Goal: Task Accomplishment & Management: Use online tool/utility

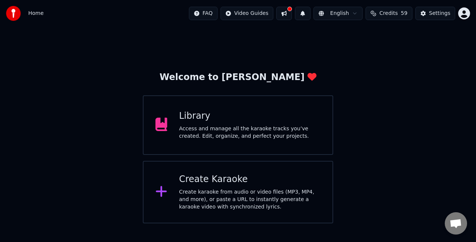
click at [188, 191] on div "Create karaoke from audio or video files (MP3, MP4, and more), or paste a URL t…" at bounding box center [250, 199] width 142 height 22
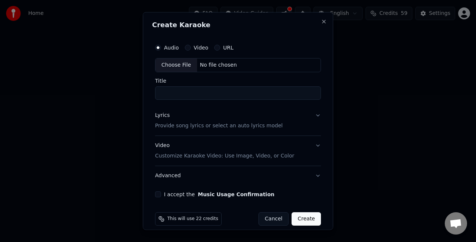
click at [181, 67] on div "Choose File" at bounding box center [177, 64] width 42 height 13
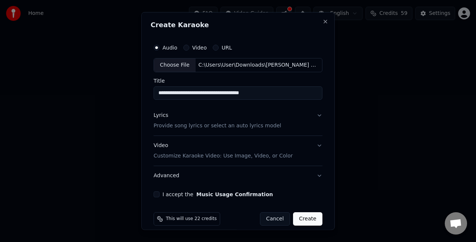
click at [171, 66] on div "Choose File" at bounding box center [175, 64] width 42 height 13
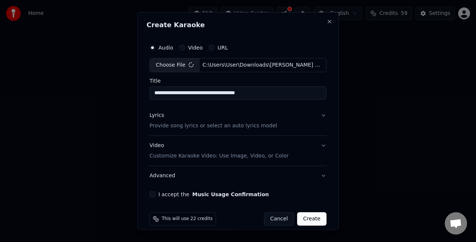
type input "**********"
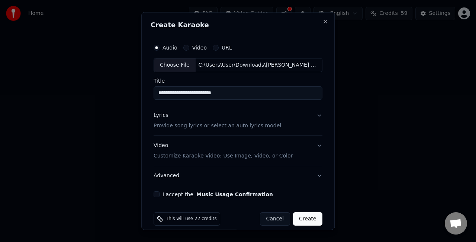
click at [313, 117] on button "Lyrics Provide song lyrics or select an auto lyrics model" at bounding box center [238, 120] width 169 height 30
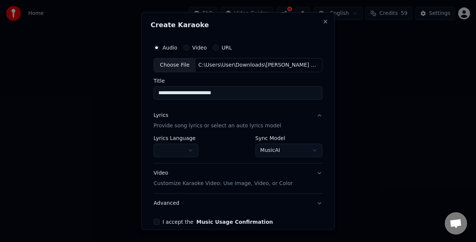
click at [264, 148] on body "**********" at bounding box center [238, 111] width 476 height 223
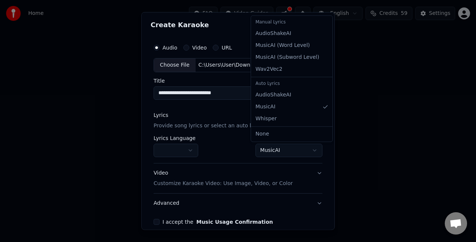
select select "**********"
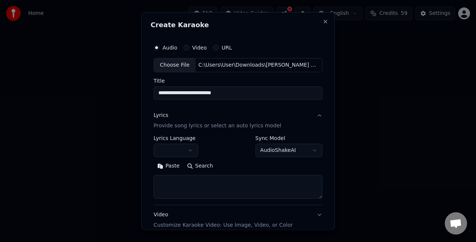
click at [229, 182] on textarea at bounding box center [238, 187] width 169 height 24
click at [168, 165] on button "Paste" at bounding box center [169, 166] width 30 height 12
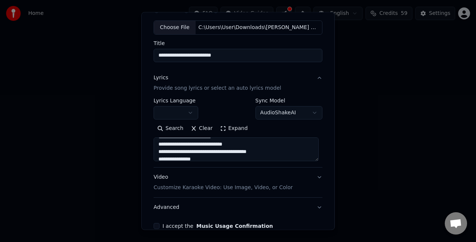
scroll to position [76, 0]
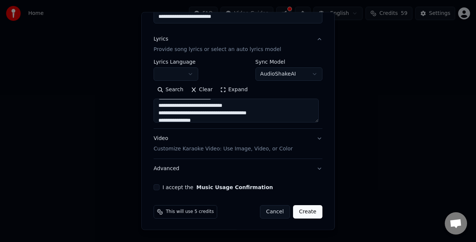
click at [312, 137] on button "Video Customize Karaoke Video: Use Image, Video, or Color" at bounding box center [238, 144] width 169 height 30
type textarea "**********"
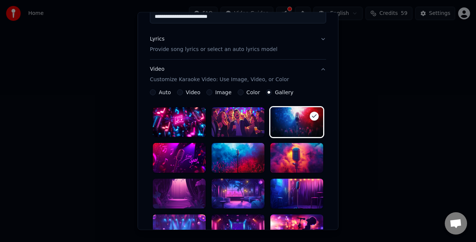
scroll to position [150, 0]
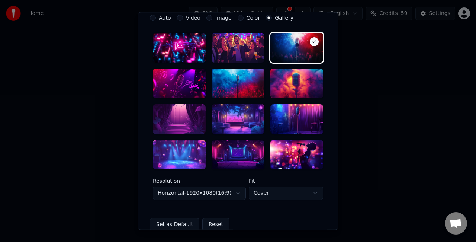
click at [176, 124] on div at bounding box center [179, 119] width 53 height 30
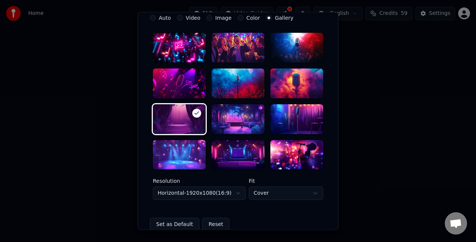
click at [240, 122] on div at bounding box center [238, 119] width 53 height 30
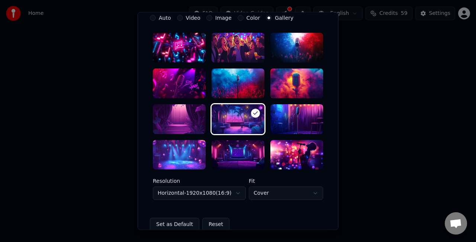
click at [176, 123] on div at bounding box center [179, 119] width 53 height 30
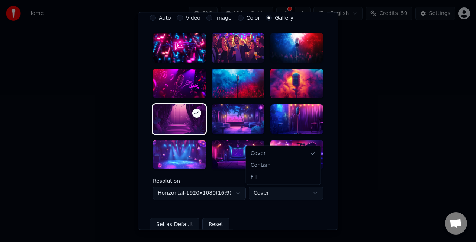
click at [265, 189] on body "**********" at bounding box center [238, 111] width 476 height 223
select select "****"
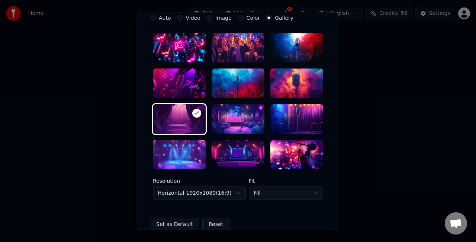
click at [205, 190] on body "**********" at bounding box center [238, 111] width 476 height 223
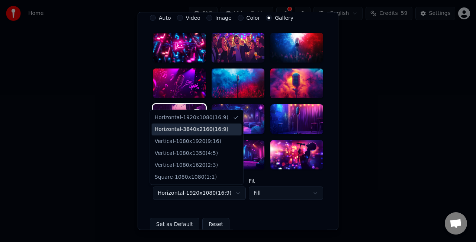
select select "*********"
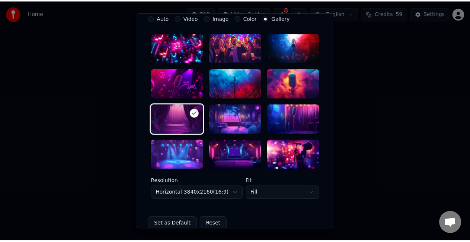
scroll to position [229, 0]
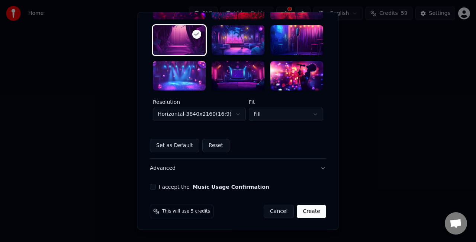
click at [151, 185] on button "I accept the Music Usage Confirmation" at bounding box center [153, 187] width 6 height 6
click at [309, 211] on button "Create" at bounding box center [311, 211] width 29 height 13
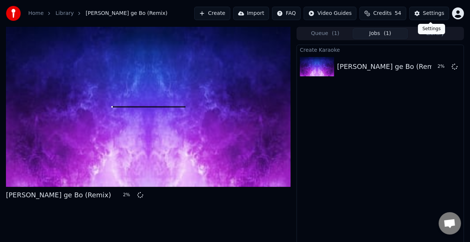
click at [424, 10] on button "Settings" at bounding box center [429, 13] width 40 height 13
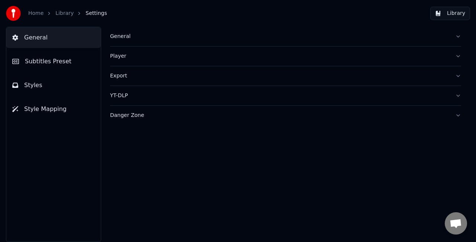
click at [55, 13] on link "Library" at bounding box center [64, 13] width 18 height 7
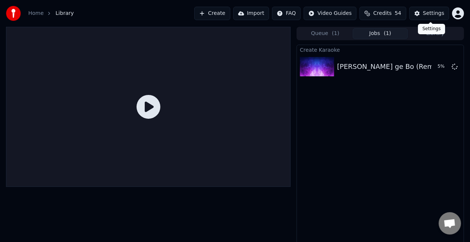
click at [429, 13] on div "Settings" at bounding box center [433, 13] width 21 height 7
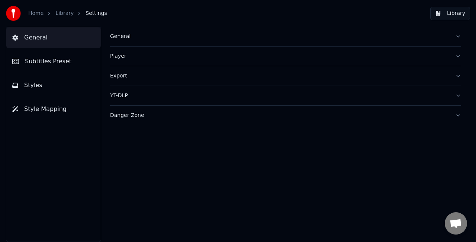
click at [38, 40] on span "General" at bounding box center [35, 37] width 23 height 9
click at [37, 16] on link "Home" at bounding box center [35, 13] width 15 height 7
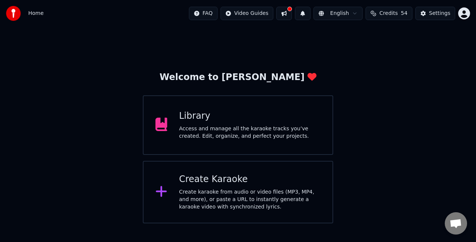
click at [292, 12] on button at bounding box center [285, 13] width 16 height 13
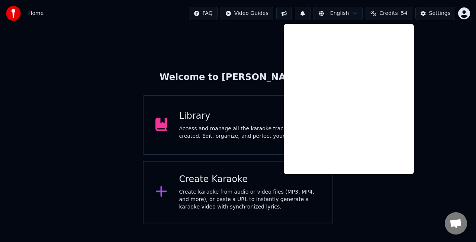
click at [457, 77] on div "Welcome to Youka Library Access and manage all the karaoke tracks you’ve create…" at bounding box center [238, 125] width 476 height 197
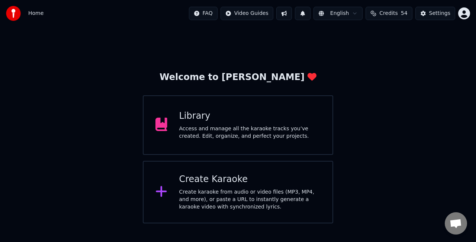
click at [281, 138] on div "Access and manage all the karaoke tracks you’ve created. Edit, organize, and pe…" at bounding box center [250, 132] width 142 height 15
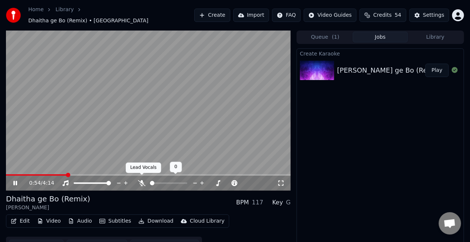
click at [141, 176] on span at bounding box center [142, 175] width 4 height 4
click at [141, 180] on icon at bounding box center [141, 183] width 7 height 6
click at [16, 181] on icon at bounding box center [15, 183] width 4 height 4
click at [16, 181] on icon at bounding box center [15, 183] width 4 height 5
click at [424, 35] on button "Library" at bounding box center [435, 37] width 55 height 11
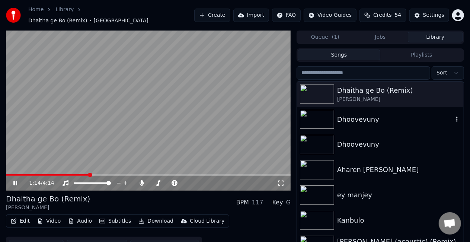
click at [354, 122] on div "Dhoovevuny" at bounding box center [380, 119] width 167 height 25
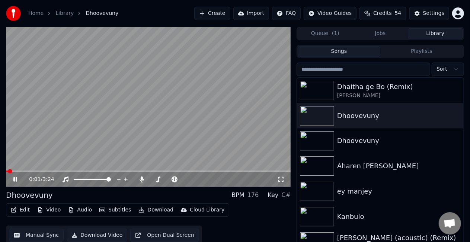
click at [129, 170] on span at bounding box center [148, 170] width 285 height 1
click at [152, 134] on video at bounding box center [148, 107] width 285 height 160
click at [366, 93] on div "[PERSON_NAME]" at bounding box center [395, 95] width 116 height 7
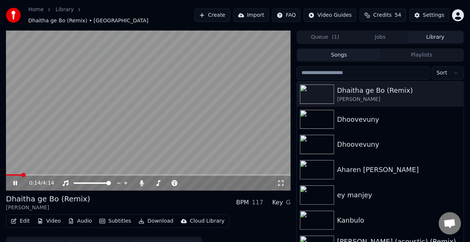
click at [21, 174] on span at bounding box center [148, 174] width 285 height 1
click at [47, 154] on video at bounding box center [148, 111] width 285 height 160
click at [48, 154] on video at bounding box center [148, 111] width 285 height 160
click at [97, 174] on span at bounding box center [52, 174] width 92 height 1
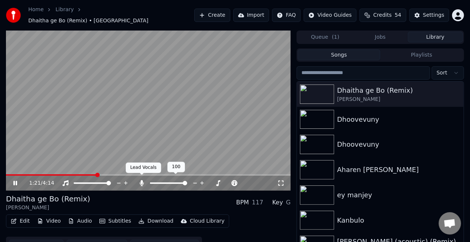
click at [140, 176] on span at bounding box center [142, 175] width 4 height 4
click at [141, 180] on icon at bounding box center [141, 183] width 7 height 6
click at [92, 174] on span at bounding box center [49, 174] width 86 height 1
click at [116, 148] on video at bounding box center [148, 111] width 285 height 160
click at [123, 144] on video at bounding box center [148, 111] width 285 height 160
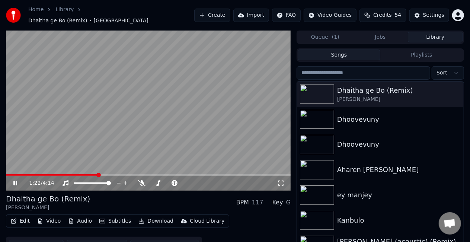
click at [97, 174] on span at bounding box center [52, 174] width 92 height 1
click at [123, 174] on span at bounding box center [148, 174] width 285 height 1
click at [141, 148] on video at bounding box center [148, 111] width 285 height 160
click at [105, 174] on span at bounding box center [56, 174] width 100 height 1
click at [117, 140] on video at bounding box center [148, 111] width 285 height 160
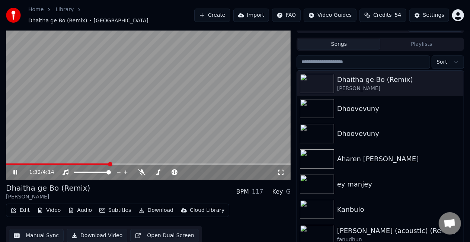
scroll to position [17, 0]
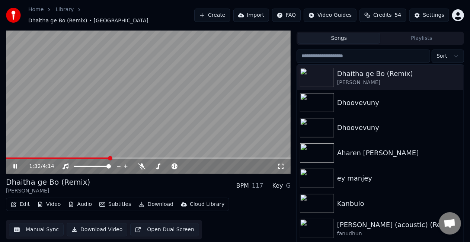
click at [30, 225] on button "Manual Sync" at bounding box center [36, 229] width 55 height 13
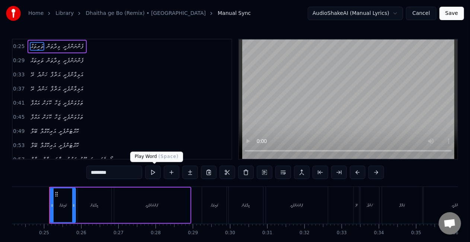
click at [156, 170] on button at bounding box center [153, 172] width 16 height 13
click at [182, 207] on div "ފެންނަންފެށީ" at bounding box center [152, 205] width 76 height 35
type input "**********"
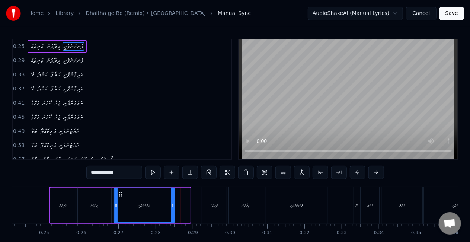
drag, startPoint x: 188, startPoint y: 208, endPoint x: 172, endPoint y: 207, distance: 15.3
click at [172, 207] on icon at bounding box center [172, 205] width 3 height 6
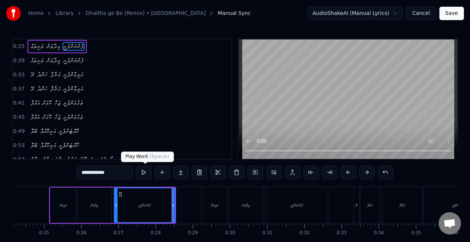
click at [145, 172] on button at bounding box center [144, 172] width 16 height 13
click at [284, 202] on div "ފެންނަންފެށީ" at bounding box center [297, 205] width 62 height 37
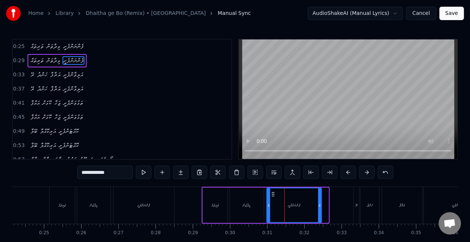
drag, startPoint x: 327, startPoint y: 211, endPoint x: 320, endPoint y: 211, distance: 7.1
click at [320, 211] on div at bounding box center [319, 205] width 3 height 34
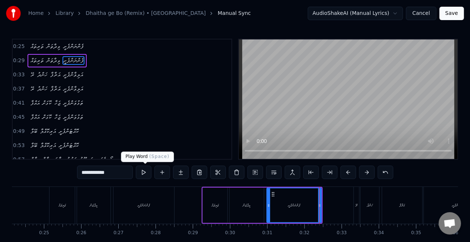
click at [147, 169] on button at bounding box center [144, 172] width 16 height 13
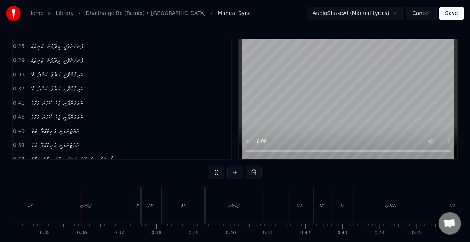
scroll to position [0, 1278]
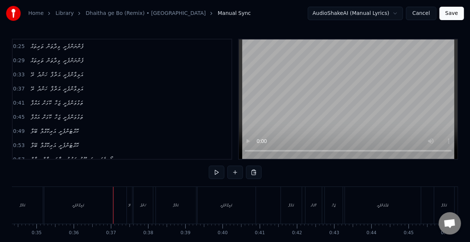
click at [127, 207] on div "ރޭ" at bounding box center [130, 205] width 6 height 37
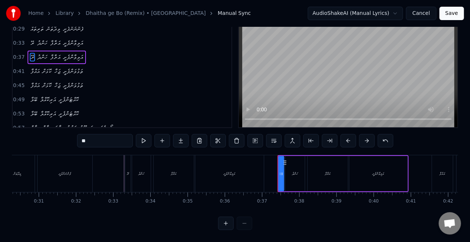
scroll to position [0, 1111]
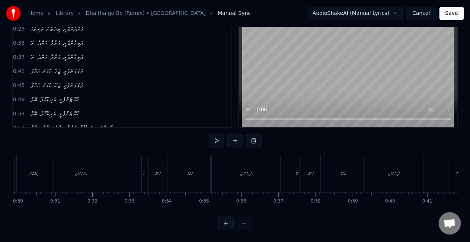
drag, startPoint x: 142, startPoint y: 182, endPoint x: 148, endPoint y: 182, distance: 6.0
click at [148, 182] on div "ރޭ ހަންދު އަރާފާ އަލިވާންފެށީ" at bounding box center [211, 173] width 141 height 37
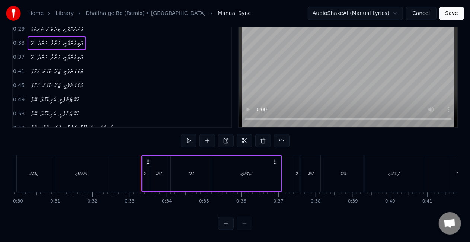
click at [145, 178] on div "ރޭ" at bounding box center [145, 173] width 5 height 35
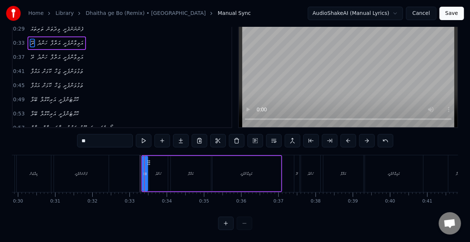
scroll to position [0, 0]
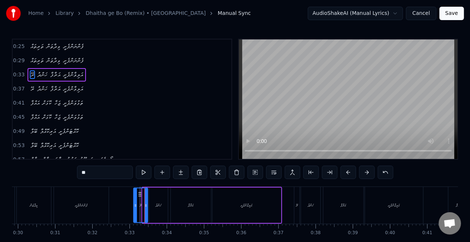
drag, startPoint x: 144, startPoint y: 208, endPoint x: 135, endPoint y: 207, distance: 9.0
click at [135, 207] on div at bounding box center [135, 205] width 3 height 34
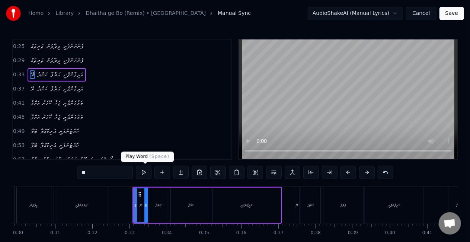
click at [144, 175] on button at bounding box center [144, 172] width 16 height 13
click at [144, 173] on button at bounding box center [144, 172] width 16 height 13
click at [146, 170] on button at bounding box center [144, 172] width 16 height 13
click at [253, 203] on div "އަލިވާންފެށީ" at bounding box center [247, 205] width 12 height 6
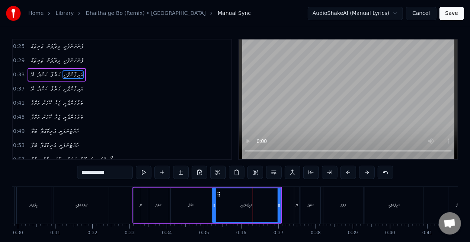
click at [138, 207] on div "ރޭ" at bounding box center [141, 205] width 14 height 35
type input "**"
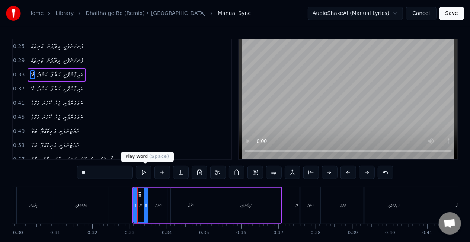
click at [145, 171] on button at bounding box center [144, 172] width 16 height 13
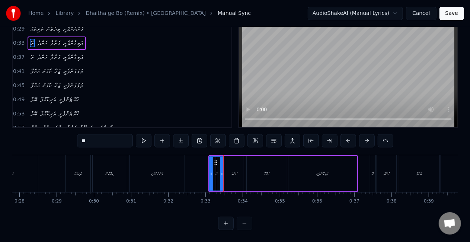
scroll to position [0, 1008]
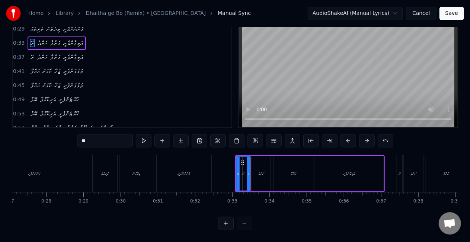
click at [228, 226] on button at bounding box center [226, 223] width 16 height 13
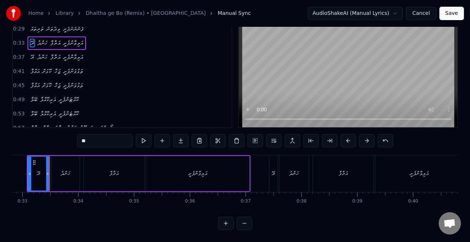
click at [224, 224] on button at bounding box center [226, 223] width 16 height 13
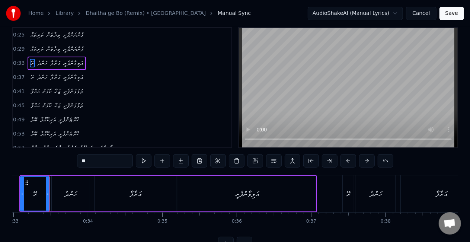
scroll to position [0, 0]
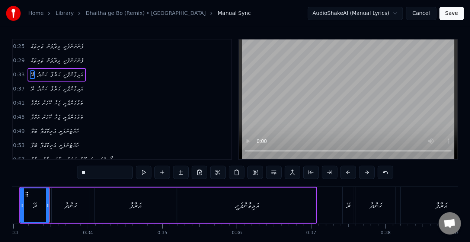
click at [35, 202] on div "ރޭ" at bounding box center [35, 205] width 4 height 11
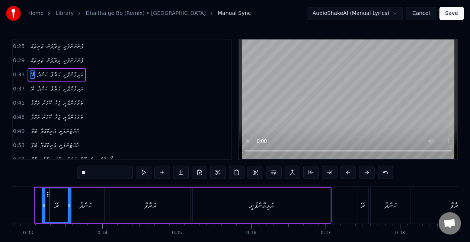
drag, startPoint x: 25, startPoint y: 194, endPoint x: 46, endPoint y: 195, distance: 21.2
click at [46, 195] on icon at bounding box center [48, 194] width 6 height 6
drag, startPoint x: 42, startPoint y: 193, endPoint x: 46, endPoint y: 196, distance: 4.8
click at [46, 196] on icon at bounding box center [43, 194] width 6 height 6
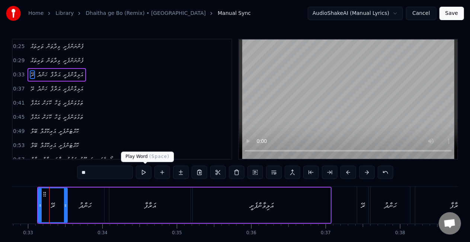
click at [142, 170] on button at bounding box center [144, 172] width 16 height 13
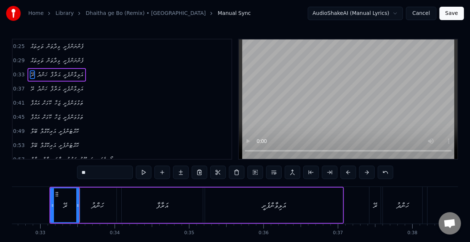
click at [93, 203] on div "ހަންދު" at bounding box center [97, 205] width 13 height 11
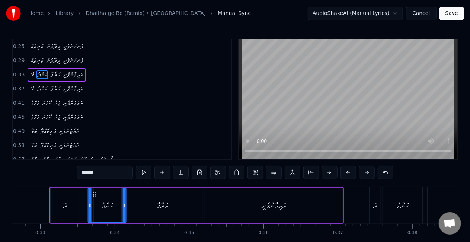
drag, startPoint x: 86, startPoint y: 195, endPoint x: 95, endPoint y: 196, distance: 9.4
click at [95, 196] on icon at bounding box center [94, 194] width 6 height 6
click at [144, 173] on button at bounding box center [144, 172] width 16 height 13
click at [66, 211] on div "ރޭ" at bounding box center [65, 205] width 29 height 35
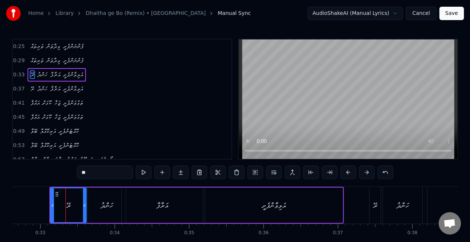
drag, startPoint x: 78, startPoint y: 205, endPoint x: 85, endPoint y: 206, distance: 6.7
click at [85, 206] on icon at bounding box center [84, 205] width 3 height 6
click at [94, 205] on div "ހަންދު" at bounding box center [107, 205] width 38 height 35
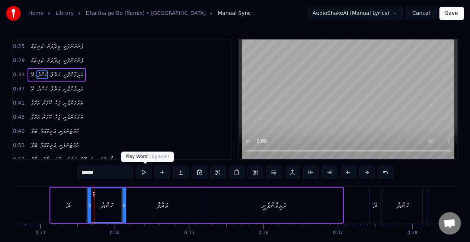
click at [146, 174] on button at bounding box center [144, 172] width 16 height 13
click at [57, 212] on div "ރޭ" at bounding box center [69, 205] width 36 height 35
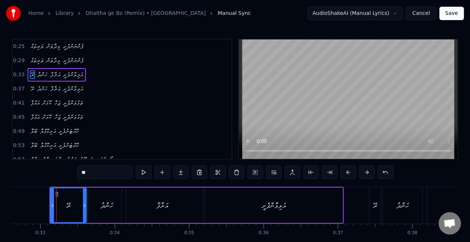
click at [164, 202] on div "އަރާފާ" at bounding box center [162, 205] width 12 height 11
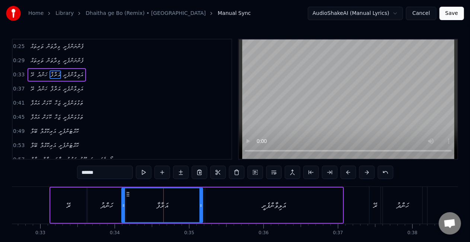
click at [157, 205] on div "އަރާފާ" at bounding box center [162, 205] width 12 height 11
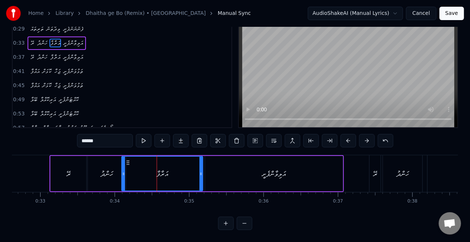
click at [147, 170] on div "އަރާފާ" at bounding box center [162, 174] width 80 height 34
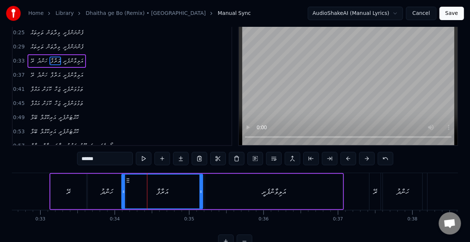
scroll to position [1, 0]
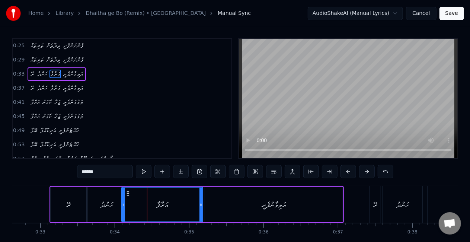
click at [146, 172] on button at bounding box center [144, 171] width 16 height 13
click at [146, 172] on div "0:25 ތަރިތައް ވިދާތަން ފެންނަންފެށީ 0:29 ތަރިތައް ވިދާތަން ފެންނަންފެށީ 0:33 ރޭ…" at bounding box center [235, 149] width 446 height 223
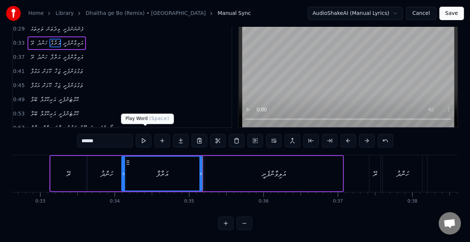
click at [146, 135] on button at bounding box center [144, 140] width 16 height 13
click at [143, 137] on button at bounding box center [144, 140] width 16 height 13
click at [101, 169] on div "ހަންދު" at bounding box center [106, 173] width 13 height 11
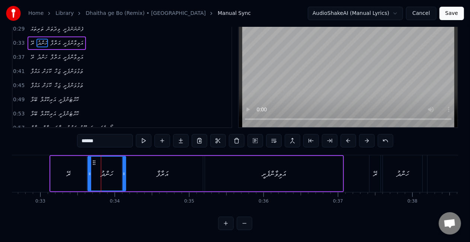
scroll to position [0, 0]
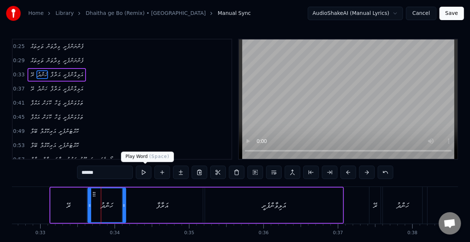
click at [144, 170] on button at bounding box center [144, 172] width 16 height 13
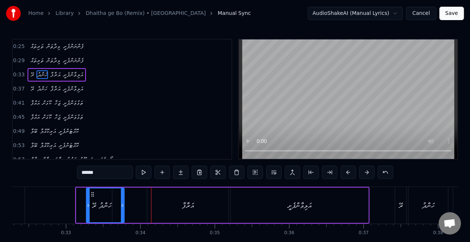
scroll to position [0, 2399]
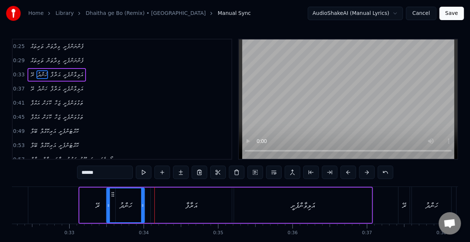
drag, startPoint x: 93, startPoint y: 194, endPoint x: 112, endPoint y: 193, distance: 18.6
click at [112, 193] on icon at bounding box center [113, 194] width 6 height 6
click at [146, 171] on button at bounding box center [144, 172] width 16 height 13
drag, startPoint x: 143, startPoint y: 202, endPoint x: 139, endPoint y: 202, distance: 4.1
click at [139, 202] on div at bounding box center [138, 205] width 3 height 34
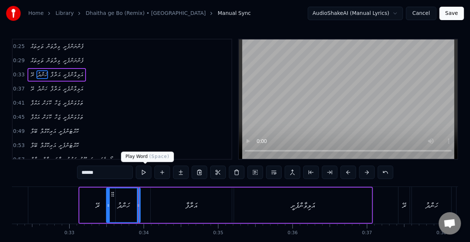
click at [144, 171] on button at bounding box center [144, 172] width 16 height 13
click at [185, 205] on div "އަރާފާ" at bounding box center [191, 205] width 12 height 11
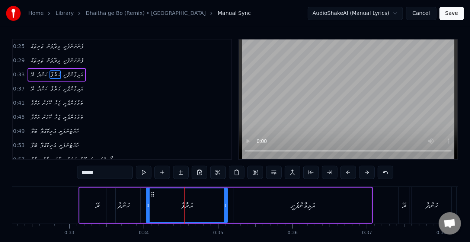
drag, startPoint x: 159, startPoint y: 194, endPoint x: 154, endPoint y: 192, distance: 4.7
click at [154, 192] on icon at bounding box center [153, 194] width 6 height 6
click at [144, 167] on button at bounding box center [144, 172] width 16 height 13
drag, startPoint x: 224, startPoint y: 211, endPoint x: 214, endPoint y: 208, distance: 10.7
click at [220, 210] on div at bounding box center [221, 205] width 3 height 34
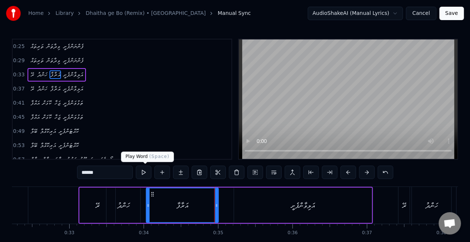
click at [146, 170] on button at bounding box center [144, 172] width 16 height 13
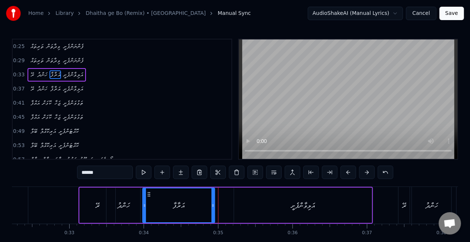
drag, startPoint x: 152, startPoint y: 194, endPoint x: 148, endPoint y: 191, distance: 4.3
click at [148, 191] on icon at bounding box center [149, 194] width 6 height 6
click at [144, 172] on button at bounding box center [144, 172] width 16 height 13
drag, startPoint x: 213, startPoint y: 204, endPoint x: 209, endPoint y: 204, distance: 3.7
click at [209, 204] on circle at bounding box center [209, 204] width 0 height 0
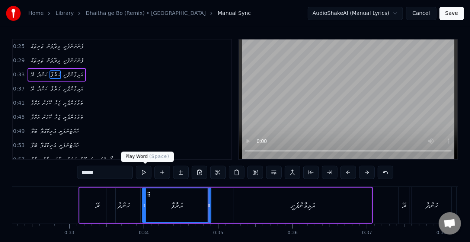
click at [142, 173] on button at bounding box center [144, 172] width 16 height 13
click at [265, 205] on div "އަލިވާންފެށީ" at bounding box center [303, 205] width 138 height 35
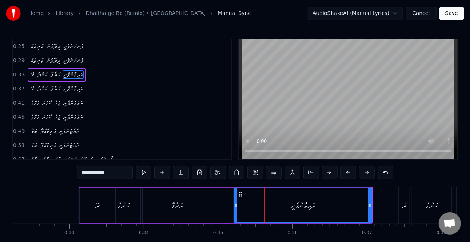
click at [180, 207] on div "އަރާފާ" at bounding box center [177, 205] width 12 height 11
type input "******"
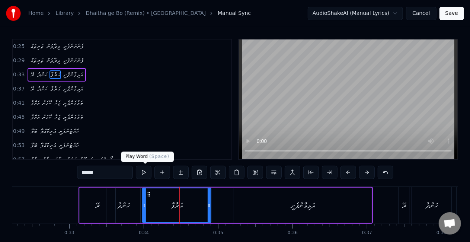
click at [150, 171] on button at bounding box center [144, 172] width 16 height 13
click at [221, 208] on div "ރޭ ހަންދު އަރާފާ އަލިވާންފެށީ" at bounding box center [226, 205] width 294 height 37
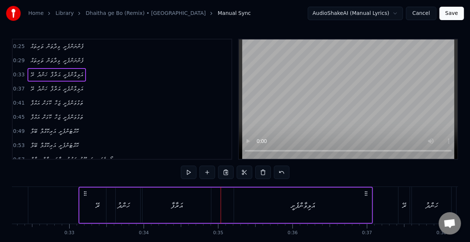
click at [315, 208] on div "އަލިވާންފެށީ" at bounding box center [303, 205] width 24 height 11
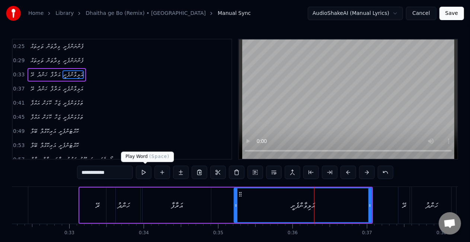
click at [142, 174] on button at bounding box center [144, 172] width 16 height 13
click at [136, 166] on button at bounding box center [144, 172] width 16 height 13
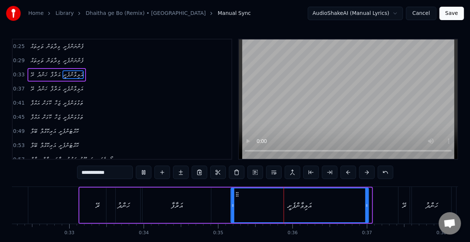
click at [237, 194] on icon at bounding box center [237, 194] width 6 height 6
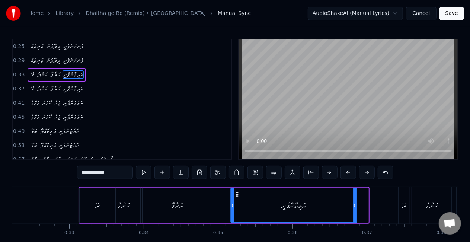
drag, startPoint x: 365, startPoint y: 206, endPoint x: 355, endPoint y: 205, distance: 10.5
click at [355, 205] on icon at bounding box center [354, 205] width 3 height 6
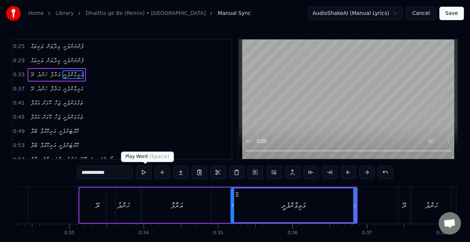
click at [144, 174] on button at bounding box center [144, 172] width 16 height 13
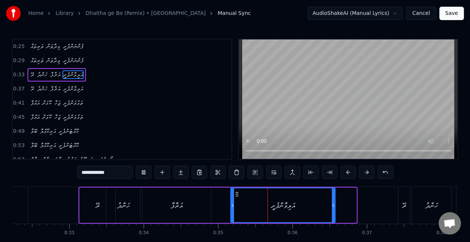
drag, startPoint x: 354, startPoint y: 205, endPoint x: 333, endPoint y: 205, distance: 21.2
click at [333, 205] on icon at bounding box center [333, 205] width 3 height 6
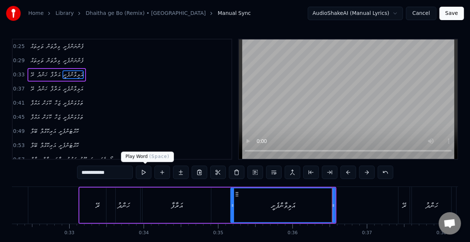
click at [146, 171] on button at bounding box center [144, 172] width 16 height 13
click at [409, 200] on div "ރޭ" at bounding box center [404, 205] width 11 height 37
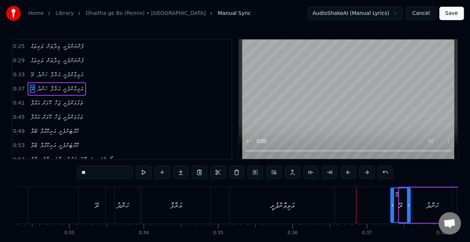
drag, startPoint x: 402, startPoint y: 206, endPoint x: 390, endPoint y: 205, distance: 11.3
click at [390, 205] on icon at bounding box center [390, 205] width 3 height 6
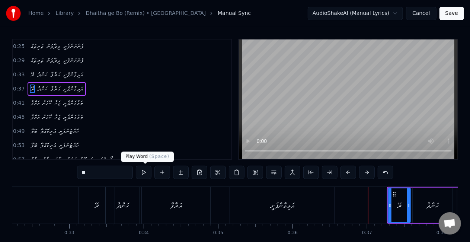
click at [146, 175] on button at bounding box center [144, 172] width 16 height 13
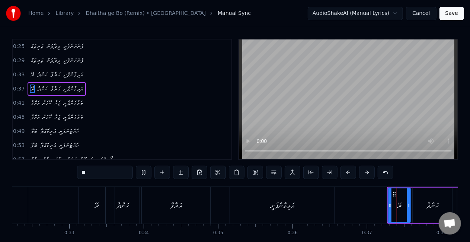
click at [144, 171] on button at bounding box center [144, 172] width 16 height 13
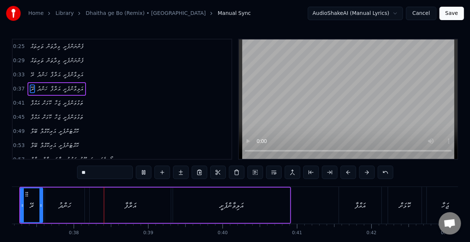
scroll to position [0, 2775]
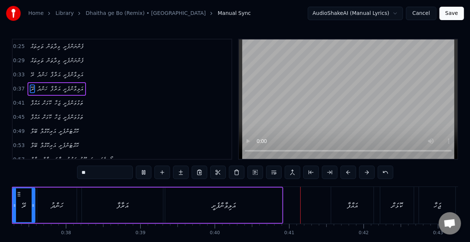
click at [252, 221] on div "އަލިވާންފެށީ" at bounding box center [223, 205] width 117 height 35
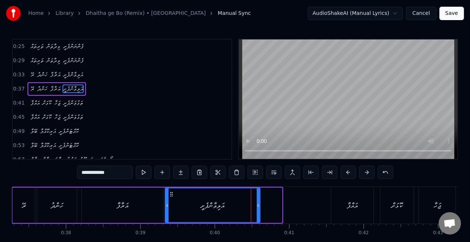
drag, startPoint x: 280, startPoint y: 211, endPoint x: 258, endPoint y: 207, distance: 22.4
click at [258, 207] on div at bounding box center [258, 205] width 3 height 34
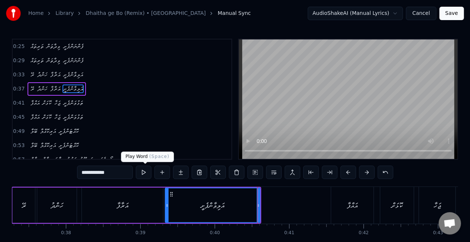
click at [142, 173] on button at bounding box center [144, 172] width 16 height 13
click at [340, 197] on div "އައްފާ" at bounding box center [352, 205] width 42 height 37
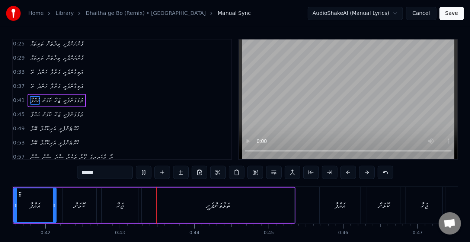
scroll to position [0, 3161]
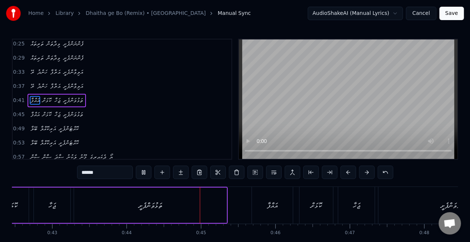
click at [172, 208] on div "ތަޅުވަންފެށީ" at bounding box center [150, 205] width 153 height 35
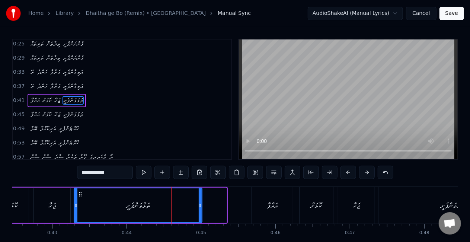
drag, startPoint x: 226, startPoint y: 210, endPoint x: 201, endPoint y: 208, distance: 24.6
click at [201, 208] on div at bounding box center [200, 205] width 3 height 34
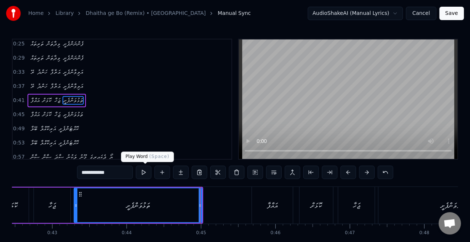
click at [143, 172] on button at bounding box center [144, 172] width 16 height 13
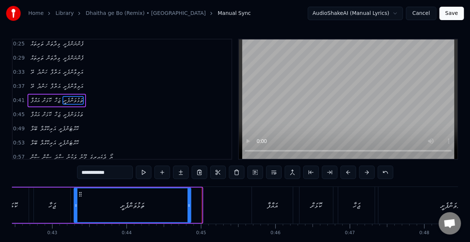
drag, startPoint x: 200, startPoint y: 205, endPoint x: 189, endPoint y: 201, distance: 11.7
click at [189, 201] on div at bounding box center [189, 205] width 3 height 34
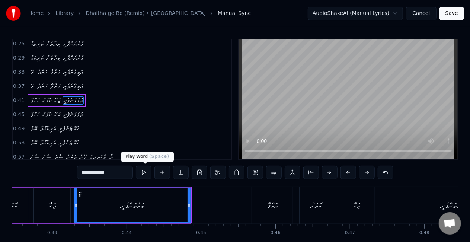
click at [145, 171] on button at bounding box center [144, 172] width 16 height 13
click at [266, 213] on div "އައްފާ" at bounding box center [272, 205] width 41 height 37
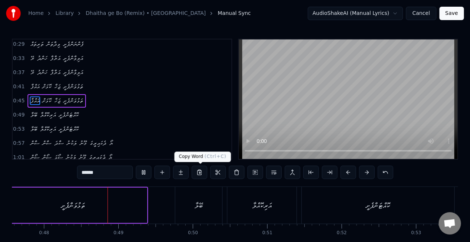
scroll to position [0, 3552]
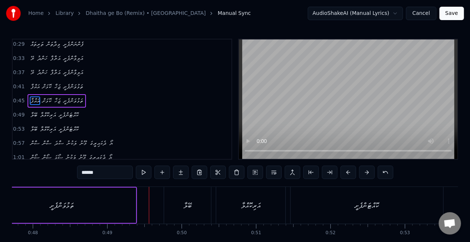
click at [130, 211] on div "ތަޅުވަންފެށީ" at bounding box center [62, 205] width 148 height 35
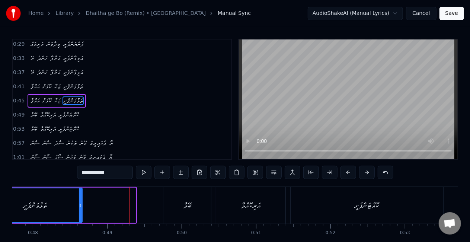
drag, startPoint x: 135, startPoint y: 211, endPoint x: 81, endPoint y: 210, distance: 53.6
click at [81, 210] on div at bounding box center [80, 205] width 3 height 34
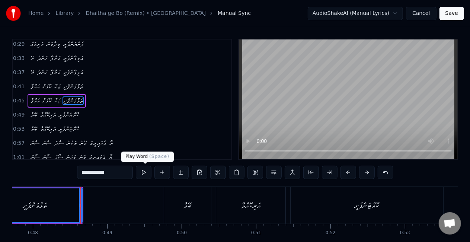
click at [148, 172] on button at bounding box center [144, 172] width 16 height 13
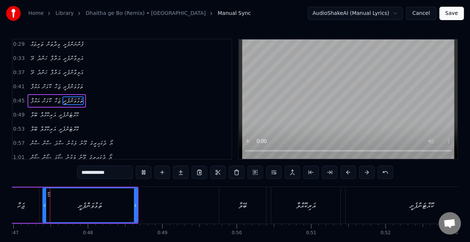
scroll to position [0, 3490]
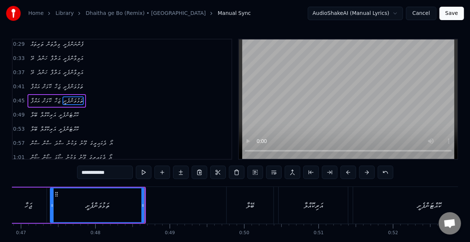
click at [231, 198] on div "ބޭލާ" at bounding box center [250, 205] width 47 height 37
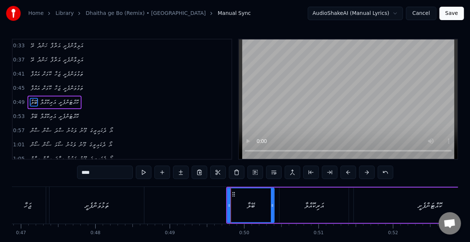
scroll to position [31, 0]
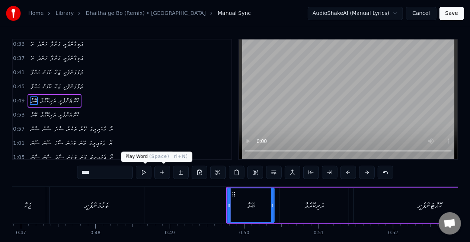
click at [147, 173] on button at bounding box center [144, 172] width 16 height 13
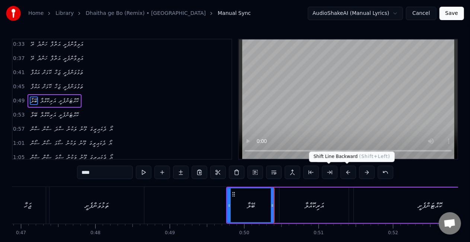
click at [346, 171] on button at bounding box center [349, 172] width 16 height 13
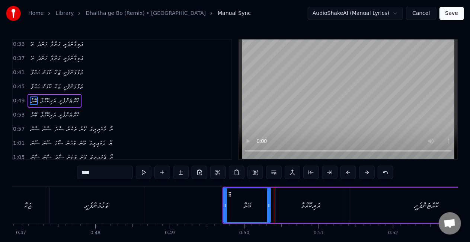
click at [346, 171] on button at bounding box center [349, 172] width 16 height 13
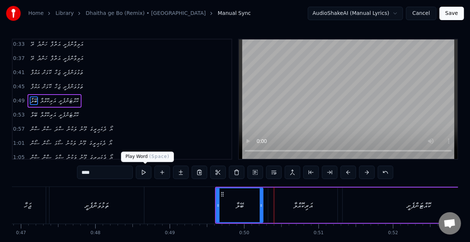
click at [144, 171] on button at bounding box center [144, 172] width 16 height 13
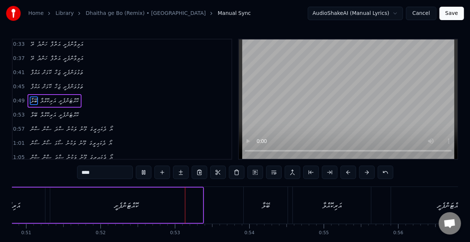
scroll to position [0, 3877]
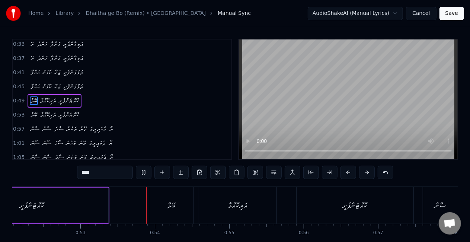
click at [60, 208] on div "ކޮއްޓަންފެށީ" at bounding box center [32, 205] width 153 height 35
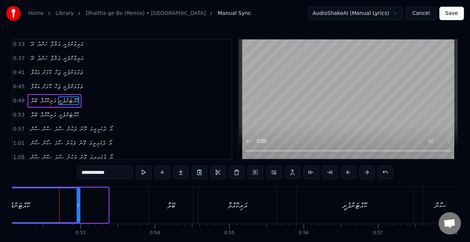
drag, startPoint x: 106, startPoint y: 211, endPoint x: 77, endPoint y: 202, distance: 31.1
click at [77, 202] on div at bounding box center [78, 205] width 3 height 34
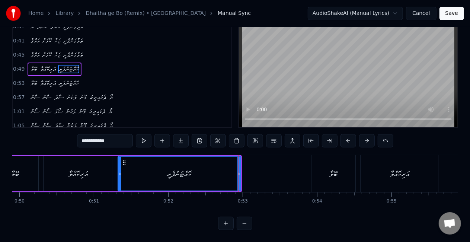
scroll to position [0, 3693]
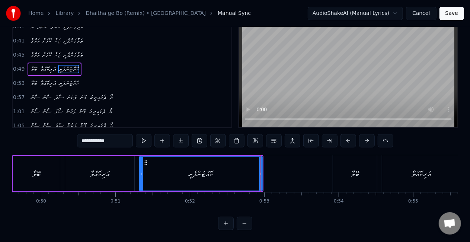
click at [100, 175] on div "އަރިކޮއްލާ" at bounding box center [99, 173] width 69 height 35
type input "**********"
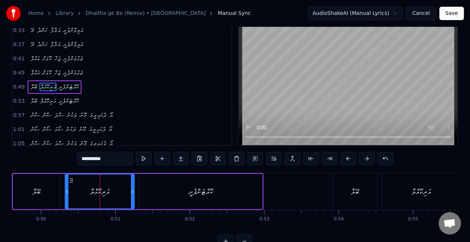
scroll to position [0, 0]
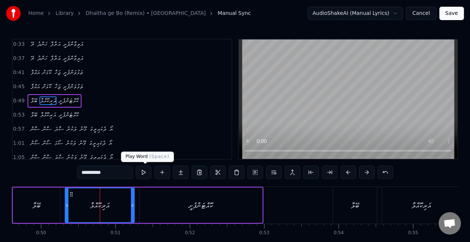
click at [147, 170] on button at bounding box center [144, 172] width 16 height 13
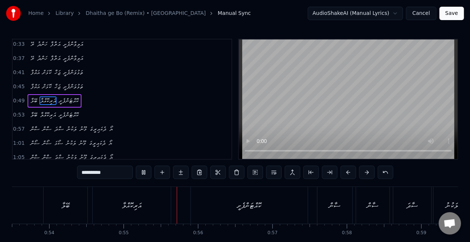
scroll to position [0, 4069]
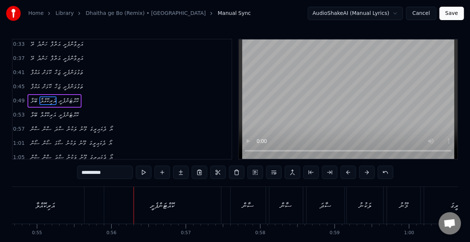
click at [76, 205] on div "އަރިކޮއްލާ" at bounding box center [45, 205] width 78 height 37
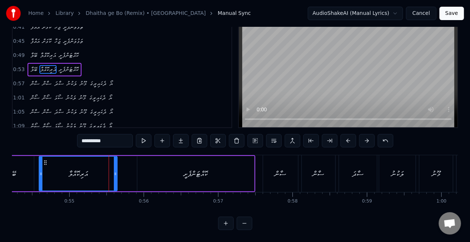
scroll to position [0, 3885]
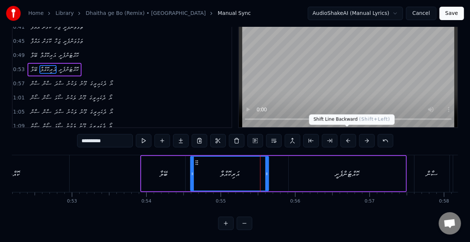
click at [349, 134] on button at bounding box center [349, 140] width 16 height 13
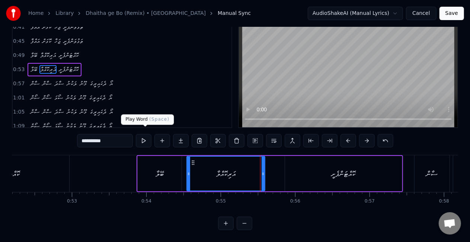
click at [148, 135] on button at bounding box center [144, 140] width 16 height 13
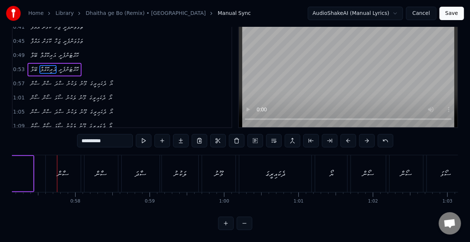
scroll to position [0, 4262]
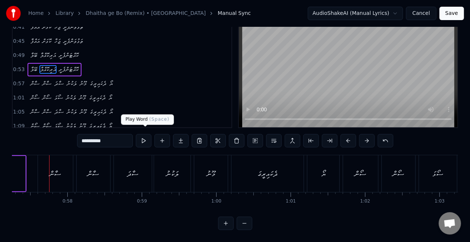
click at [144, 135] on button at bounding box center [144, 140] width 16 height 13
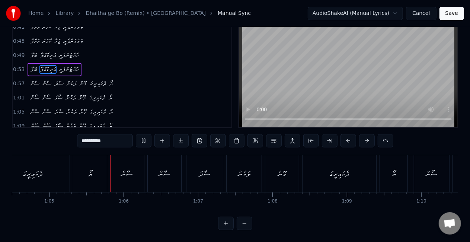
scroll to position [0, 4809]
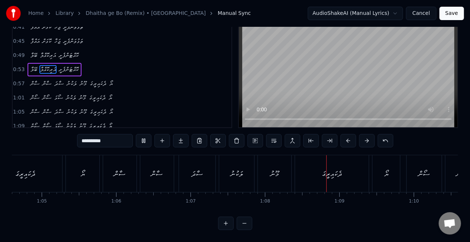
click at [242, 228] on button at bounding box center [245, 223] width 16 height 13
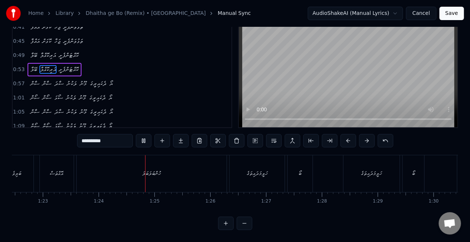
scroll to position [0, 4670]
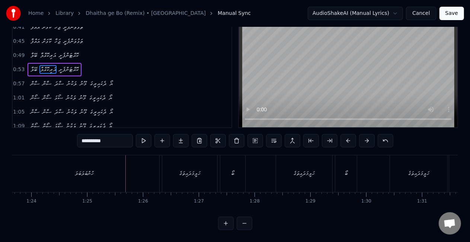
click at [237, 217] on button at bounding box center [245, 223] width 16 height 13
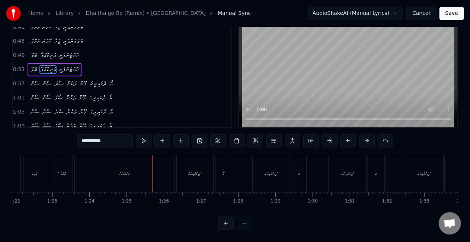
scroll to position [0, 3044]
click at [127, 171] on div "ހުންބަލަބަލަ" at bounding box center [130, 174] width 12 height 6
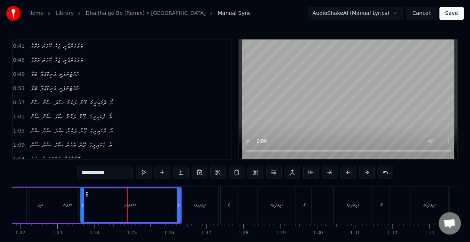
scroll to position [141, 0]
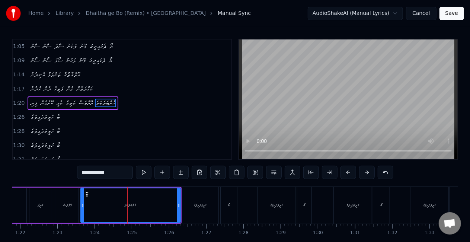
click at [97, 170] on input "**********" at bounding box center [105, 172] width 56 height 13
click at [100, 170] on input "**********" at bounding box center [105, 172] width 56 height 13
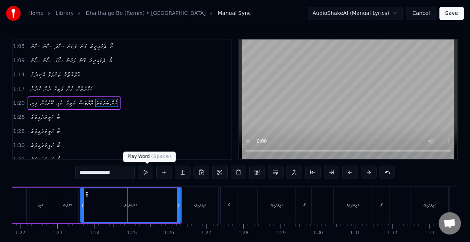
click at [146, 171] on button at bounding box center [146, 172] width 16 height 13
click at [138, 166] on button at bounding box center [146, 172] width 16 height 13
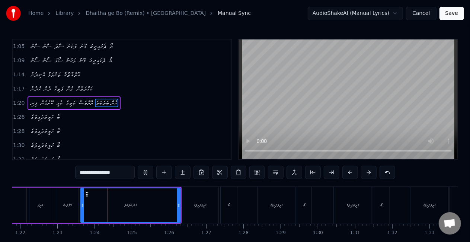
click at [138, 166] on button at bounding box center [146, 172] width 16 height 13
click at [72, 205] on div "އޮއްތަސް" at bounding box center [67, 205] width 9 height 6
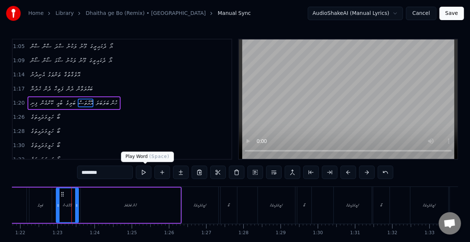
click at [144, 169] on button at bounding box center [144, 172] width 16 height 13
click at [144, 171] on button at bounding box center [144, 172] width 16 height 13
click at [143, 175] on button at bounding box center [144, 172] width 16 height 13
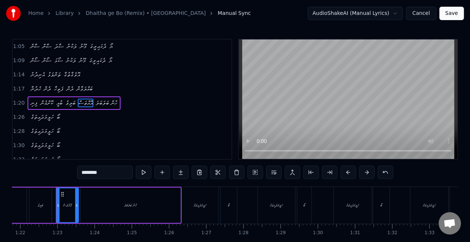
click at [144, 172] on button at bounding box center [144, 172] width 16 height 13
click at [126, 202] on div "ހުން ބަލަބަލަ" at bounding box center [131, 205] width 100 height 35
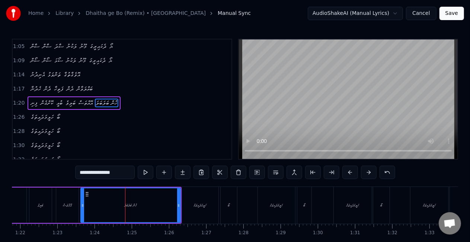
click at [99, 173] on input "**********" at bounding box center [105, 172] width 60 height 13
drag, startPoint x: 96, startPoint y: 175, endPoint x: 103, endPoint y: 175, distance: 7.5
click at [103, 175] on input "**********" at bounding box center [105, 172] width 60 height 13
click at [96, 173] on input "**********" at bounding box center [105, 172] width 60 height 13
click at [99, 174] on input "**********" at bounding box center [105, 172] width 60 height 13
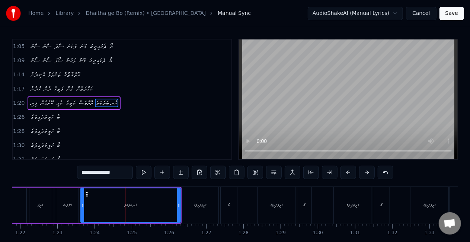
click at [101, 174] on input "**********" at bounding box center [105, 172] width 56 height 13
drag, startPoint x: 98, startPoint y: 172, endPoint x: 95, endPoint y: 172, distance: 3.7
click at [95, 172] on input "**********" at bounding box center [105, 172] width 60 height 13
drag, startPoint x: 82, startPoint y: 208, endPoint x: 98, endPoint y: 208, distance: 15.6
click at [98, 208] on icon at bounding box center [98, 205] width 3 height 6
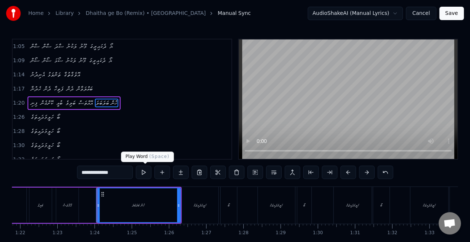
click at [144, 174] on button at bounding box center [144, 172] width 16 height 13
click at [60, 207] on div "އޮއްތަސް" at bounding box center [67, 205] width 22 height 35
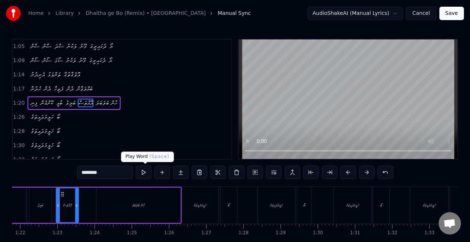
click at [141, 173] on button at bounding box center [144, 172] width 16 height 13
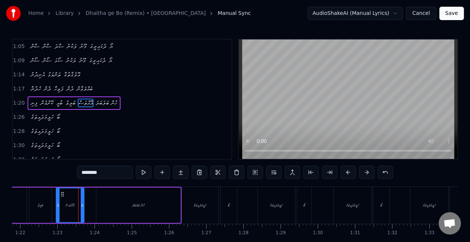
drag, startPoint x: 77, startPoint y: 207, endPoint x: 84, endPoint y: 198, distance: 11.3
click at [84, 207] on icon at bounding box center [82, 205] width 3 height 6
click at [144, 172] on button at bounding box center [144, 172] width 16 height 13
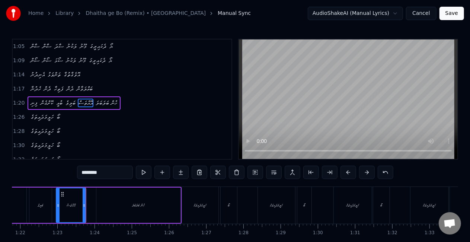
click at [116, 207] on div "ހުން ބަލަބަލަ" at bounding box center [138, 205] width 84 height 35
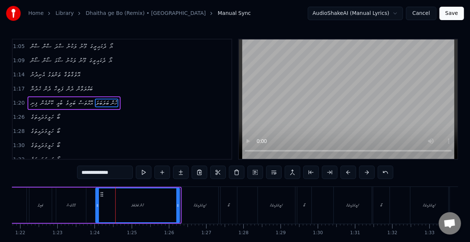
click at [102, 193] on icon at bounding box center [102, 194] width 6 height 6
click at [145, 171] on button at bounding box center [144, 172] width 16 height 13
click at [99, 202] on div "ހުން ބަލަބަލަ" at bounding box center [137, 205] width 83 height 34
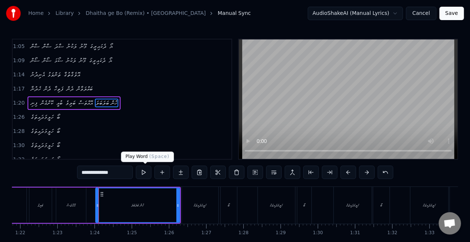
click at [145, 170] on button at bounding box center [144, 172] width 16 height 13
click at [76, 206] on div "އޮއްތަސް" at bounding box center [71, 205] width 9 height 6
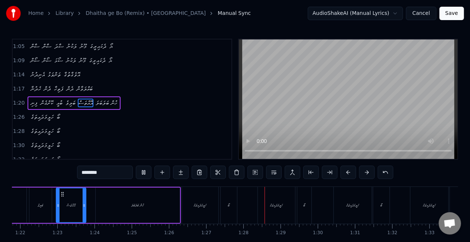
click at [142, 207] on div "ހުން ބަލަބަލަ" at bounding box center [137, 205] width 13 height 6
type input "**********"
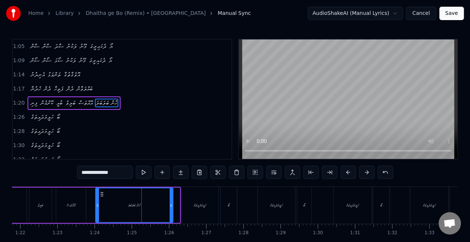
drag, startPoint x: 176, startPoint y: 211, endPoint x: 170, endPoint y: 211, distance: 6.7
click at [170, 211] on div at bounding box center [171, 205] width 3 height 34
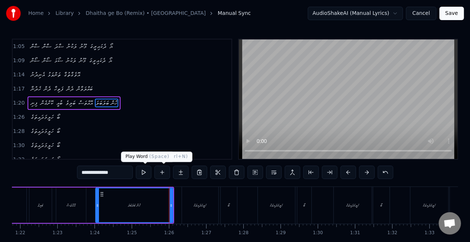
click at [146, 169] on button at bounding box center [144, 172] width 16 height 13
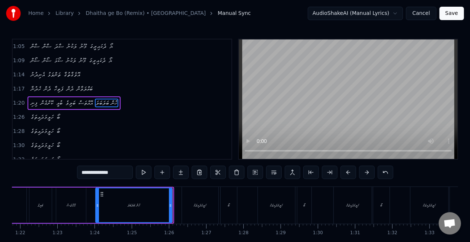
click at [169, 207] on icon at bounding box center [170, 205] width 3 height 6
click at [142, 173] on button at bounding box center [144, 172] width 16 height 13
click at [444, 16] on button "Save" at bounding box center [452, 13] width 25 height 13
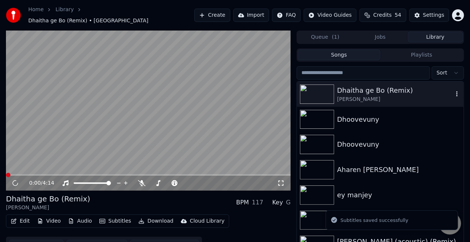
click at [346, 91] on div "Dhaitha ge Bo (Remix)" at bounding box center [395, 90] width 116 height 10
click at [42, 174] on span at bounding box center [148, 174] width 285 height 1
click at [99, 174] on span at bounding box center [52, 174] width 93 height 1
click at [99, 174] on span at bounding box center [54, 174] width 97 height 1
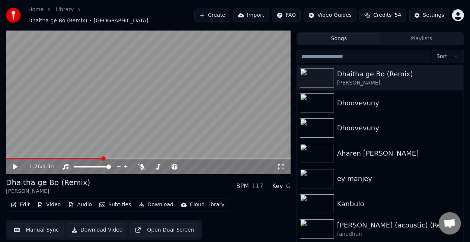
scroll to position [17, 0]
click at [180, 136] on video at bounding box center [148, 94] width 285 height 160
click at [98, 157] on span at bounding box center [55, 157] width 99 height 1
click at [87, 157] on span at bounding box center [46, 157] width 81 height 1
click at [132, 117] on video at bounding box center [148, 94] width 285 height 160
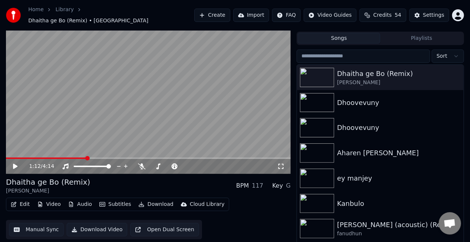
click at [132, 117] on video at bounding box center [148, 94] width 285 height 160
click at [138, 114] on video at bounding box center [148, 94] width 285 height 160
click at [112, 116] on video at bounding box center [148, 94] width 285 height 160
click at [99, 157] on span at bounding box center [53, 157] width 94 height 1
click at [95, 153] on video at bounding box center [148, 94] width 285 height 160
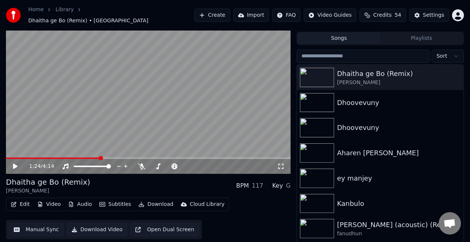
click at [124, 109] on video at bounding box center [148, 94] width 285 height 160
click at [94, 159] on div "1:30 / 4:14" at bounding box center [148, 166] width 285 height 15
click at [93, 157] on span at bounding box center [49, 157] width 87 height 1
click at [95, 154] on div "100 100" at bounding box center [99, 150] width 17 height 10
click at [99, 155] on polygon at bounding box center [98, 154] width 5 height 5
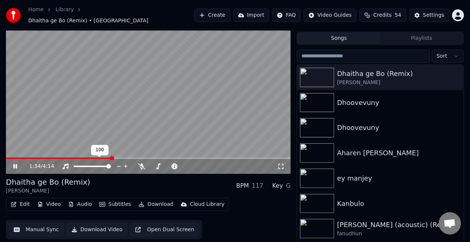
click at [103, 154] on div "100 100" at bounding box center [99, 150] width 17 height 10
drag, startPoint x: 111, startPoint y: 153, endPoint x: 103, endPoint y: 154, distance: 7.6
click at [103, 154] on div "1:35 / 4:14" at bounding box center [148, 94] width 285 height 160
click at [103, 157] on span at bounding box center [60, 157] width 108 height 1
click at [104, 137] on video at bounding box center [148, 94] width 285 height 160
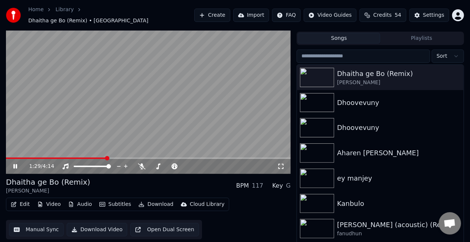
click at [98, 157] on span at bounding box center [56, 157] width 101 height 1
click at [95, 157] on span at bounding box center [54, 157] width 97 height 1
click at [87, 157] on span at bounding box center [47, 157] width 82 height 1
click at [82, 157] on span at bounding box center [47, 157] width 82 height 1
click at [95, 132] on video at bounding box center [148, 94] width 285 height 160
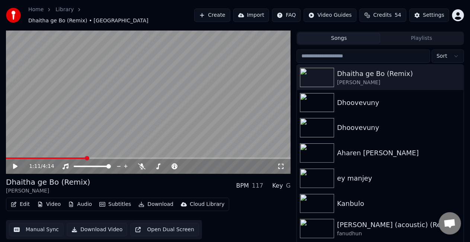
click at [112, 104] on video at bounding box center [148, 94] width 285 height 160
click at [16, 164] on icon at bounding box center [15, 166] width 4 height 4
click at [34, 224] on button "Manual Sync" at bounding box center [36, 229] width 55 height 13
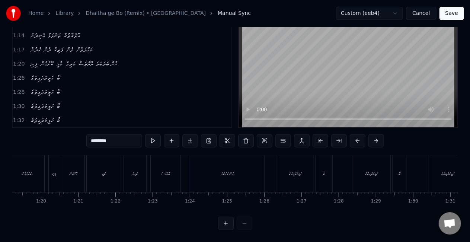
scroll to position [0, 2960]
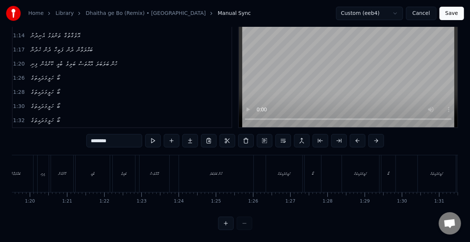
click at [195, 162] on div "ހުން ބަލަބަލަ" at bounding box center [216, 173] width 74 height 37
type input "**********"
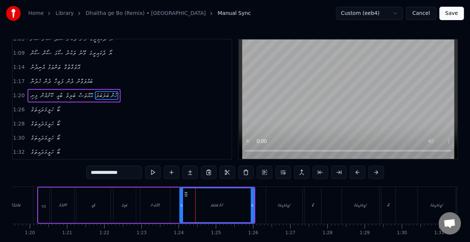
scroll to position [141, 0]
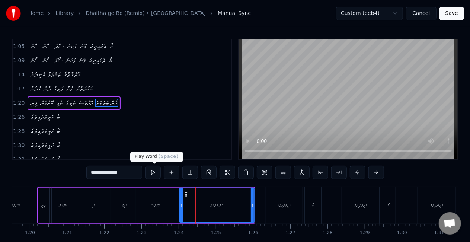
click at [154, 171] on button at bounding box center [153, 172] width 16 height 13
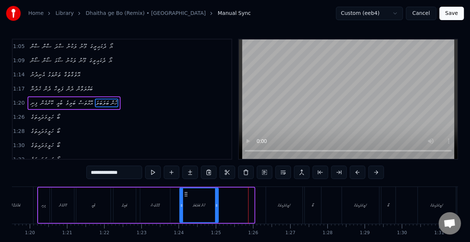
drag, startPoint x: 252, startPoint y: 206, endPoint x: 216, endPoint y: 206, distance: 35.7
click at [216, 206] on icon at bounding box center [216, 205] width 3 height 6
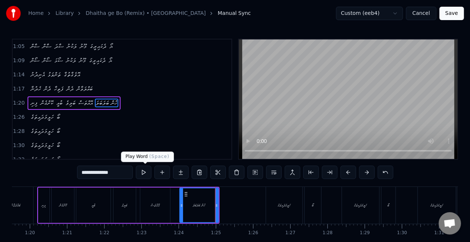
click at [143, 172] on button at bounding box center [144, 172] width 16 height 13
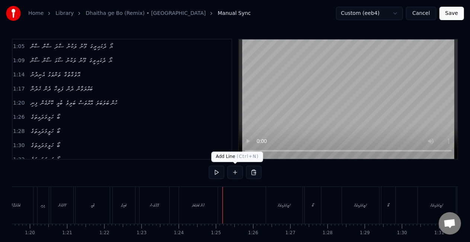
click at [235, 170] on button at bounding box center [235, 172] width 16 height 13
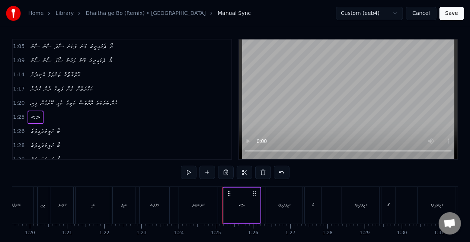
click at [243, 204] on div "<>" at bounding box center [242, 205] width 6 height 6
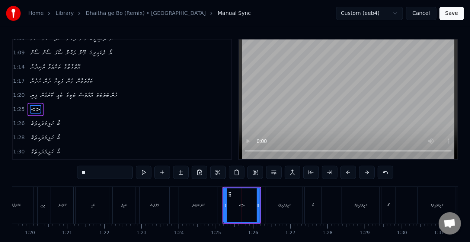
scroll to position [156, 0]
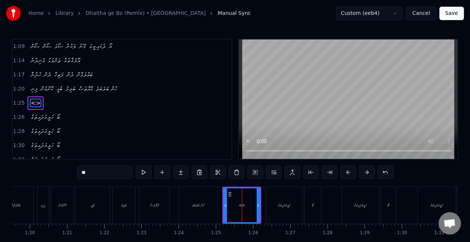
drag, startPoint x: 102, startPoint y: 175, endPoint x: 58, endPoint y: 176, distance: 44.3
click at [58, 176] on div "0:25 ތަރިތައް ވިދާތަން ފެންނަންފެށީ 0:29 ތަރިތައް ވިދާތަން ފެންނަންފެށީ 0:33 ރޭ…" at bounding box center [235, 150] width 446 height 223
click at [119, 173] on input "text" at bounding box center [105, 172] width 56 height 13
paste input "**********"
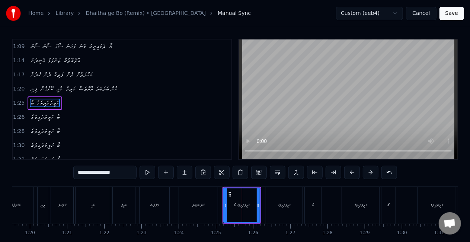
click at [182, 196] on div "ހުން ބަލަބަލަ" at bounding box center [198, 205] width 39 height 37
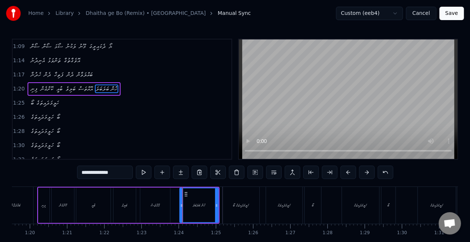
scroll to position [141, 0]
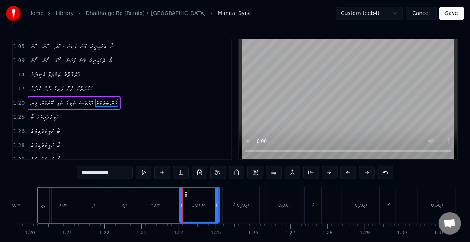
click at [152, 195] on div "އޮއްތަސް" at bounding box center [155, 205] width 30 height 35
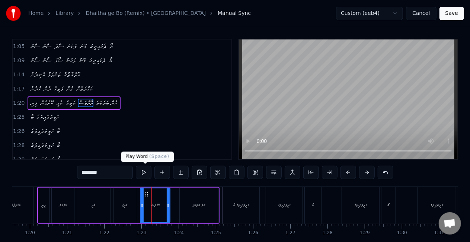
click at [142, 173] on button at bounding box center [144, 172] width 16 height 13
click at [146, 171] on button at bounding box center [144, 172] width 16 height 13
click at [148, 172] on button at bounding box center [144, 172] width 16 height 13
click at [146, 172] on button at bounding box center [144, 172] width 16 height 13
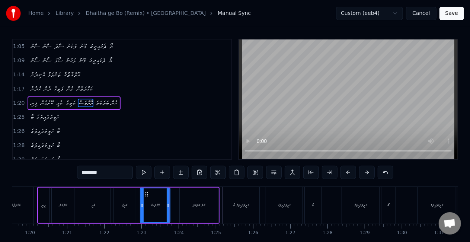
click at [186, 195] on div "ހުން ބަލަބަލަ" at bounding box center [199, 205] width 39 height 35
type input "**********"
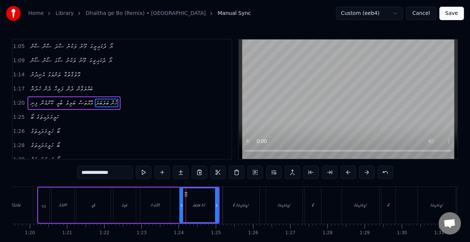
drag, startPoint x: 186, startPoint y: 195, endPoint x: 181, endPoint y: 194, distance: 5.2
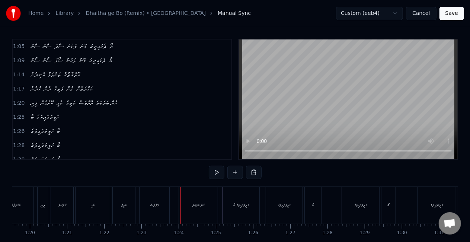
click at [188, 203] on div "ހުން ބަލަބަލަ" at bounding box center [198, 205] width 39 height 37
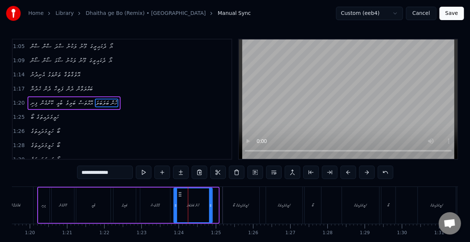
drag, startPoint x: 185, startPoint y: 194, endPoint x: 179, endPoint y: 194, distance: 6.0
click at [179, 194] on icon at bounding box center [180, 194] width 6 height 6
click at [148, 173] on button at bounding box center [144, 172] width 16 height 13
click at [233, 204] on div "ހަލީމަދައިތަގެ ބޯ" at bounding box center [241, 205] width 16 height 6
type input "**********"
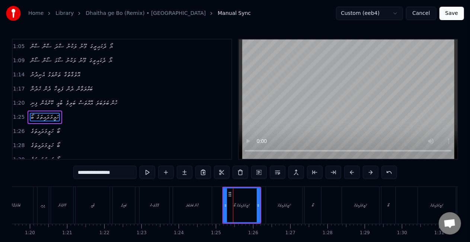
scroll to position [156, 0]
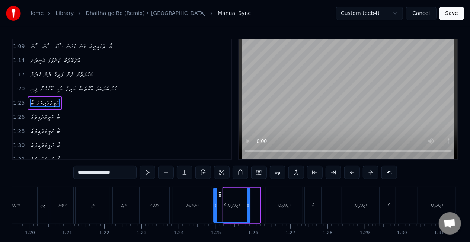
drag, startPoint x: 230, startPoint y: 193, endPoint x: 220, endPoint y: 193, distance: 9.7
click at [220, 193] on icon at bounding box center [220, 194] width 6 height 6
click at [455, 12] on button "Save" at bounding box center [452, 13] width 25 height 13
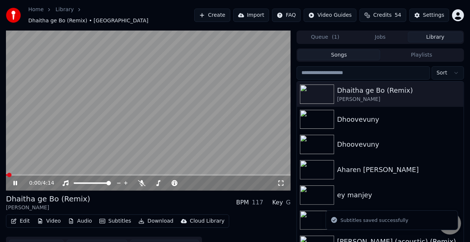
click at [76, 174] on span at bounding box center [148, 174] width 285 height 1
click at [141, 117] on video at bounding box center [148, 111] width 285 height 160
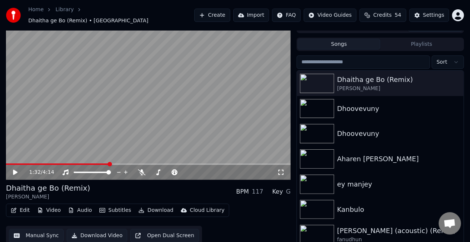
scroll to position [17, 0]
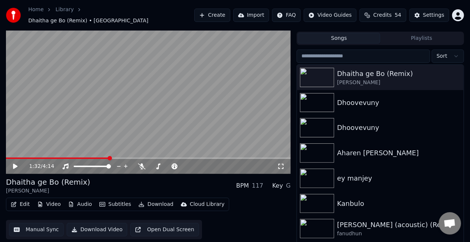
click at [26, 224] on button "Manual Sync" at bounding box center [36, 229] width 55 height 13
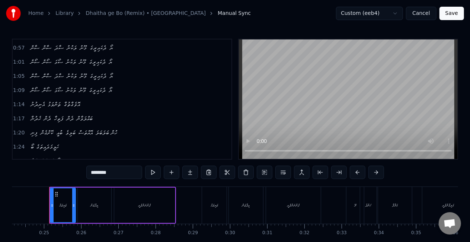
scroll to position [149, 0]
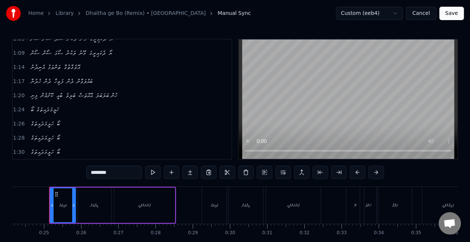
click at [117, 93] on span "ހުން ބަލަބަލަ" at bounding box center [106, 95] width 23 height 9
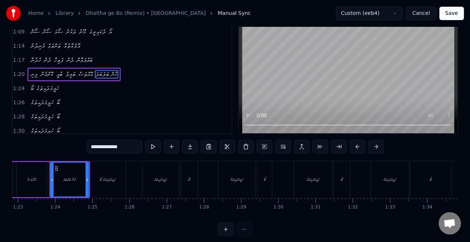
scroll to position [37, 0]
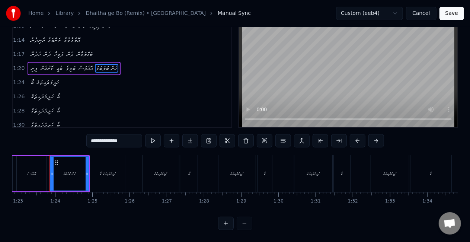
click at [109, 171] on div "ހަލީމަދައިތަގެ ބޯ" at bounding box center [108, 174] width 16 height 6
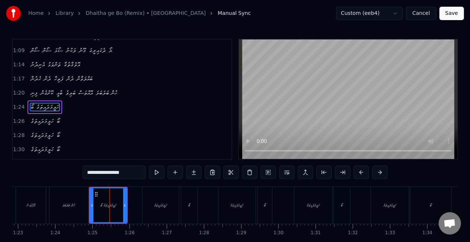
scroll to position [156, 0]
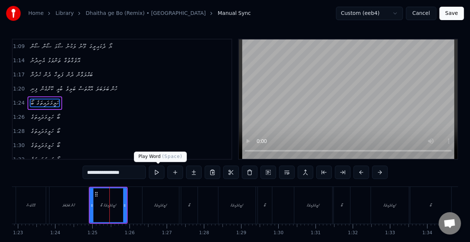
click at [158, 170] on button at bounding box center [157, 172] width 16 height 13
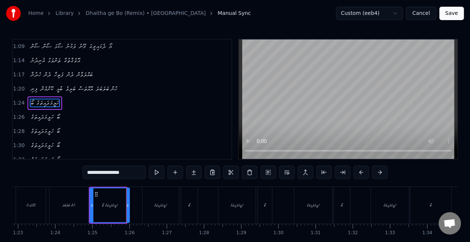
click at [129, 207] on icon at bounding box center [127, 205] width 3 height 6
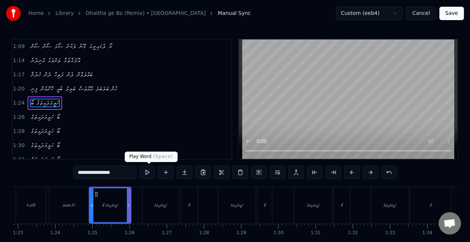
click at [150, 173] on button at bounding box center [148, 172] width 16 height 13
click at [127, 207] on icon at bounding box center [126, 205] width 3 height 6
click at [151, 172] on button at bounding box center [148, 172] width 16 height 13
click at [151, 173] on button at bounding box center [148, 172] width 16 height 13
click at [152, 196] on div "ހަލީމަދައިތަގެ" at bounding box center [161, 205] width 36 height 37
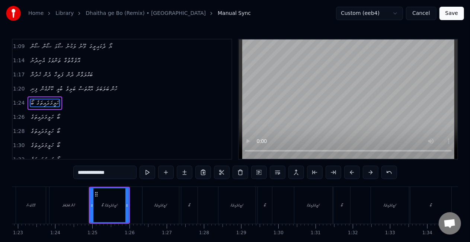
scroll to position [169, 0]
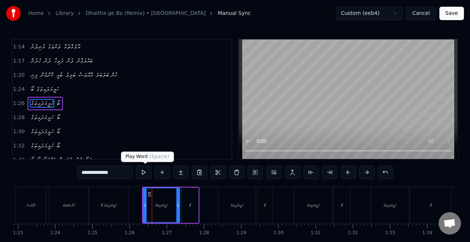
click at [146, 175] on button at bounding box center [144, 172] width 16 height 13
click at [112, 202] on div "ހަލީމަދައިތަގެ ބޯ" at bounding box center [108, 205] width 39 height 37
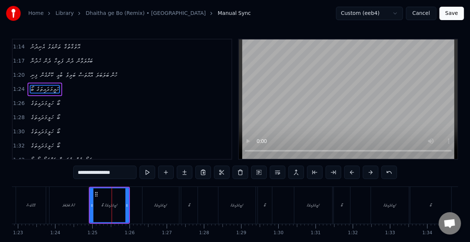
scroll to position [156, 0]
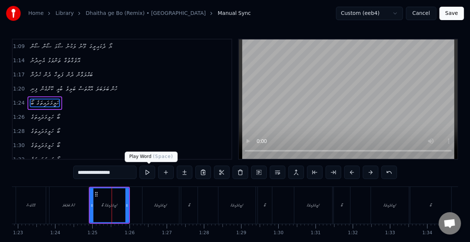
click at [146, 172] on button at bounding box center [148, 172] width 16 height 13
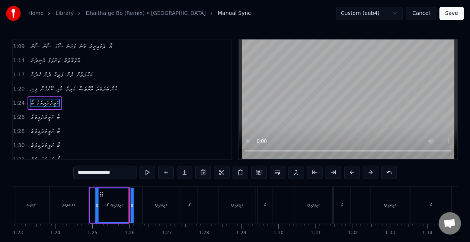
drag, startPoint x: 97, startPoint y: 193, endPoint x: 102, endPoint y: 193, distance: 5.2
click at [102, 193] on icon at bounding box center [102, 194] width 6 height 6
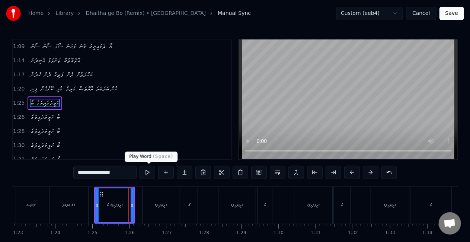
click at [148, 172] on button at bounding box center [148, 172] width 16 height 13
drag, startPoint x: 133, startPoint y: 205, endPoint x: 138, endPoint y: 204, distance: 5.3
click at [138, 206] on icon at bounding box center [137, 205] width 3 height 6
click at [149, 172] on button at bounding box center [148, 172] width 16 height 13
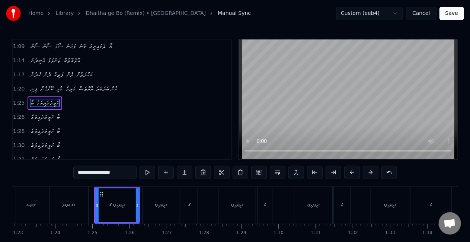
click at [147, 196] on div "ހަލީމަދައިތަގެ" at bounding box center [161, 205] width 36 height 37
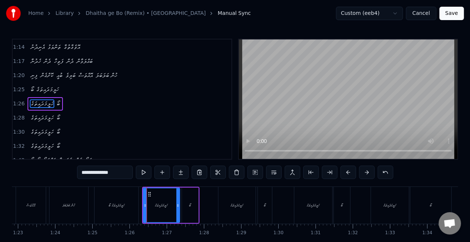
scroll to position [169, 0]
click at [145, 173] on button at bounding box center [144, 172] width 16 height 13
click at [106, 203] on div "ހަލީމަދައިތަގެ ބޯ" at bounding box center [117, 205] width 44 height 37
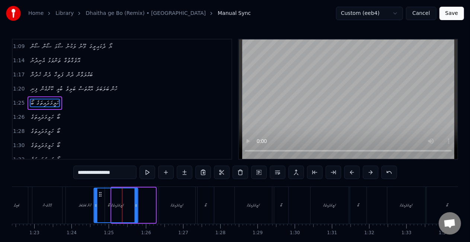
scroll to position [0, 3065]
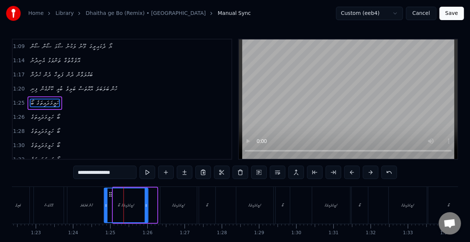
drag, startPoint x: 102, startPoint y: 193, endPoint x: 111, endPoint y: 191, distance: 9.2
click at [111, 191] on div "ހަލީމަދައިތަގެ ބޯ" at bounding box center [126, 205] width 43 height 34
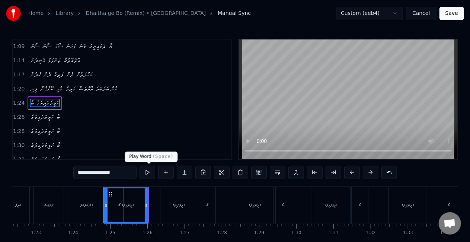
click at [147, 172] on button at bounding box center [148, 172] width 16 height 13
click at [92, 207] on div "ހުން ބަލަބަލަ" at bounding box center [86, 205] width 13 height 6
type input "**********"
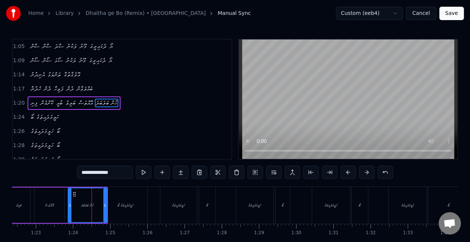
click at [88, 210] on div "ހުން ބަލަބަލަ" at bounding box center [87, 205] width 38 height 34
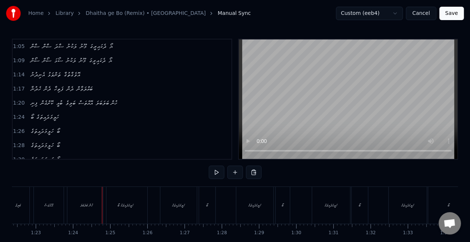
click at [87, 207] on div "ހުން ބަލަބަލަ" at bounding box center [86, 205] width 13 height 6
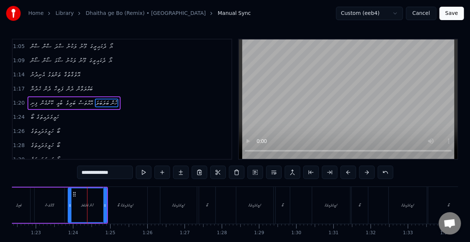
click at [125, 207] on div "ހަލީމަދައިތަގެ ބޯ" at bounding box center [126, 205] width 16 height 6
type input "**********"
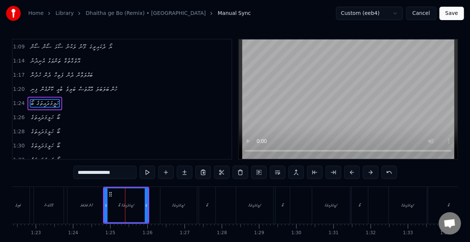
scroll to position [156, 0]
click at [115, 194] on icon at bounding box center [112, 194] width 6 height 6
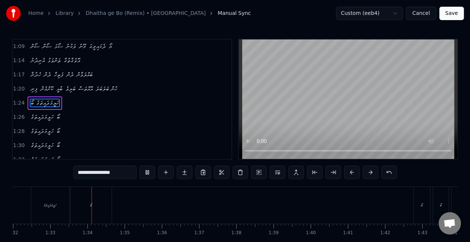
scroll to position [0, 3440]
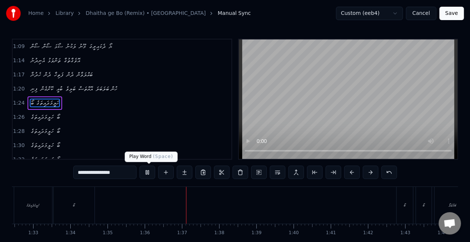
click at [148, 170] on button at bounding box center [148, 172] width 16 height 13
click at [445, 18] on button "Save" at bounding box center [452, 13] width 25 height 13
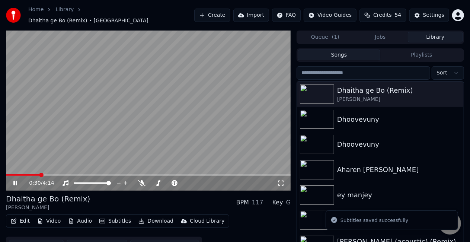
click at [39, 174] on span at bounding box center [148, 174] width 285 height 1
click at [56, 170] on video at bounding box center [148, 111] width 285 height 160
click at [67, 151] on video at bounding box center [148, 111] width 285 height 160
click at [56, 152] on video at bounding box center [148, 111] width 285 height 160
click at [94, 174] on span at bounding box center [50, 174] width 89 height 1
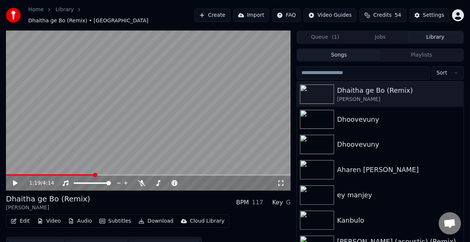
click at [105, 150] on video at bounding box center [148, 111] width 285 height 160
click at [141, 115] on video at bounding box center [148, 111] width 285 height 160
click at [90, 174] on span at bounding box center [48, 174] width 84 height 1
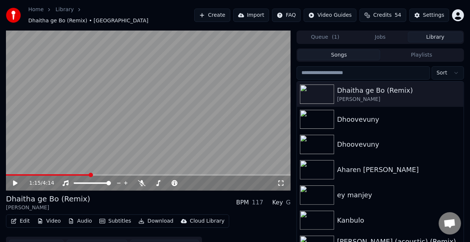
click at [120, 130] on video at bounding box center [148, 111] width 285 height 160
click at [133, 121] on video at bounding box center [148, 111] width 285 height 160
click at [96, 174] on span at bounding box center [51, 174] width 90 height 1
click at [110, 140] on video at bounding box center [148, 111] width 285 height 160
click at [99, 174] on span at bounding box center [55, 174] width 98 height 1
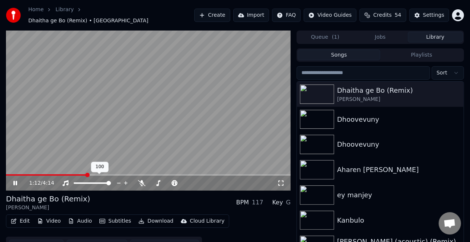
click at [86, 174] on span at bounding box center [46, 174] width 81 height 1
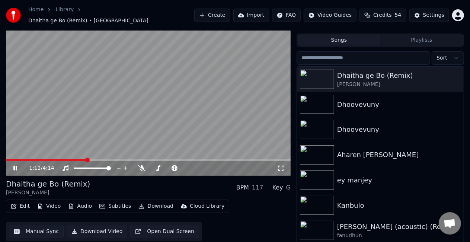
scroll to position [17, 0]
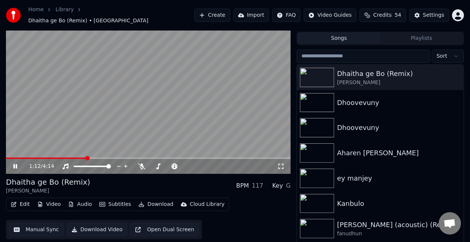
click at [23, 223] on button "Manual Sync" at bounding box center [36, 229] width 55 height 13
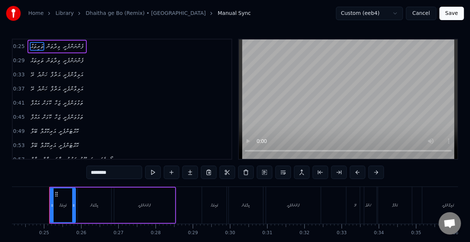
click at [43, 89] on span "ހަންދު" at bounding box center [42, 88] width 12 height 9
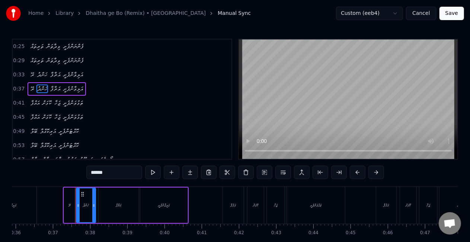
scroll to position [0, 1362]
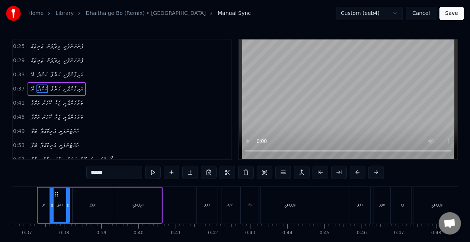
click at [96, 170] on input "******" at bounding box center [114, 172] width 56 height 13
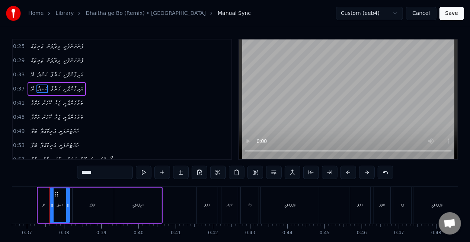
click at [42, 73] on span "ހަންދު" at bounding box center [42, 74] width 12 height 9
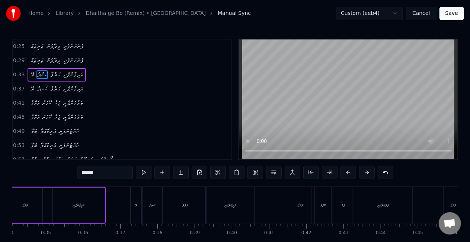
scroll to position [0, 1209]
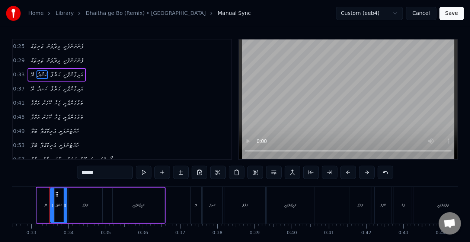
click at [87, 172] on input "******" at bounding box center [105, 172] width 56 height 13
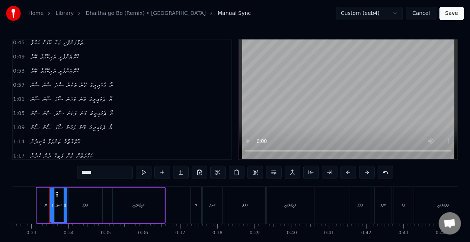
scroll to position [112, 0]
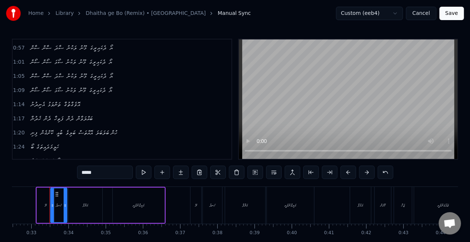
click at [118, 128] on span "ހުން ބަލަބަލަ" at bounding box center [106, 132] width 23 height 9
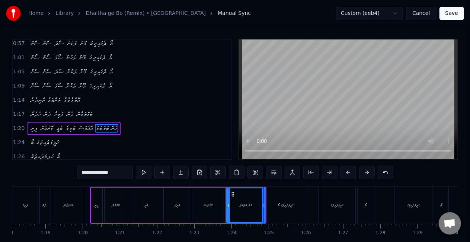
scroll to position [0, 3083]
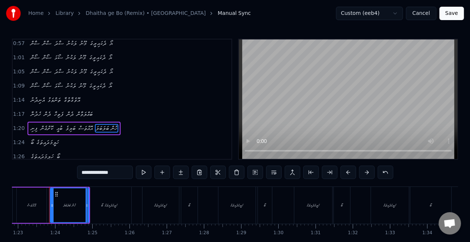
click at [93, 124] on span "އޮއްތަސް" at bounding box center [86, 128] width 16 height 9
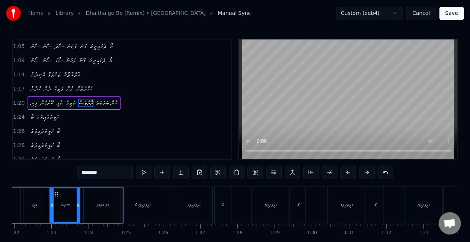
scroll to position [0, 3050]
drag, startPoint x: 91, startPoint y: 173, endPoint x: 96, endPoint y: 173, distance: 4.8
click at [96, 173] on input "********" at bounding box center [105, 172] width 56 height 13
click at [95, 171] on input "********" at bounding box center [105, 172] width 56 height 13
type input "******"
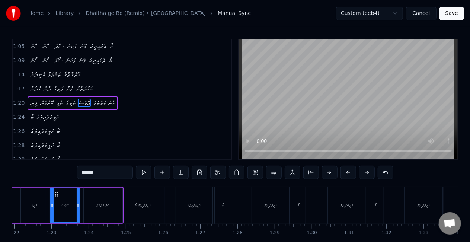
click at [118, 145] on div "1:28 ހަލީމަދައިތަގެ ބޯ" at bounding box center [122, 145] width 219 height 14
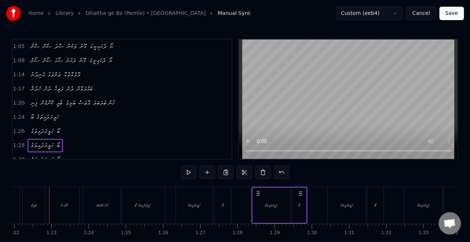
click at [102, 205] on div "ހުން ބަލަބަލަ" at bounding box center [102, 205] width 13 height 6
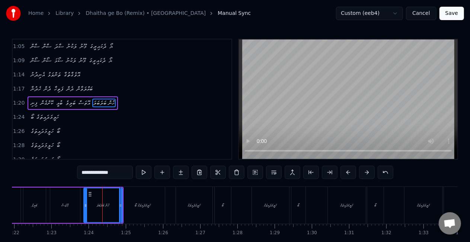
click at [137, 202] on div "ހަލީމަދައިތަގެ ބޯ" at bounding box center [143, 205] width 16 height 6
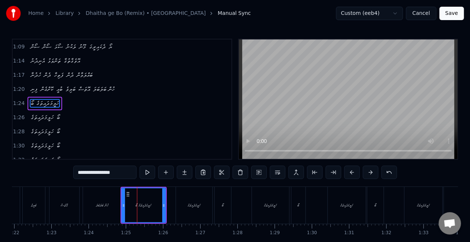
scroll to position [156, 0]
click at [68, 205] on div "އޮތަސް" at bounding box center [64, 205] width 7 height 6
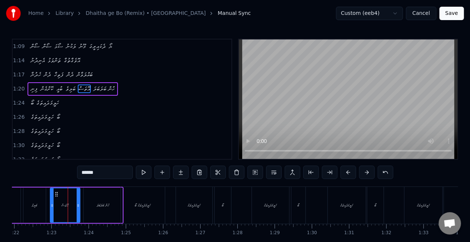
scroll to position [141, 0]
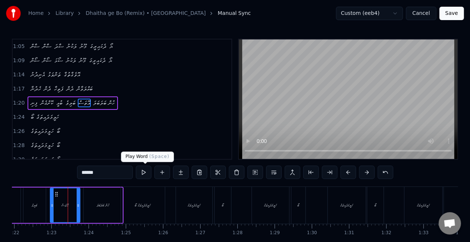
click at [142, 172] on button at bounding box center [144, 172] width 16 height 13
click at [143, 172] on button at bounding box center [144, 172] width 16 height 13
click at [83, 203] on div "ހުން ބަލަބަލަ" at bounding box center [102, 205] width 39 height 35
type input "**********"
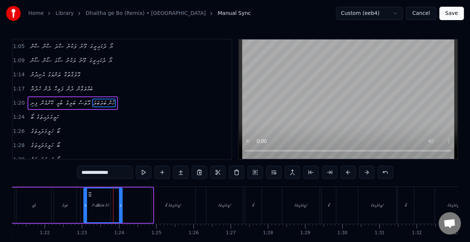
click at [87, 194] on icon at bounding box center [90, 194] width 6 height 6
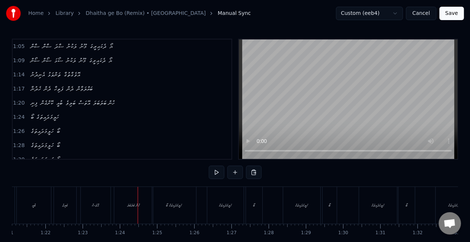
click at [118, 200] on div "ހުން ބަލަބަލަ" at bounding box center [133, 205] width 39 height 37
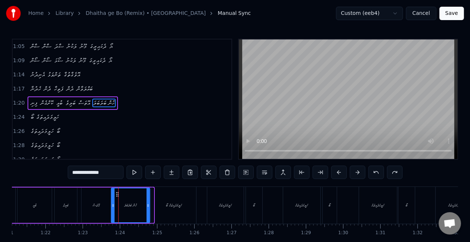
click at [117, 193] on icon at bounding box center [118, 194] width 6 height 6
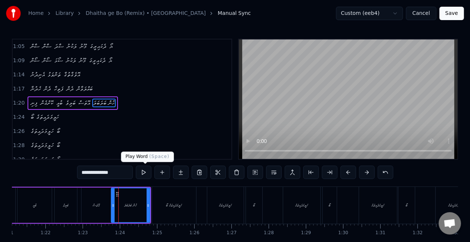
click at [144, 173] on button at bounding box center [144, 172] width 16 height 13
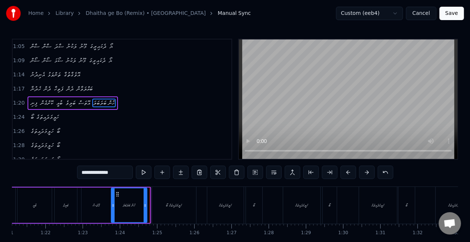
drag, startPoint x: 147, startPoint y: 202, endPoint x: 143, endPoint y: 202, distance: 4.5
click at [144, 202] on icon at bounding box center [145, 205] width 3 height 6
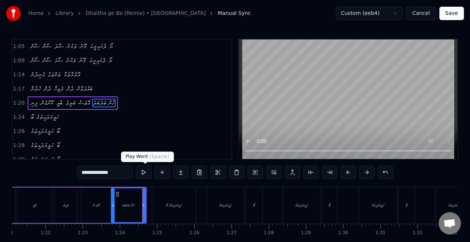
click at [141, 171] on button at bounding box center [144, 172] width 16 height 13
click at [166, 198] on div "ހަލީމަދައިތަގެ ބޯ" at bounding box center [174, 205] width 44 height 37
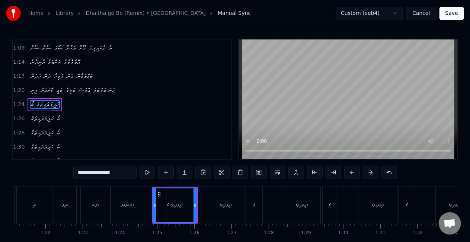
scroll to position [156, 0]
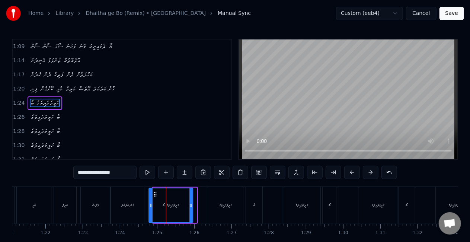
click at [154, 195] on icon at bounding box center [155, 194] width 6 height 6
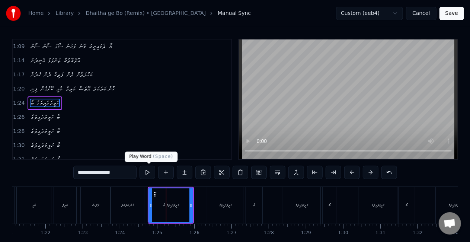
click at [148, 174] on button at bounding box center [148, 172] width 16 height 13
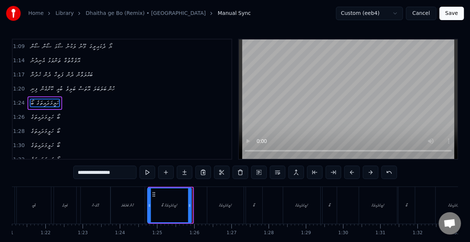
click at [153, 194] on icon at bounding box center [154, 194] width 6 height 6
click at [152, 170] on button at bounding box center [148, 172] width 16 height 13
click at [151, 193] on icon at bounding box center [152, 194] width 6 height 6
click at [101, 205] on div "އޮތަސް" at bounding box center [96, 205] width 30 height 37
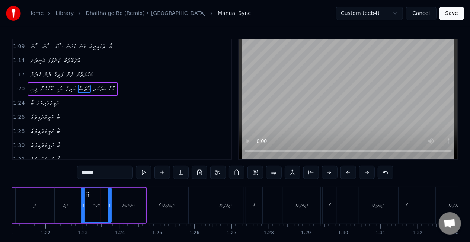
scroll to position [141, 0]
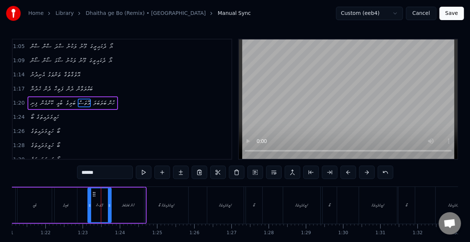
drag, startPoint x: 83, startPoint y: 209, endPoint x: 91, endPoint y: 205, distance: 9.3
click at [89, 209] on div at bounding box center [89, 205] width 3 height 34
click at [143, 171] on button at bounding box center [144, 172] width 16 height 13
click at [154, 204] on div "ހަލީމަދައިތަގެ ބޯ" at bounding box center [166, 205] width 44 height 37
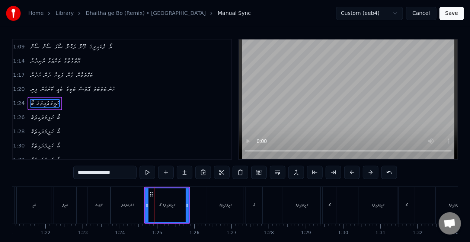
scroll to position [156, 0]
drag, startPoint x: 187, startPoint y: 205, endPoint x: 179, endPoint y: 204, distance: 7.7
click at [179, 204] on icon at bounding box center [180, 205] width 3 height 6
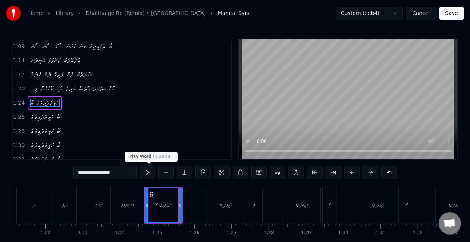
click at [150, 172] on button at bounding box center [148, 172] width 16 height 13
click at [134, 208] on div "ހުން ބަލަބަލަ" at bounding box center [127, 205] width 13 height 6
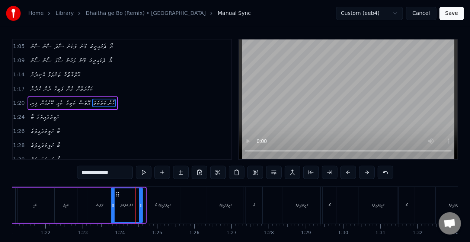
drag, startPoint x: 143, startPoint y: 208, endPoint x: 138, endPoint y: 207, distance: 5.2
click at [139, 207] on div at bounding box center [140, 205] width 3 height 34
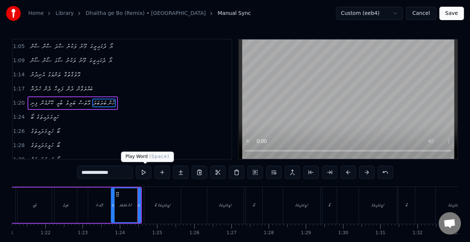
click at [144, 173] on button at bounding box center [144, 172] width 16 height 13
click at [135, 202] on icon at bounding box center [135, 205] width 3 height 6
click at [100, 208] on div "އޮތަސް" at bounding box center [99, 205] width 7 height 6
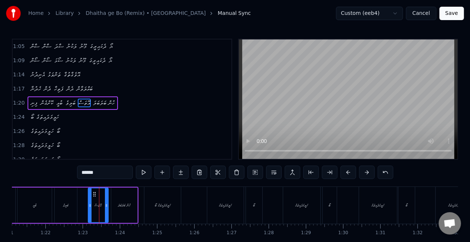
click at [106, 206] on icon at bounding box center [106, 205] width 3 height 6
click at [114, 203] on div "ހުން ބަލަބަލަ" at bounding box center [124, 205] width 26 height 35
type input "**********"
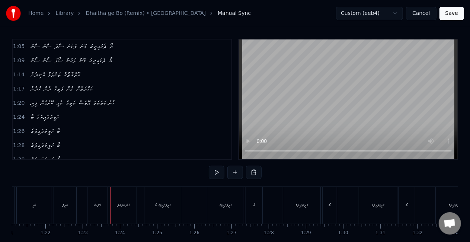
click at [117, 207] on div "ހުން ބަލަބަލަ" at bounding box center [123, 205] width 13 height 6
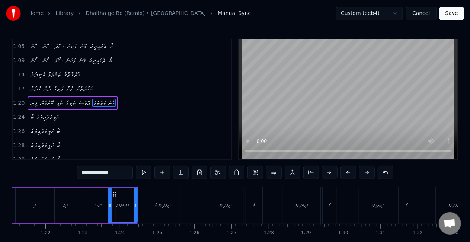
click at [109, 206] on icon at bounding box center [110, 205] width 3 height 6
click at [101, 206] on div "އޮތަސް" at bounding box center [98, 205] width 7 height 6
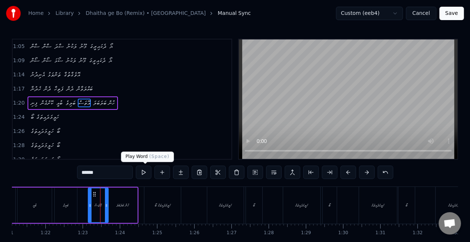
click at [142, 169] on button at bounding box center [144, 172] width 16 height 13
click at [144, 173] on button at bounding box center [144, 172] width 16 height 13
click at [163, 209] on div "ހަލީމަދައިތަގެ ބޯ" at bounding box center [162, 205] width 36 height 37
type input "**********"
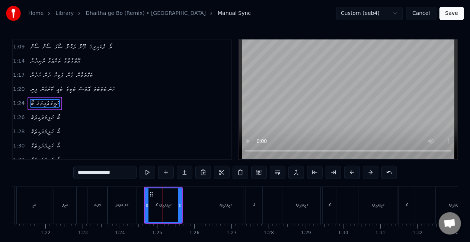
scroll to position [156, 0]
drag, startPoint x: 179, startPoint y: 211, endPoint x: 175, endPoint y: 211, distance: 4.5
click at [175, 211] on div at bounding box center [175, 205] width 3 height 34
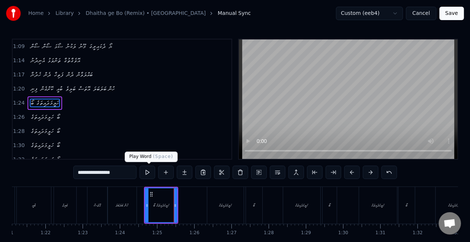
click at [148, 173] on button at bounding box center [148, 172] width 16 height 13
click at [452, 12] on button "Save" at bounding box center [452, 13] width 25 height 13
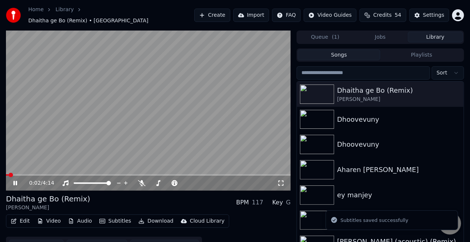
click at [63, 169] on video at bounding box center [148, 111] width 285 height 160
click at [79, 174] on span at bounding box center [148, 174] width 285 height 1
click at [134, 122] on video at bounding box center [148, 111] width 285 height 160
click at [90, 174] on span at bounding box center [48, 174] width 85 height 1
click at [115, 128] on video at bounding box center [148, 111] width 285 height 160
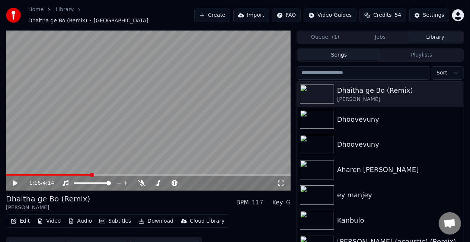
click at [87, 138] on video at bounding box center [148, 111] width 285 height 160
click at [122, 174] on span at bounding box center [148, 174] width 285 height 1
click at [130, 125] on video at bounding box center [148, 111] width 285 height 160
click at [118, 170] on video at bounding box center [148, 111] width 285 height 160
click at [116, 174] on span at bounding box center [66, 174] width 121 height 1
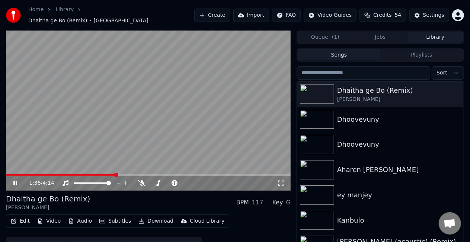
click at [126, 122] on video at bounding box center [148, 111] width 285 height 160
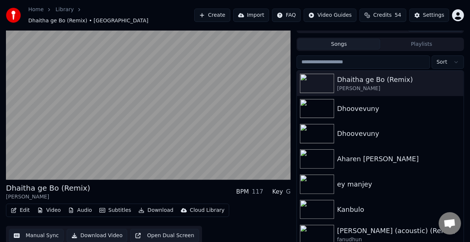
scroll to position [17, 0]
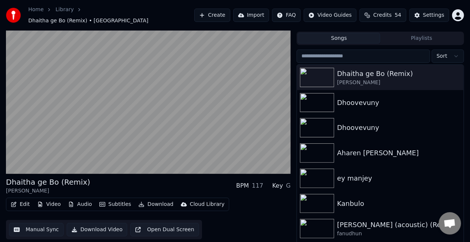
click at [41, 229] on button "Manual Sync" at bounding box center [36, 229] width 55 height 13
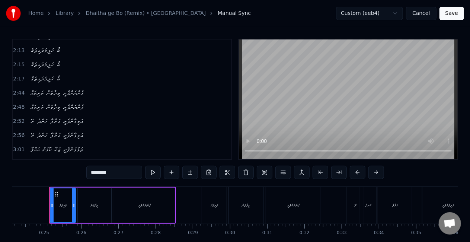
scroll to position [447, 0]
click at [34, 76] on span "ތަރިތައް" at bounding box center [37, 80] width 15 height 9
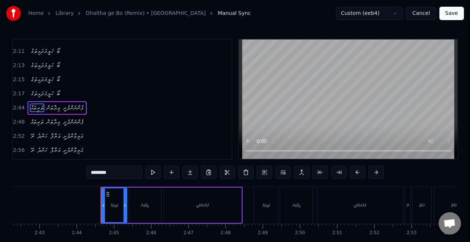
scroll to position [0, 6090]
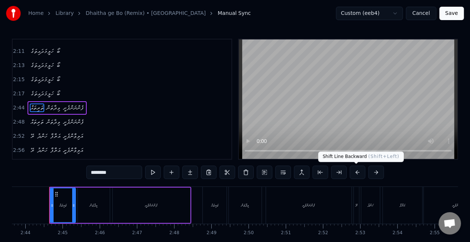
click at [353, 173] on button at bounding box center [358, 172] width 16 height 13
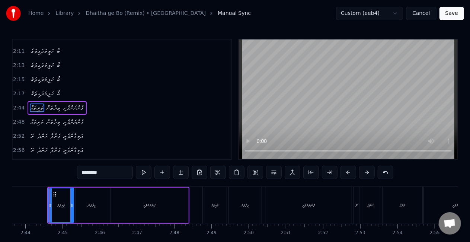
click at [353, 173] on button at bounding box center [349, 172] width 16 height 13
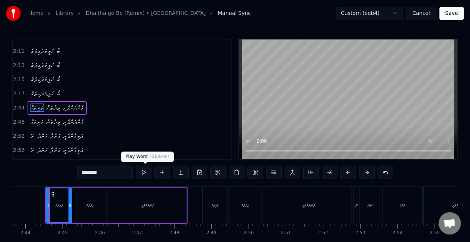
click at [145, 170] on button at bounding box center [144, 172] width 16 height 13
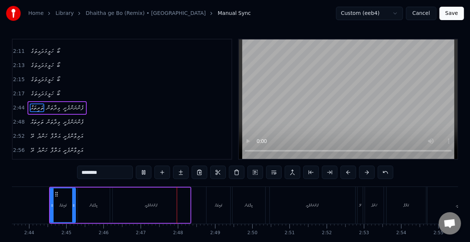
click at [171, 208] on div "ފެންނަންފެށީ" at bounding box center [151, 205] width 77 height 35
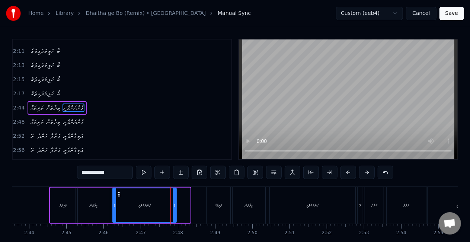
drag, startPoint x: 188, startPoint y: 206, endPoint x: 175, endPoint y: 207, distance: 13.8
click at [175, 207] on icon at bounding box center [174, 205] width 3 height 6
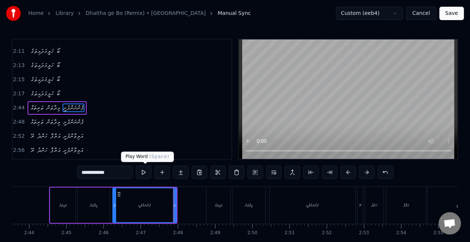
click at [147, 168] on button at bounding box center [144, 172] width 16 height 13
click at [146, 171] on button at bounding box center [144, 172] width 16 height 13
click at [146, 172] on button at bounding box center [144, 172] width 16 height 13
click at [209, 205] on div "ތަރިތައް" at bounding box center [219, 205] width 24 height 37
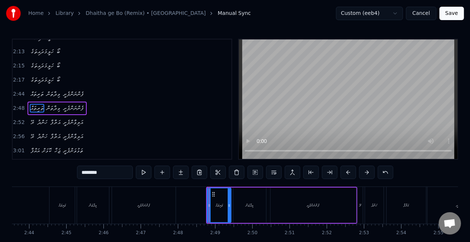
scroll to position [433, 0]
click at [301, 199] on div "ފެންނަންފެށީ" at bounding box center [314, 205] width 86 height 35
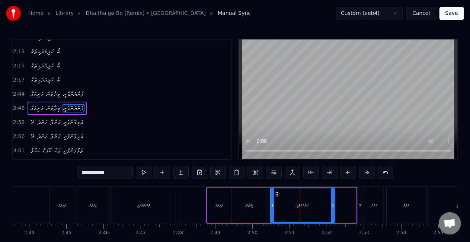
drag, startPoint x: 354, startPoint y: 207, endPoint x: 332, endPoint y: 206, distance: 21.6
click at [332, 206] on icon at bounding box center [332, 205] width 3 height 6
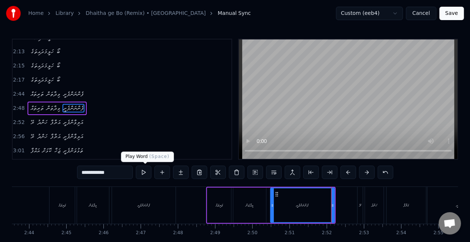
click at [143, 173] on button at bounding box center [144, 172] width 16 height 13
click at [143, 169] on button at bounding box center [144, 172] width 16 height 13
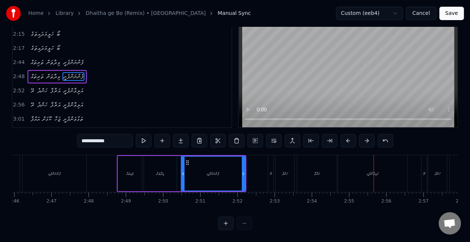
scroll to position [0, 6159]
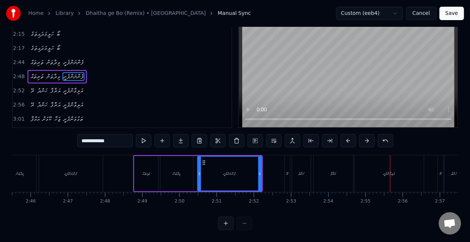
click at [287, 171] on div "ރޭ" at bounding box center [288, 174] width 2 height 6
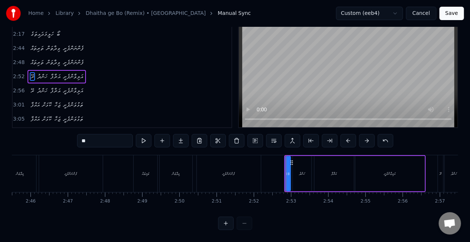
scroll to position [38, 0]
click at [228, 222] on button at bounding box center [226, 223] width 16 height 13
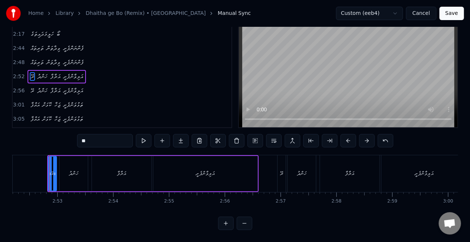
click at [228, 222] on button at bounding box center [226, 223] width 16 height 13
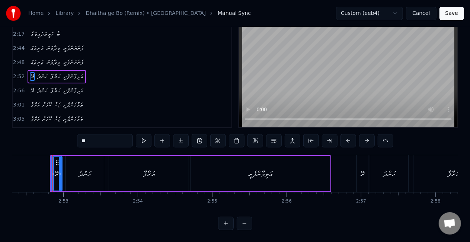
scroll to position [0, 12829]
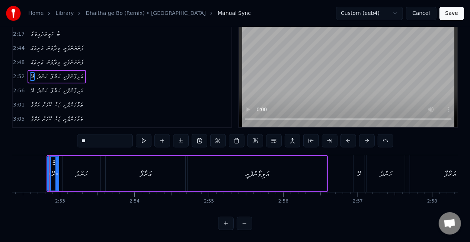
click at [228, 222] on button at bounding box center [226, 223] width 16 height 13
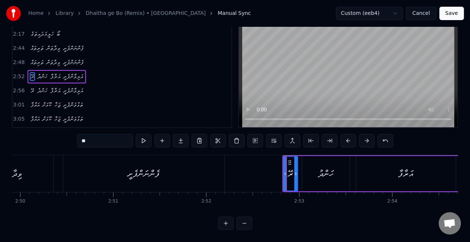
scroll to position [0, 16046]
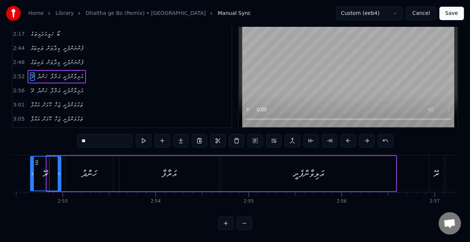
drag, startPoint x: 48, startPoint y: 173, endPoint x: 32, endPoint y: 173, distance: 16.4
click at [32, 173] on div at bounding box center [32, 174] width 3 height 34
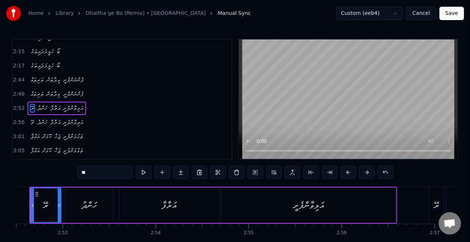
scroll to position [0, 16028]
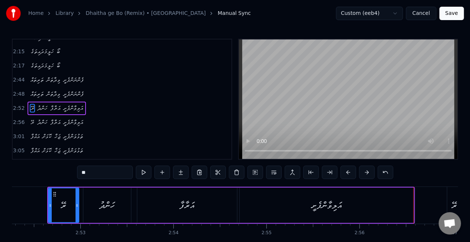
click at [314, 207] on div "އަލިވާންފެށީ" at bounding box center [327, 205] width 31 height 14
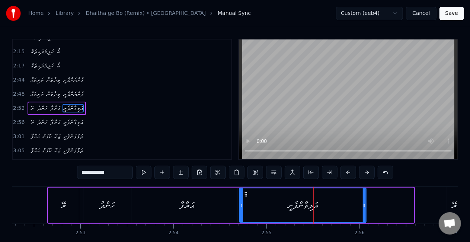
drag, startPoint x: 411, startPoint y: 207, endPoint x: 364, endPoint y: 205, distance: 47.7
click at [364, 205] on icon at bounding box center [364, 205] width 3 height 6
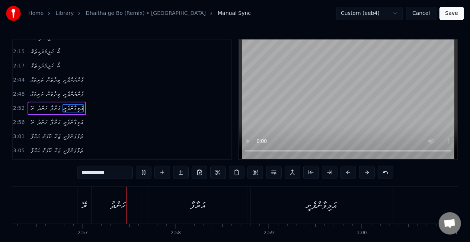
scroll to position [0, 16412]
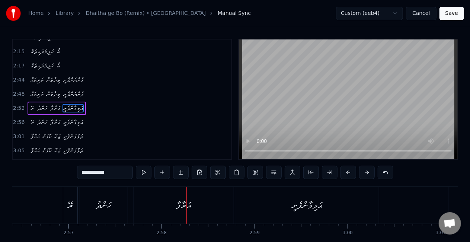
click at [66, 207] on div "ރޭ" at bounding box center [70, 205] width 14 height 37
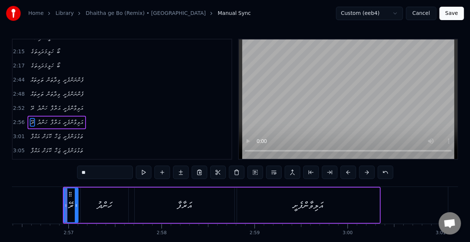
scroll to position [461, 0]
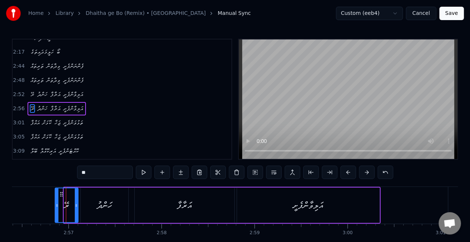
drag, startPoint x: 64, startPoint y: 214, endPoint x: 55, endPoint y: 211, distance: 9.3
click at [55, 211] on div at bounding box center [56, 205] width 3 height 34
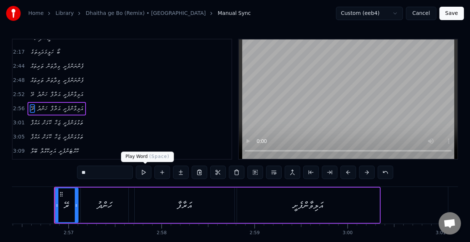
click at [144, 174] on button at bounding box center [144, 172] width 16 height 13
click at [200, 211] on div "އަރާފާ" at bounding box center [185, 205] width 100 height 35
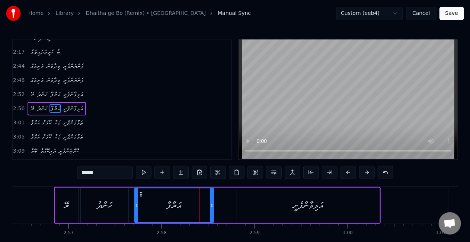
drag, startPoint x: 232, startPoint y: 208, endPoint x: 210, endPoint y: 207, distance: 22.7
click at [210, 208] on div at bounding box center [211, 205] width 3 height 34
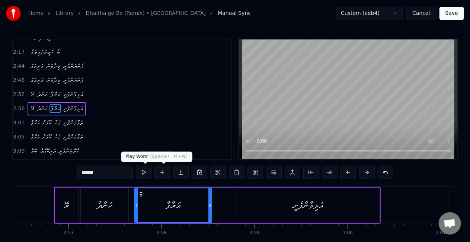
click at [146, 172] on button at bounding box center [144, 172] width 16 height 13
click at [278, 205] on div "އަލިވާންފެށީ" at bounding box center [308, 205] width 143 height 35
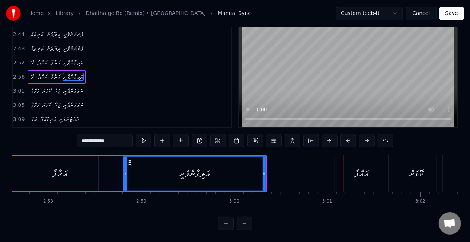
scroll to position [0, 16485]
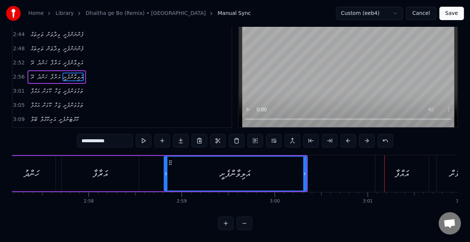
click at [247, 167] on div "އަލިވާންފެށީ" at bounding box center [235, 174] width 31 height 14
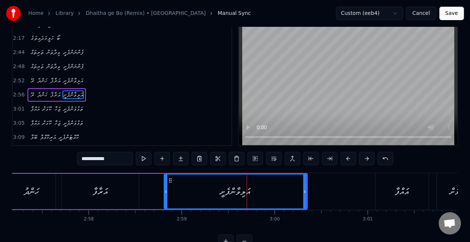
scroll to position [0, 0]
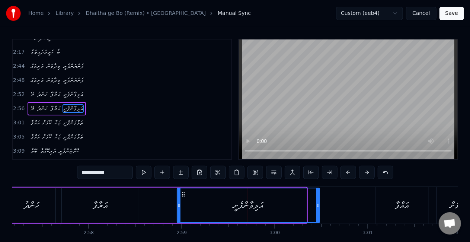
drag, startPoint x: 171, startPoint y: 193, endPoint x: 185, endPoint y: 194, distance: 13.4
click at [185, 194] on icon at bounding box center [184, 194] width 6 height 6
click at [186, 193] on icon at bounding box center [185, 194] width 6 height 6
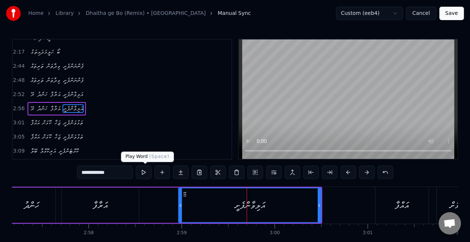
click at [147, 171] on button at bounding box center [144, 172] width 16 height 13
click at [146, 171] on button at bounding box center [144, 172] width 16 height 13
click at [143, 170] on button at bounding box center [144, 172] width 16 height 13
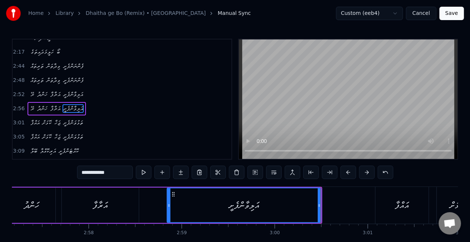
drag, startPoint x: 180, startPoint y: 206, endPoint x: 169, endPoint y: 204, distance: 11.7
click at [169, 204] on icon at bounding box center [168, 205] width 3 height 6
click at [143, 172] on button at bounding box center [144, 172] width 16 height 13
click at [146, 172] on button at bounding box center [144, 172] width 16 height 13
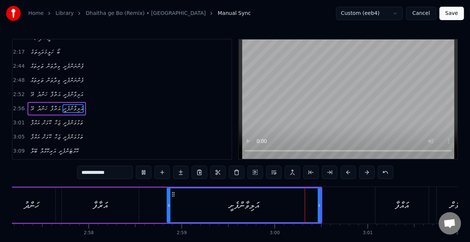
click at [146, 172] on button at bounding box center [144, 172] width 16 height 13
click at [97, 209] on div "އަރާފާ" at bounding box center [100, 205] width 15 height 14
type input "******"
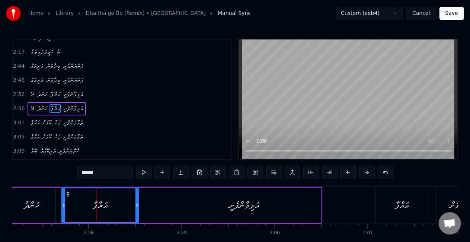
click at [147, 210] on div "ރޭ ހަންދު އަރާފާ އަލިވާންފެށީ" at bounding box center [151, 205] width 341 height 37
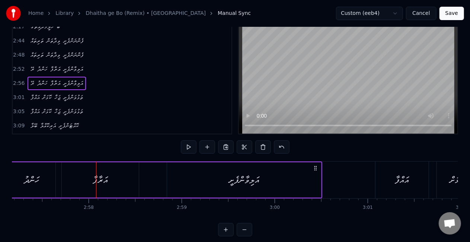
scroll to position [37, 0]
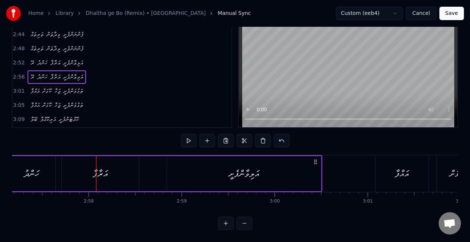
click at [242, 223] on button at bounding box center [245, 223] width 16 height 13
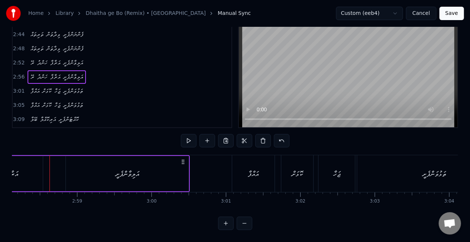
click at [242, 223] on button at bounding box center [245, 223] width 16 height 13
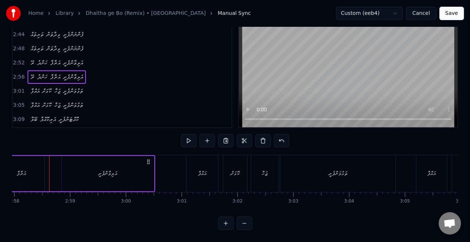
scroll to position [0, 9716]
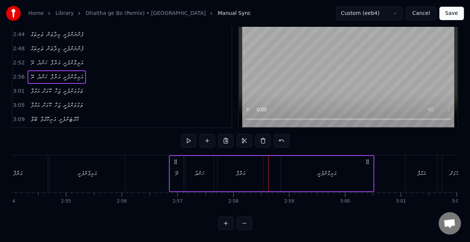
click at [167, 146] on div "0:25 ތަރިތައް ވިދާތަން ފެންނަންފެށީ 0:29 ތަރިތައް ވިދާތަން ފެންނަންފެށީ 0:33 ރޭ…" at bounding box center [235, 118] width 446 height 223
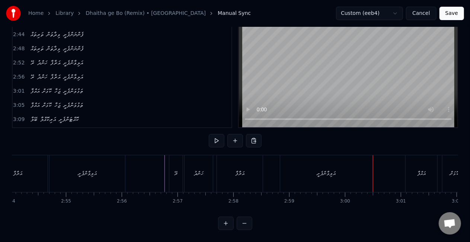
click at [328, 169] on div "އަލިވާންފެށީ" at bounding box center [326, 173] width 19 height 9
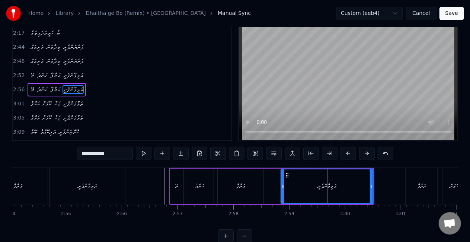
scroll to position [0, 0]
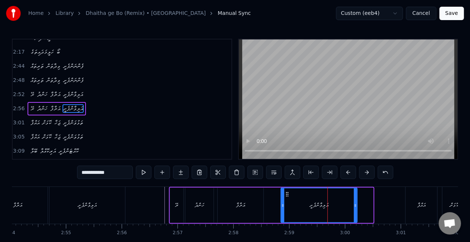
drag, startPoint x: 371, startPoint y: 202, endPoint x: 355, endPoint y: 200, distance: 16.1
click at [355, 200] on div at bounding box center [355, 205] width 3 height 34
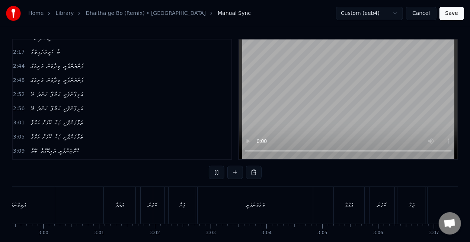
scroll to position [0, 10089]
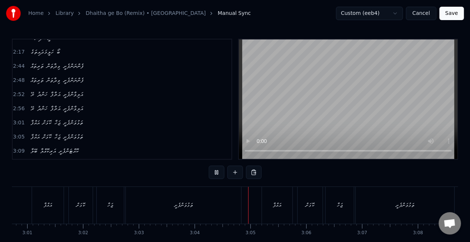
click at [204, 211] on div "ތަޅުވަންފެށީ" at bounding box center [183, 205] width 115 height 37
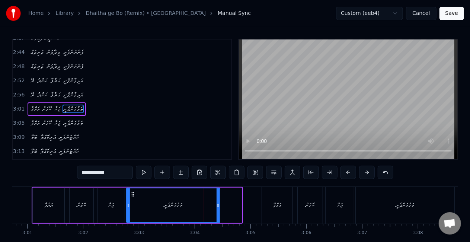
drag, startPoint x: 239, startPoint y: 209, endPoint x: 217, endPoint y: 205, distance: 22.6
click at [217, 205] on div at bounding box center [218, 205] width 3 height 34
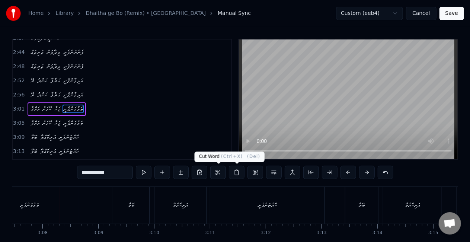
scroll to position [0, 10467]
click at [49, 210] on div "ތަޅުވަންފެށީ" at bounding box center [27, 205] width 99 height 37
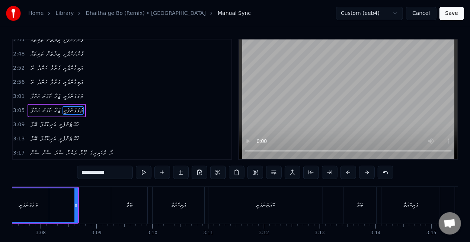
scroll to position [0, 10466]
drag, startPoint x: 75, startPoint y: 210, endPoint x: 60, endPoint y: 208, distance: 15.4
click at [60, 208] on div at bounding box center [61, 205] width 3 height 34
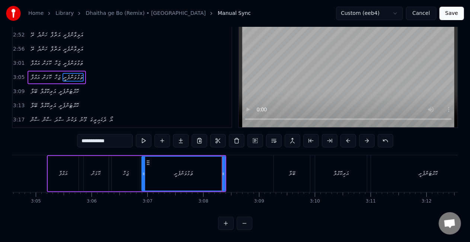
scroll to position [0, 10263]
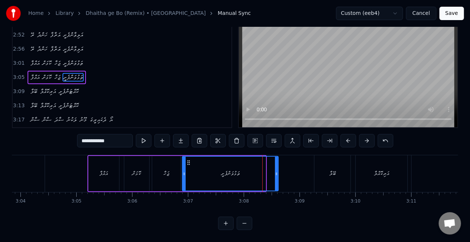
drag, startPoint x: 264, startPoint y: 167, endPoint x: 277, endPoint y: 167, distance: 12.7
click at [277, 171] on icon at bounding box center [276, 174] width 3 height 6
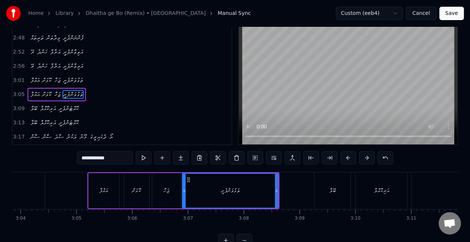
scroll to position [0, 0]
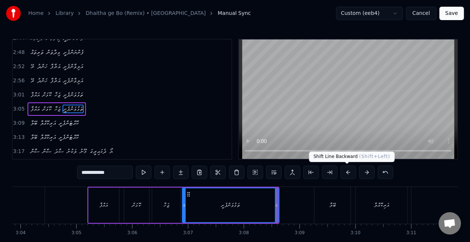
click at [348, 172] on button at bounding box center [349, 172] width 16 height 13
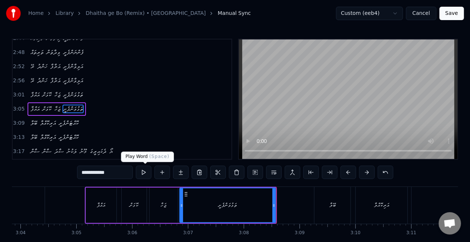
click at [146, 170] on button at bounding box center [144, 172] width 16 height 13
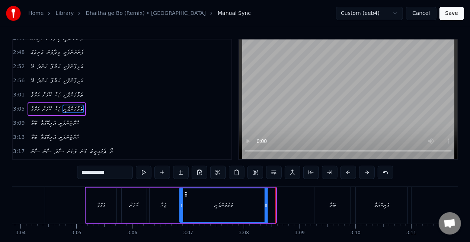
drag, startPoint x: 272, startPoint y: 208, endPoint x: 261, endPoint y: 205, distance: 11.6
click at [265, 205] on div at bounding box center [266, 205] width 3 height 34
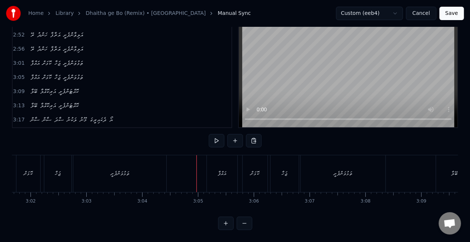
scroll to position [0, 10247]
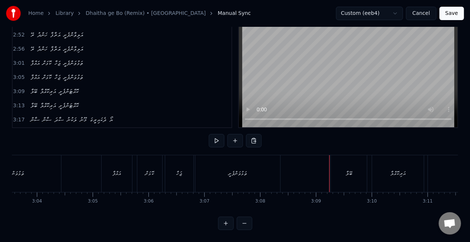
click at [364, 169] on div "ބޭލާ" at bounding box center [349, 173] width 36 height 37
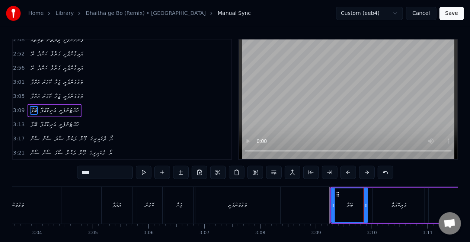
scroll to position [503, 0]
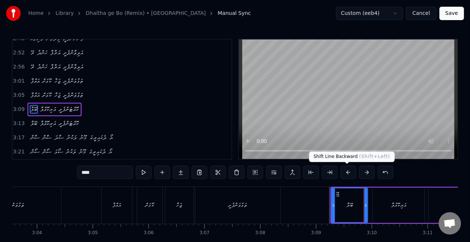
click at [349, 172] on button at bounding box center [349, 172] width 16 height 13
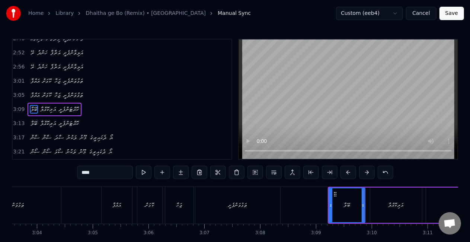
click at [348, 172] on button at bounding box center [349, 172] width 16 height 13
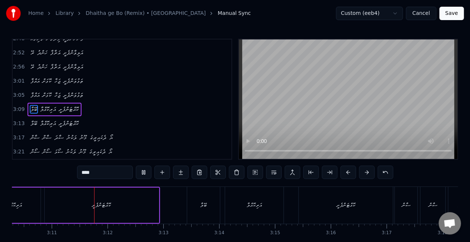
scroll to position [0, 10633]
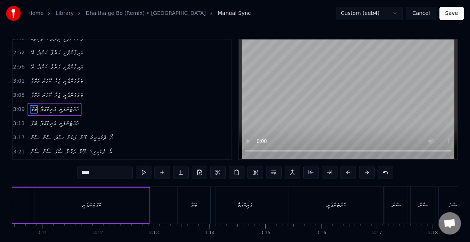
click at [133, 211] on div "ކޮއްޓަންފެށީ" at bounding box center [92, 205] width 114 height 35
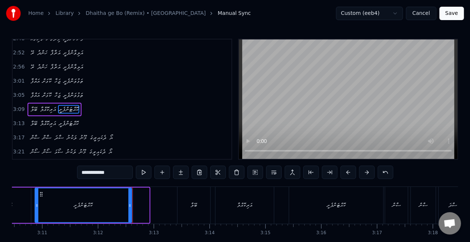
drag, startPoint x: 146, startPoint y: 213, endPoint x: 128, endPoint y: 206, distance: 19.0
click at [128, 208] on div at bounding box center [129, 205] width 3 height 34
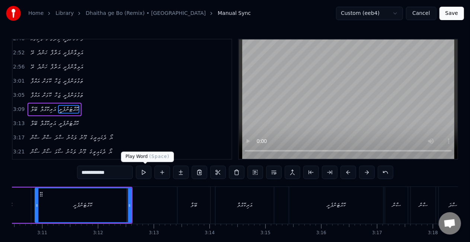
click at [144, 172] on button at bounding box center [144, 172] width 16 height 13
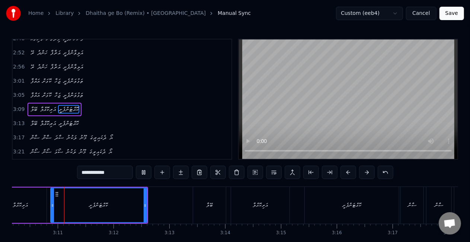
click at [144, 172] on button at bounding box center [144, 172] width 16 height 13
click at [210, 203] on div "ބޭލާ" at bounding box center [210, 205] width 6 height 9
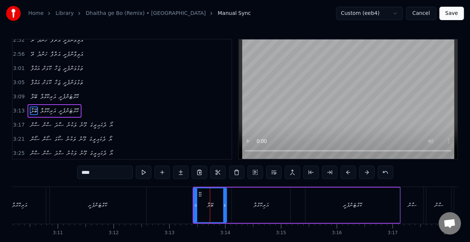
scroll to position [517, 0]
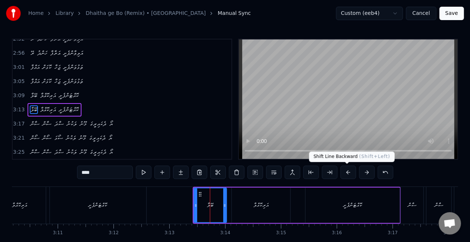
click at [348, 173] on button at bounding box center [349, 172] width 16 height 13
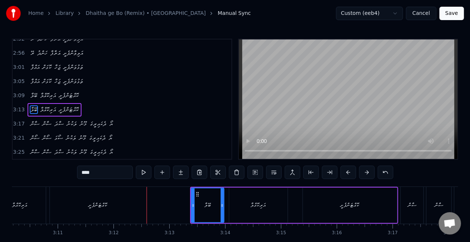
click at [372, 209] on div "ކޮއްޓަންފެށީ" at bounding box center [350, 205] width 94 height 35
type input "**********"
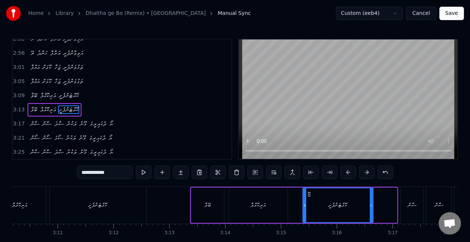
drag, startPoint x: 395, startPoint y: 208, endPoint x: 370, endPoint y: 206, distance: 24.3
click at [371, 208] on icon at bounding box center [371, 205] width 3 height 6
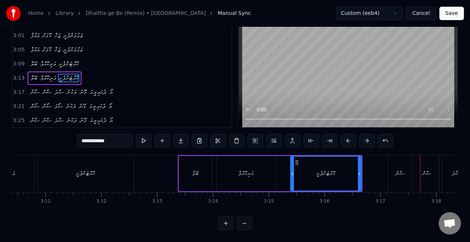
scroll to position [0, 10434]
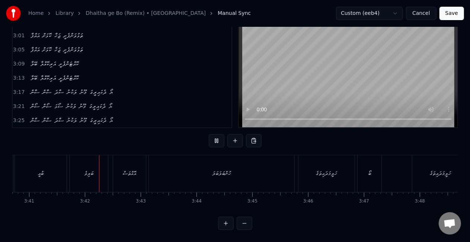
scroll to position [0, 12331]
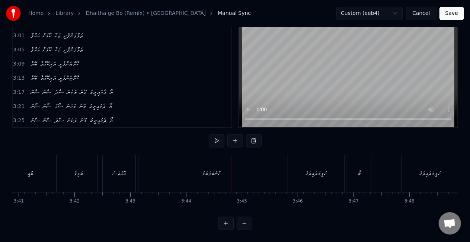
click at [178, 173] on div "ހުންބަލަބަލަ" at bounding box center [211, 173] width 146 height 37
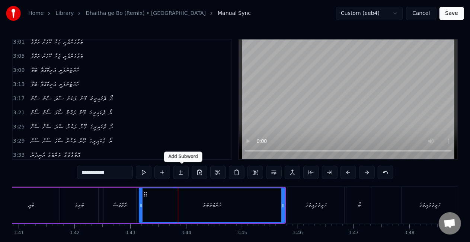
scroll to position [614, 0]
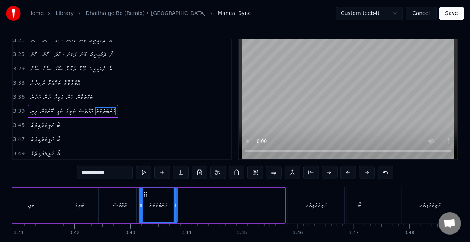
drag, startPoint x: 282, startPoint y: 208, endPoint x: 175, endPoint y: 205, distance: 107.6
click at [175, 205] on icon at bounding box center [175, 205] width 3 height 6
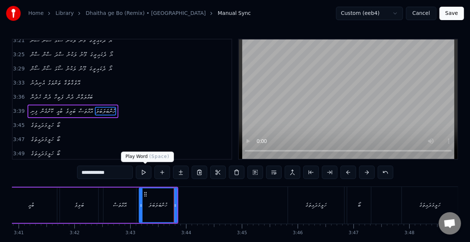
click at [144, 172] on button at bounding box center [144, 172] width 16 height 13
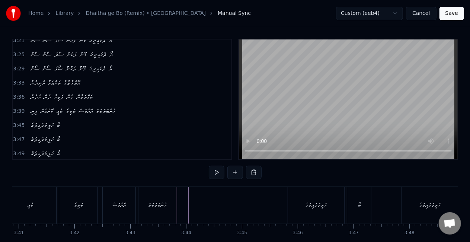
click at [178, 199] on div "ފިނި ކޮށްގެން ބުއީ ބަލިވެ އޮއްތަސް ހުންބަލަބަލަ" at bounding box center [62, 205] width 232 height 37
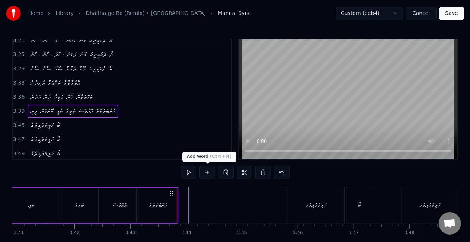
click at [209, 172] on button at bounding box center [207, 172] width 16 height 13
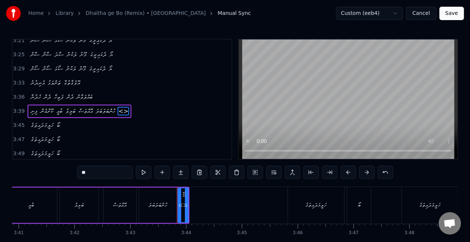
drag, startPoint x: 102, startPoint y: 171, endPoint x: 73, endPoint y: 173, distance: 29.1
click at [73, 173] on div "0:25 ތަރިތައް ވިދާތަން ފެންނަންފެށީ 0:29 ތަރިތައް ވިދާތަން ފެންނަންފެށީ 0:33 ރޭ…" at bounding box center [235, 150] width 446 height 223
paste input "**********"
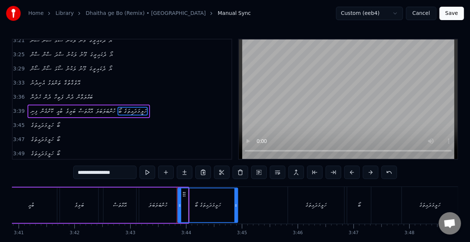
drag, startPoint x: 187, startPoint y: 211, endPoint x: 236, endPoint y: 209, distance: 49.5
click at [236, 209] on div at bounding box center [235, 205] width 3 height 34
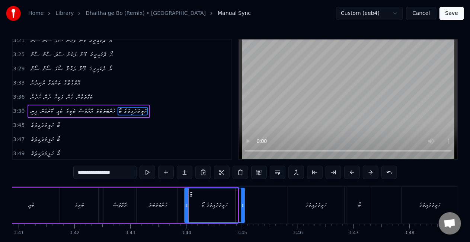
drag, startPoint x: 183, startPoint y: 194, endPoint x: 189, endPoint y: 194, distance: 6.7
click at [189, 194] on icon at bounding box center [191, 194] width 6 height 6
click at [191, 194] on circle at bounding box center [191, 194] width 0 height 0
drag, startPoint x: 191, startPoint y: 194, endPoint x: 195, endPoint y: 194, distance: 4.1
click at [196, 194] on circle at bounding box center [196, 194] width 0 height 0
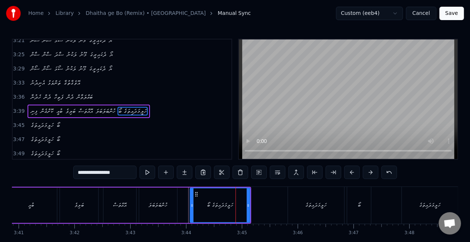
click at [150, 196] on div "ހުންބަލަބަލަ" at bounding box center [158, 205] width 38 height 35
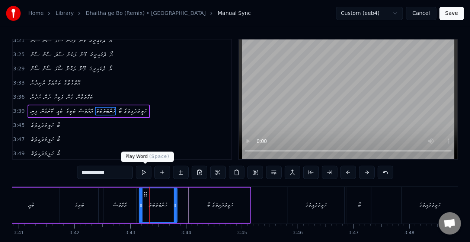
click at [145, 170] on button at bounding box center [144, 172] width 16 height 13
click at [235, 207] on div "ހަލީމަދައިތަގެ ބޯ" at bounding box center [220, 205] width 60 height 35
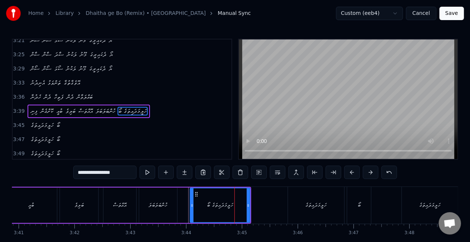
click at [166, 208] on div "ހުންބަލަބަލަ" at bounding box center [158, 205] width 19 height 9
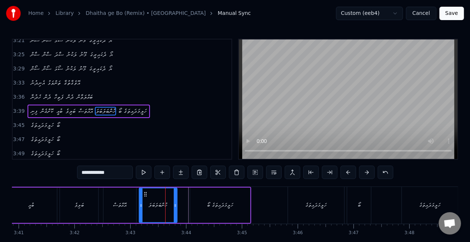
click at [217, 210] on div "ހަލީމަދައިތަގެ ބޯ" at bounding box center [220, 205] width 60 height 35
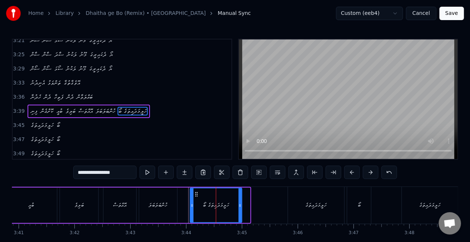
drag, startPoint x: 249, startPoint y: 208, endPoint x: 239, endPoint y: 206, distance: 10.2
click at [239, 206] on icon at bounding box center [240, 205] width 3 height 6
click at [211, 206] on div "ހަލީމަދައިތަގެ ބޯ" at bounding box center [215, 205] width 26 height 9
click at [142, 201] on div "ހުންބަލަބަލަ" at bounding box center [158, 205] width 38 height 35
type input "**********"
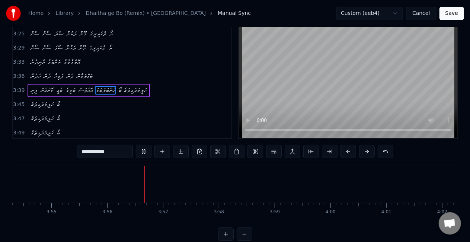
scroll to position [38, 0]
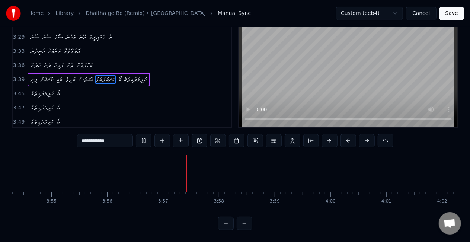
click at [242, 224] on button at bounding box center [245, 223] width 16 height 13
click at [242, 224] on div at bounding box center [235, 223] width 34 height 13
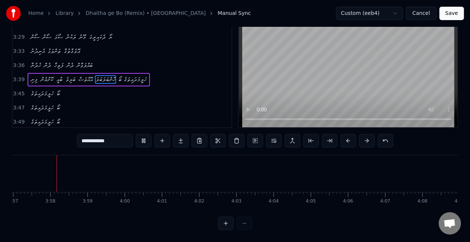
scroll to position [0, 8819]
click at [242, 224] on div at bounding box center [235, 223] width 34 height 13
click at [446, 14] on button "Save" at bounding box center [452, 13] width 25 height 13
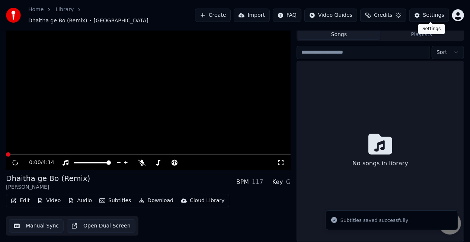
scroll to position [17, 0]
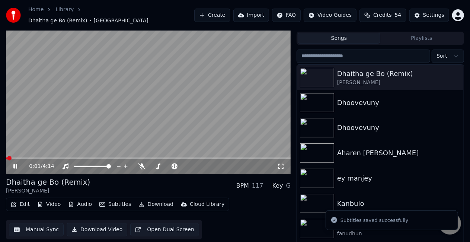
click at [192, 159] on div "0:01 / 4:14" at bounding box center [148, 166] width 285 height 15
click at [193, 157] on span at bounding box center [148, 157] width 285 height 1
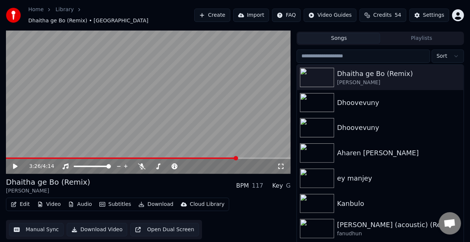
click at [191, 153] on video at bounding box center [148, 94] width 285 height 160
click at [154, 157] on span at bounding box center [80, 157] width 148 height 1
click at [151, 135] on video at bounding box center [148, 94] width 285 height 160
click at [153, 135] on video at bounding box center [148, 94] width 285 height 160
click at [116, 157] on span at bounding box center [61, 157] width 110 height 1
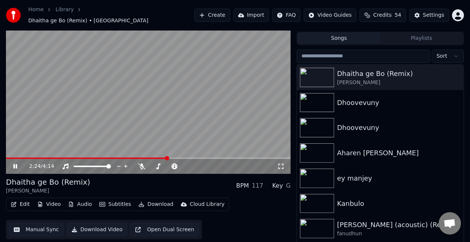
click at [130, 157] on span at bounding box center [87, 157] width 162 height 1
click at [117, 157] on span at bounding box center [68, 157] width 124 height 1
click at [76, 157] on span at bounding box center [41, 157] width 70 height 1
click at [35, 228] on button "Manual Sync" at bounding box center [36, 229] width 55 height 13
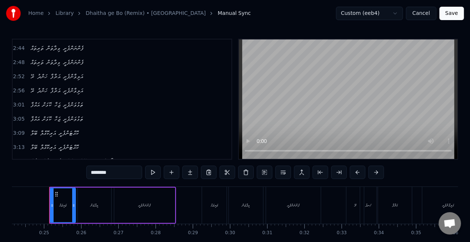
scroll to position [468, 0]
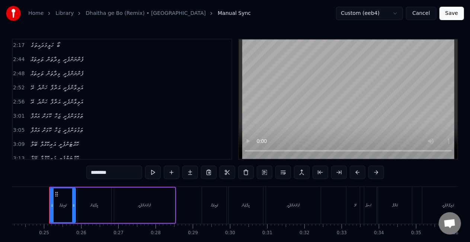
click at [35, 55] on span "ތަރިތައް" at bounding box center [37, 59] width 15 height 9
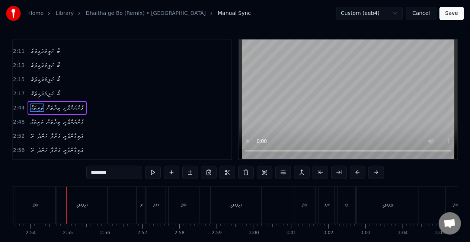
scroll to position [0, 6465]
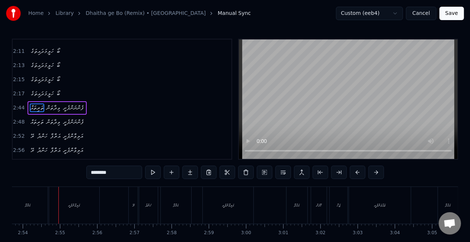
click at [36, 205] on div "އަރާފާ" at bounding box center [27, 205] width 39 height 37
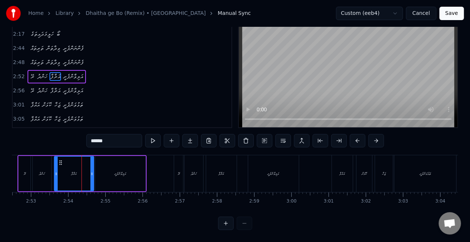
scroll to position [0, 6392]
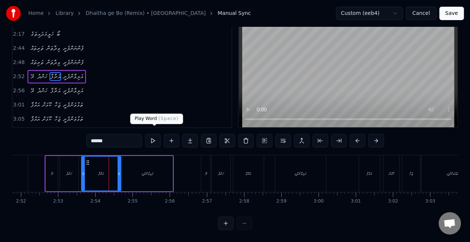
click at [153, 134] on button at bounding box center [153, 140] width 16 height 13
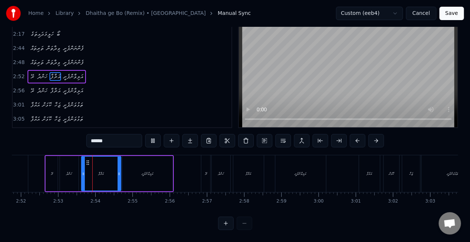
click at [153, 134] on button at bounding box center [153, 140] width 16 height 13
click at [132, 169] on div "އަލިވާންފެށީ" at bounding box center [147, 173] width 50 height 35
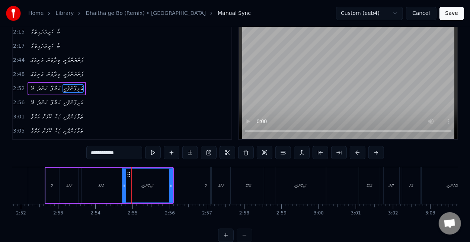
scroll to position [0, 0]
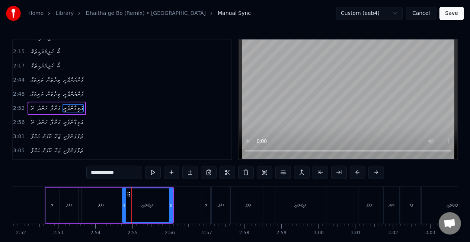
click at [105, 208] on div "އަރާފާ" at bounding box center [101, 205] width 39 height 35
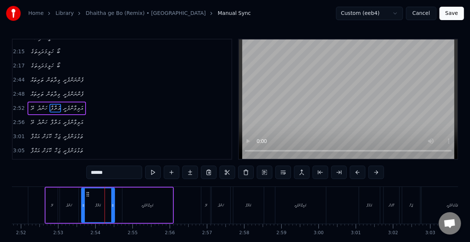
drag, startPoint x: 118, startPoint y: 209, endPoint x: 112, endPoint y: 207, distance: 6.9
click at [112, 208] on div at bounding box center [112, 205] width 3 height 34
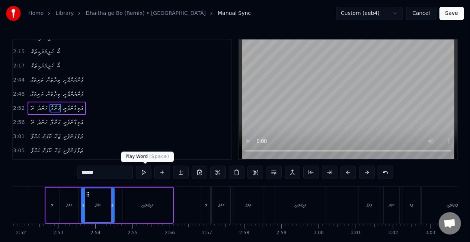
click at [145, 173] on button at bounding box center [144, 172] width 16 height 13
click at [110, 206] on icon at bounding box center [110, 205] width 3 height 6
click at [145, 173] on button at bounding box center [144, 172] width 16 height 13
click at [51, 207] on div "ރޭ" at bounding box center [52, 205] width 2 height 6
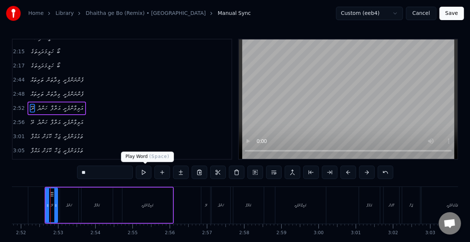
click at [147, 170] on button at bounding box center [144, 172] width 16 height 13
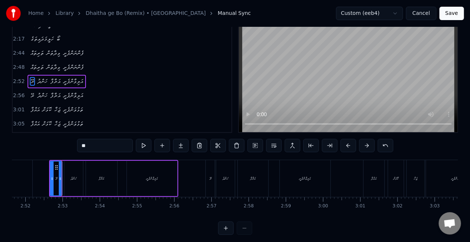
scroll to position [38, 0]
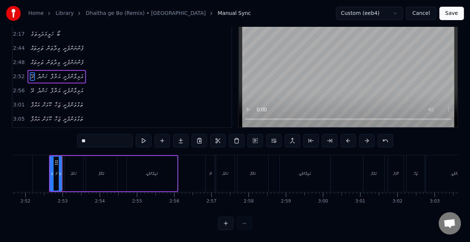
click at [228, 221] on button at bounding box center [226, 223] width 16 height 13
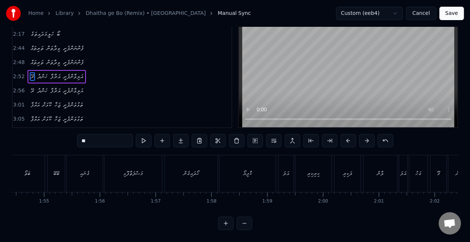
click at [228, 221] on button at bounding box center [226, 223] width 16 height 13
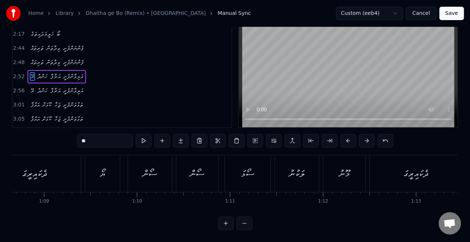
click at [228, 221] on button at bounding box center [226, 223] width 16 height 13
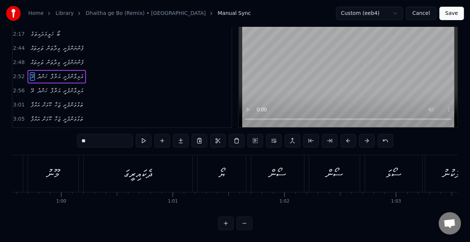
click at [228, 221] on button at bounding box center [226, 223] width 16 height 13
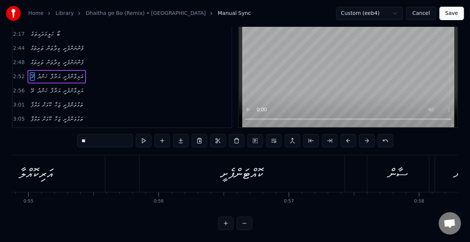
click at [228, 221] on button at bounding box center [226, 223] width 16 height 13
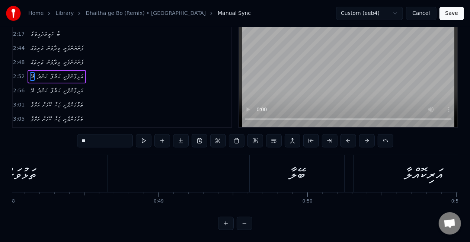
click at [228, 221] on button at bounding box center [226, 223] width 16 height 13
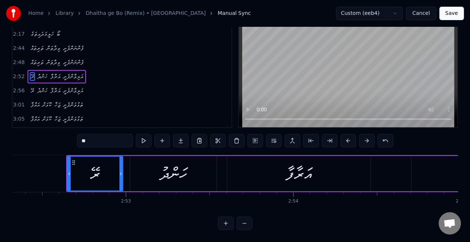
scroll to position [0, 28713]
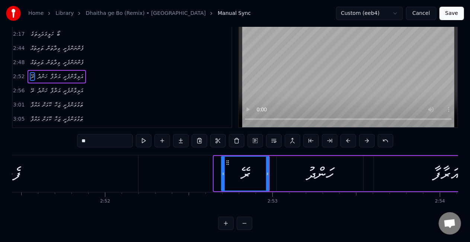
drag, startPoint x: 214, startPoint y: 168, endPoint x: 222, endPoint y: 171, distance: 7.9
click at [222, 171] on div at bounding box center [223, 174] width 3 height 34
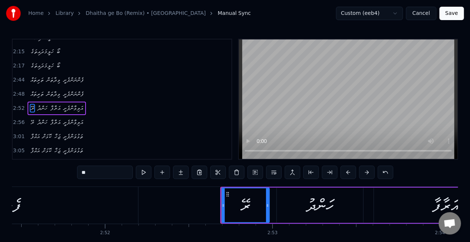
click at [290, 202] on div "ހަންދު" at bounding box center [320, 205] width 86 height 35
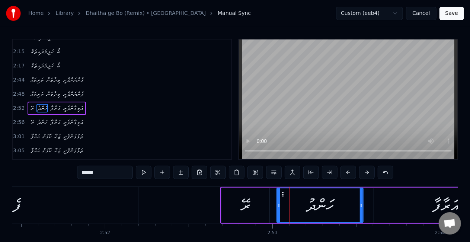
click at [395, 202] on div "އަރާފާ" at bounding box center [445, 205] width 143 height 35
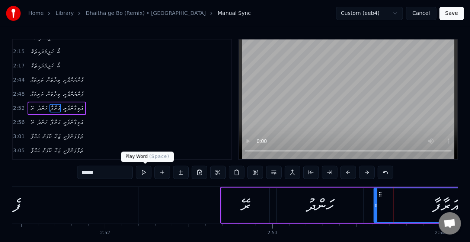
click at [146, 173] on button at bounding box center [144, 172] width 16 height 13
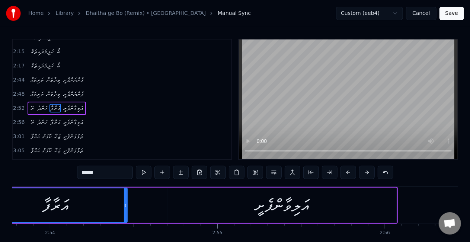
scroll to position [0, 29107]
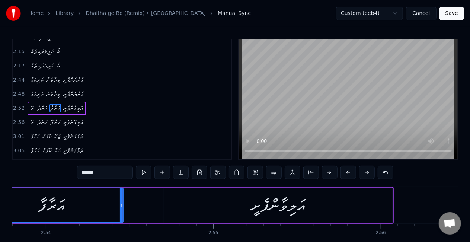
click at [188, 202] on div "އަލިވާންފެށީ" at bounding box center [278, 205] width 229 height 35
type input "**********"
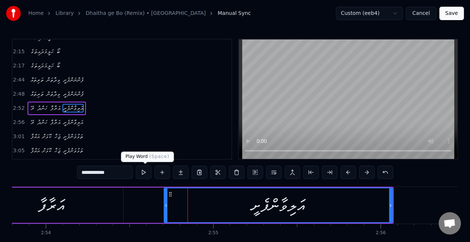
click at [142, 170] on button at bounding box center [144, 172] width 16 height 13
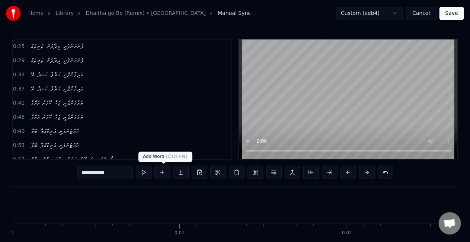
scroll to position [0, 29107]
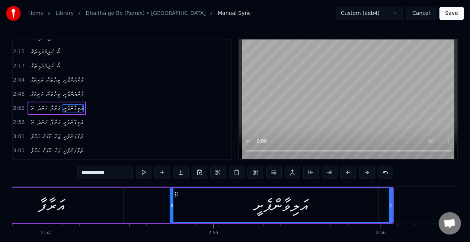
drag, startPoint x: 166, startPoint y: 206, endPoint x: 172, endPoint y: 208, distance: 6.4
click at [172, 208] on div at bounding box center [171, 205] width 3 height 34
click at [147, 173] on button at bounding box center [144, 172] width 16 height 13
click at [146, 173] on button at bounding box center [144, 172] width 16 height 13
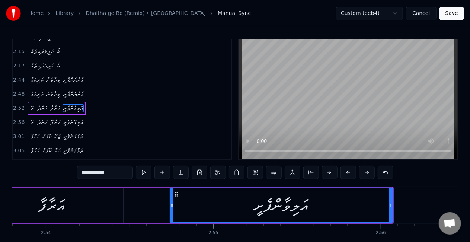
click at [146, 173] on button at bounding box center [144, 172] width 16 height 13
click at [150, 206] on div "ރޭ ހަންދު އަރާފާ އަލިވާންފެށީ" at bounding box center [110, 205] width 568 height 37
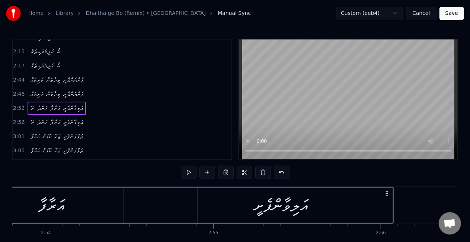
click at [105, 204] on div "އަރާފާ" at bounding box center [51, 205] width 143 height 35
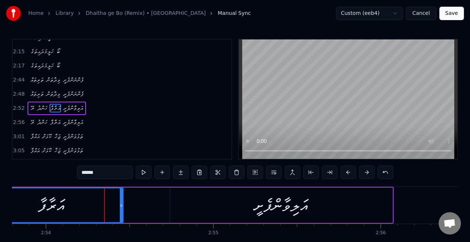
click at [148, 208] on div "ރޭ ހަންދު އަރާފާ އަލިވާންފެށީ" at bounding box center [110, 205] width 568 height 37
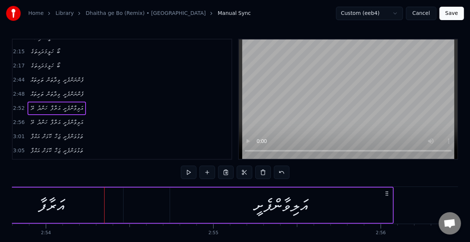
click at [260, 207] on div "އަލިވާންފެށީ" at bounding box center [281, 205] width 54 height 25
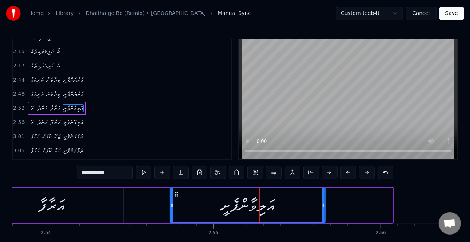
drag, startPoint x: 390, startPoint y: 207, endPoint x: 321, endPoint y: 208, distance: 68.9
click at [322, 208] on div at bounding box center [323, 205] width 3 height 34
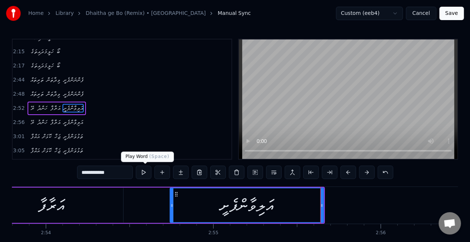
click at [143, 171] on button at bounding box center [144, 172] width 16 height 13
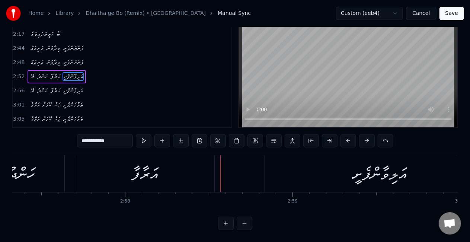
scroll to position [0, 29600]
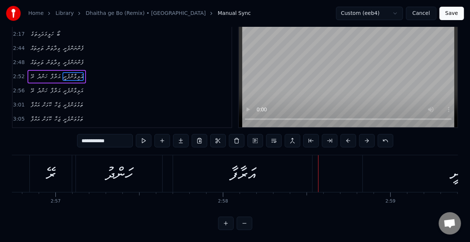
click at [258, 176] on div "އަރާފާ" at bounding box center [242, 173] width 139 height 37
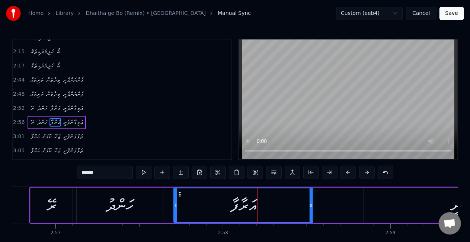
scroll to position [461, 0]
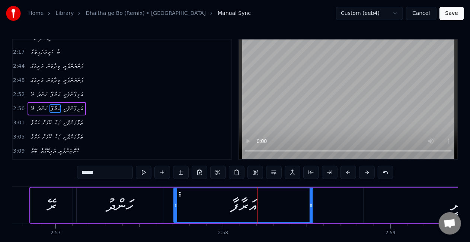
click at [47, 200] on div "ރޭ" at bounding box center [52, 205] width 10 height 25
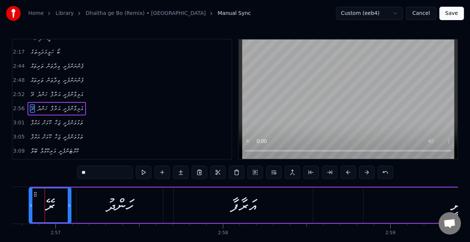
scroll to position [0, 29596]
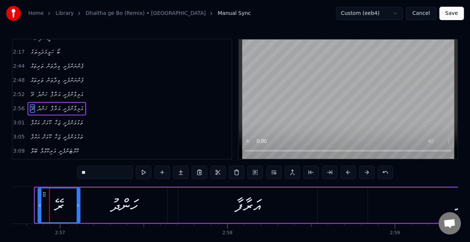
drag, startPoint x: 39, startPoint y: 194, endPoint x: 43, endPoint y: 196, distance: 4.0
click at [43, 196] on icon at bounding box center [44, 194] width 6 height 6
click at [95, 202] on div "ހަންދު" at bounding box center [124, 205] width 86 height 35
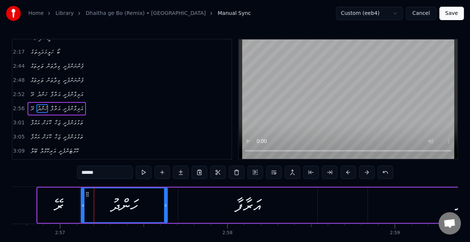
click at [57, 201] on div "ރޭ" at bounding box center [59, 205] width 10 height 25
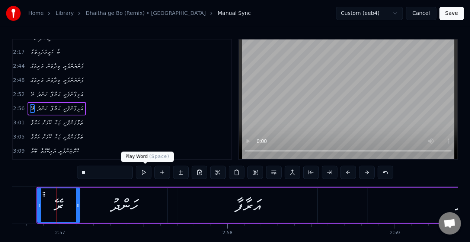
click at [141, 177] on button at bounding box center [144, 172] width 16 height 13
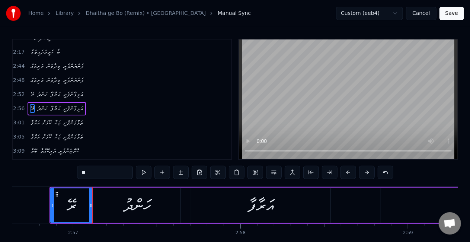
click at [141, 174] on button at bounding box center [144, 172] width 16 height 13
click at [145, 170] on button at bounding box center [144, 172] width 16 height 13
click at [125, 203] on div "ހަންދު" at bounding box center [138, 205] width 28 height 25
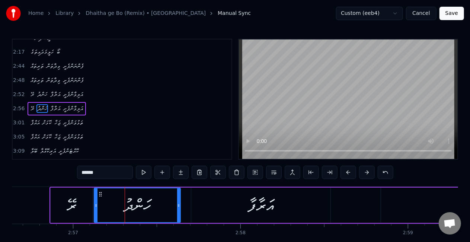
click at [141, 173] on button at bounding box center [144, 172] width 16 height 13
click at [176, 210] on div at bounding box center [177, 205] width 3 height 34
click at [203, 205] on div "އަރާފާ" at bounding box center [260, 205] width 139 height 35
type input "******"
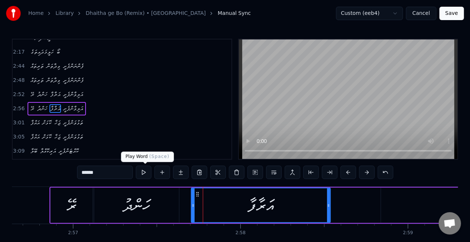
click at [146, 171] on button at bounding box center [144, 172] width 16 height 13
click at [335, 203] on div "ރޭ ހަންދު އަރާފާ އަލިވާންފެށީ" at bounding box center [330, 205] width 563 height 37
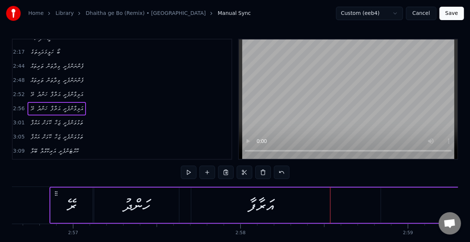
click at [347, 204] on div "ރޭ ހަންދު އަރާފާ އަލިވާންފެށީ" at bounding box center [330, 205] width 563 height 37
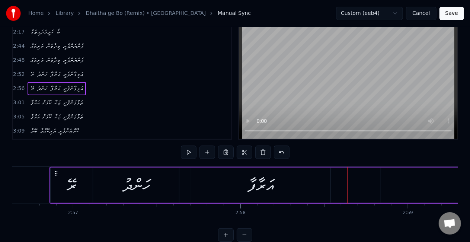
scroll to position [38, 0]
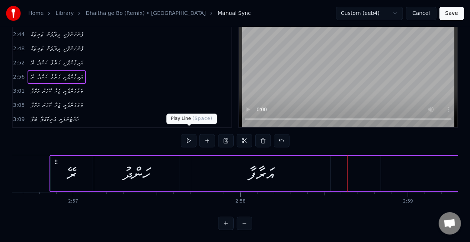
click at [188, 134] on button at bounding box center [189, 140] width 16 height 13
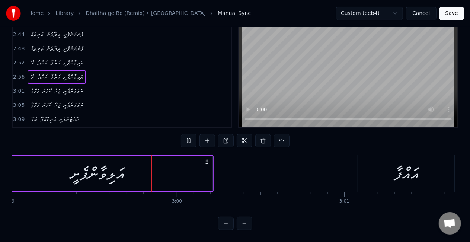
click at [188, 134] on button at bounding box center [189, 140] width 16 height 13
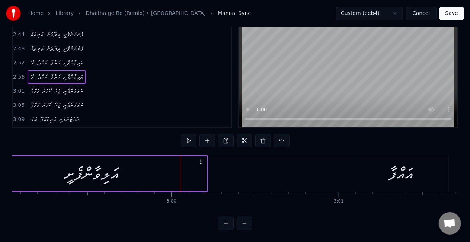
click at [200, 173] on div "އަލިވާންފެށީ" at bounding box center [92, 173] width 230 height 35
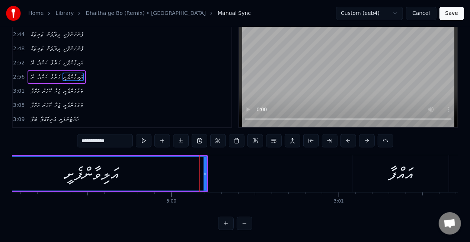
scroll to position [0, 0]
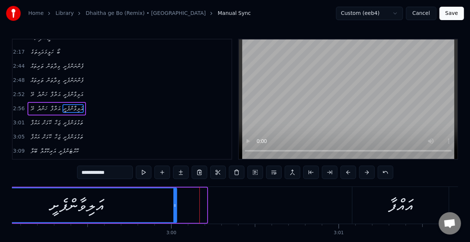
drag, startPoint x: 205, startPoint y: 207, endPoint x: 175, endPoint y: 204, distance: 30.3
click at [175, 204] on icon at bounding box center [174, 205] width 3 height 6
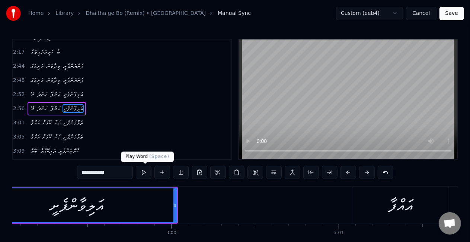
click at [147, 169] on button at bounding box center [144, 172] width 16 height 13
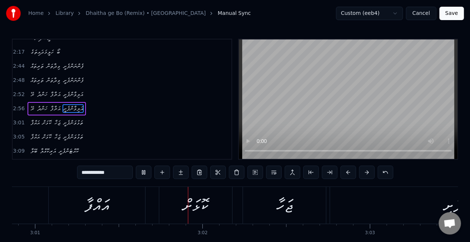
scroll to position [0, 30318]
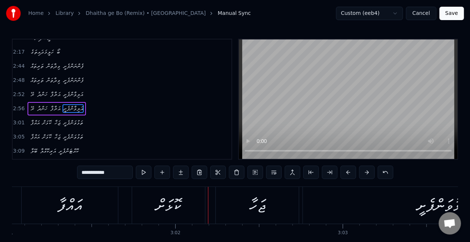
click at [90, 201] on div "އައްފާ" at bounding box center [70, 205] width 96 height 37
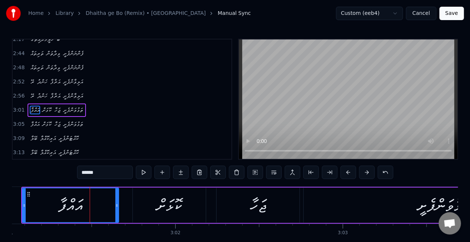
scroll to position [475, 0]
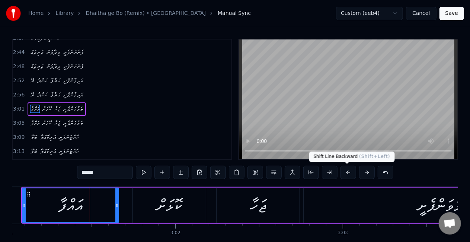
click at [346, 172] on button at bounding box center [349, 172] width 16 height 13
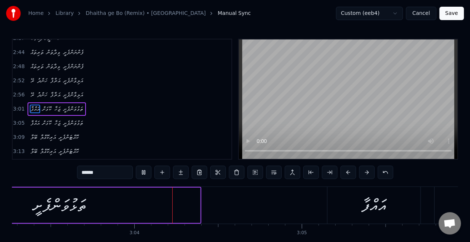
scroll to position [0, 30710]
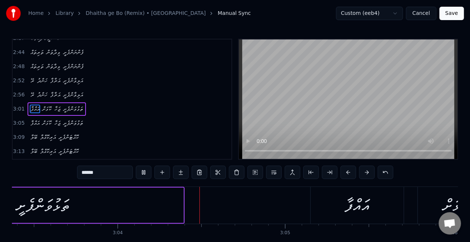
click at [85, 202] on div "ތަޅުވަންފެށީ" at bounding box center [43, 205] width 281 height 35
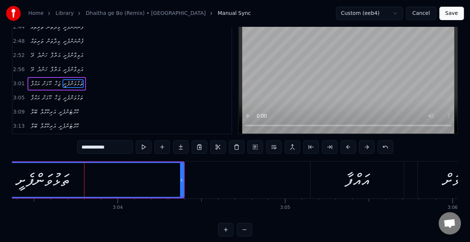
scroll to position [37, 0]
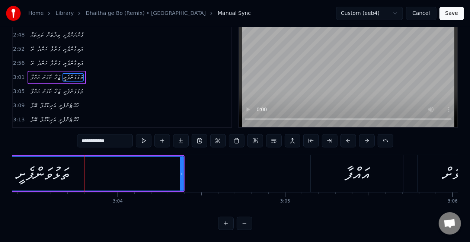
click at [249, 223] on button at bounding box center [245, 223] width 16 height 13
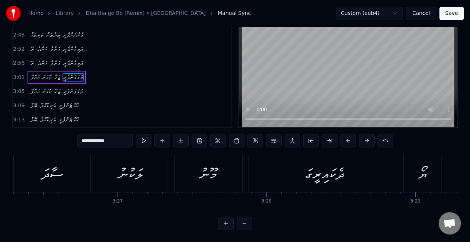
click at [249, 223] on button at bounding box center [245, 223] width 16 height 13
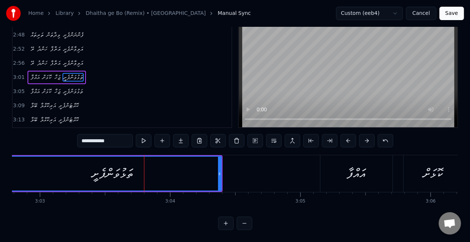
scroll to position [0, 23772]
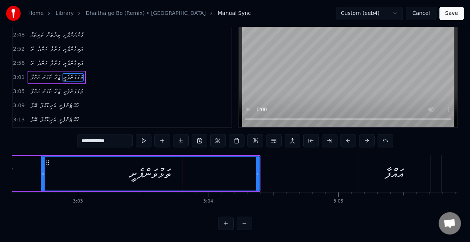
click at [130, 166] on div "ތަޅުވަންފެށީ" at bounding box center [150, 174] width 41 height 20
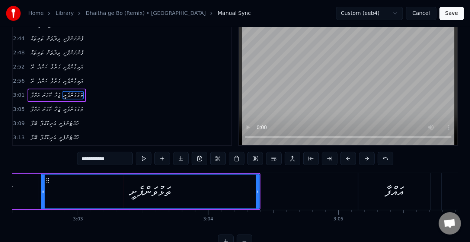
scroll to position [0, 0]
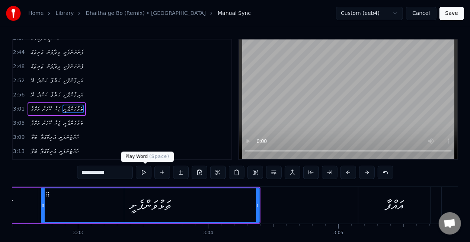
click at [147, 174] on button at bounding box center [144, 172] width 16 height 13
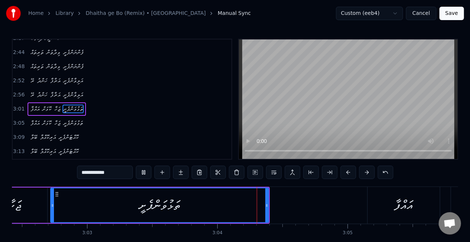
click at [146, 173] on button at bounding box center [144, 172] width 16 height 13
click at [145, 173] on button at bounding box center [144, 172] width 16 height 13
drag, startPoint x: 53, startPoint y: 206, endPoint x: 58, endPoint y: 208, distance: 5.8
click at [58, 208] on icon at bounding box center [58, 205] width 3 height 6
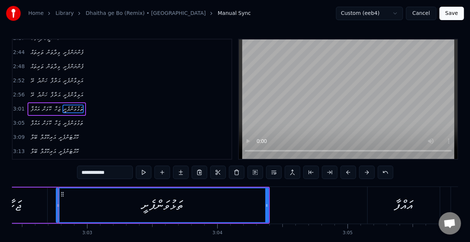
click at [146, 172] on button at bounding box center [144, 172] width 16 height 13
click at [144, 172] on button at bounding box center [144, 172] width 16 height 13
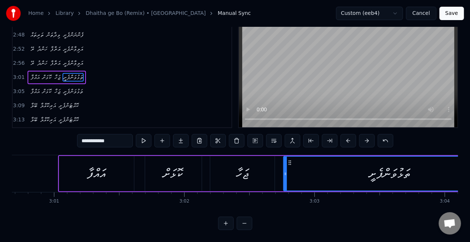
scroll to position [0, 23478]
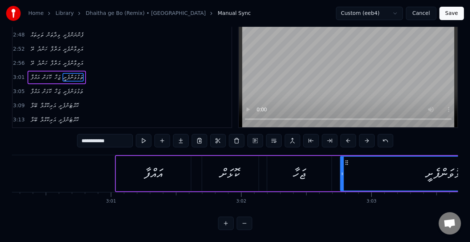
click at [295, 176] on div "ޖަހާ" at bounding box center [299, 174] width 12 height 20
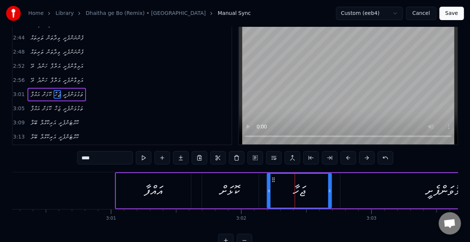
scroll to position [0, 0]
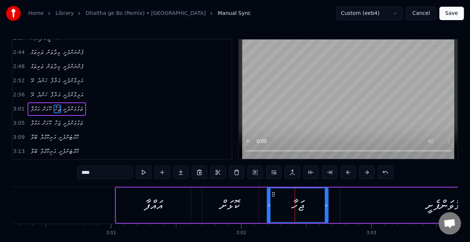
click at [325, 205] on icon at bounding box center [326, 205] width 3 height 6
click at [323, 204] on icon at bounding box center [324, 205] width 3 height 6
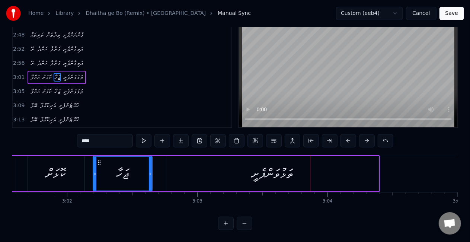
scroll to position [0, 23615]
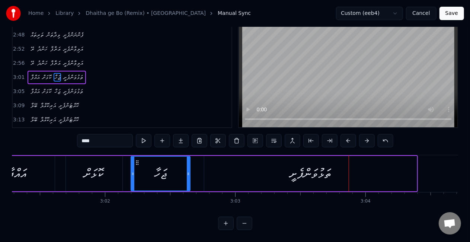
click at [84, 176] on div "ކޮޅަށް" at bounding box center [93, 174] width 19 height 20
type input "******"
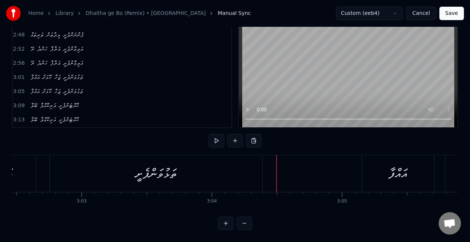
scroll to position [0, 23673]
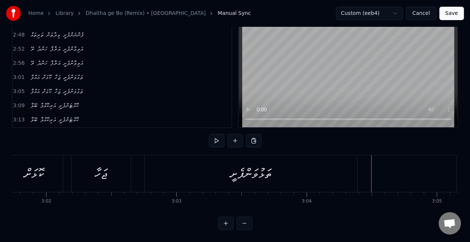
click at [256, 171] on div "ތަޅުވަންފެށީ" at bounding box center [250, 174] width 41 height 20
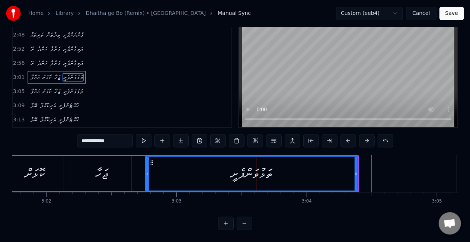
scroll to position [0, 0]
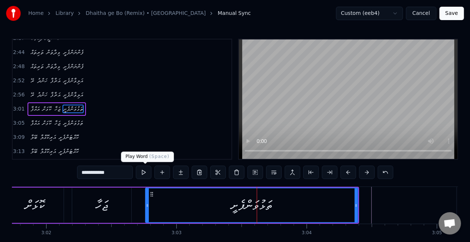
click at [145, 170] on button at bounding box center [144, 172] width 16 height 13
click at [144, 170] on button at bounding box center [144, 172] width 16 height 13
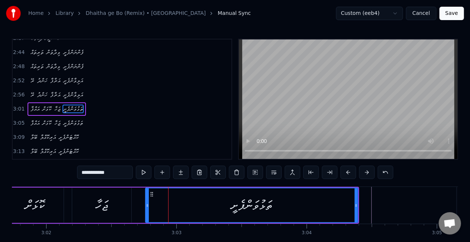
click at [147, 207] on icon at bounding box center [147, 205] width 3 height 6
click at [140, 200] on div "އައްފާ ކޮޅަށް ޖަހާ ތަޅުވަންފެށީ" at bounding box center [139, 205] width 439 height 37
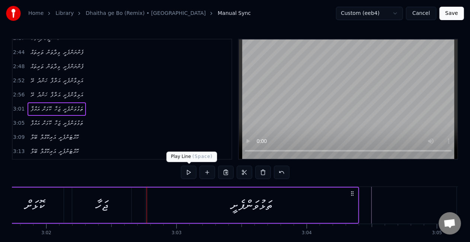
drag, startPoint x: 188, startPoint y: 174, endPoint x: 136, endPoint y: 164, distance: 53.5
click at [184, 174] on button at bounding box center [189, 172] width 16 height 13
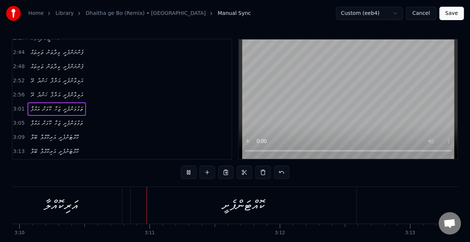
scroll to position [0, 24743]
click at [104, 209] on div "އަރިކޮއްލާ" at bounding box center [61, 205] width 122 height 37
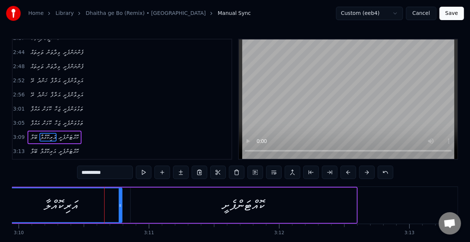
scroll to position [503, 0]
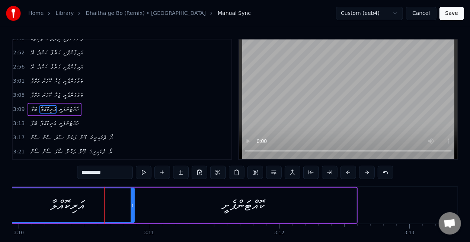
drag, startPoint x: 121, startPoint y: 209, endPoint x: 133, endPoint y: 210, distance: 12.7
click at [133, 210] on div at bounding box center [132, 205] width 3 height 34
click at [144, 175] on button at bounding box center [144, 172] width 16 height 13
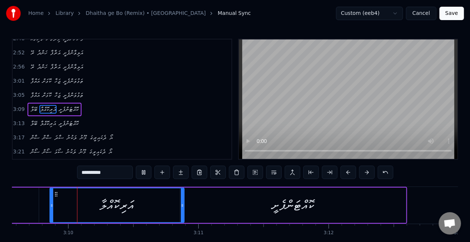
scroll to position [0, 24693]
click at [238, 212] on div "ކޮއްޓަންފެށީ" at bounding box center [294, 205] width 226 height 35
type input "**********"
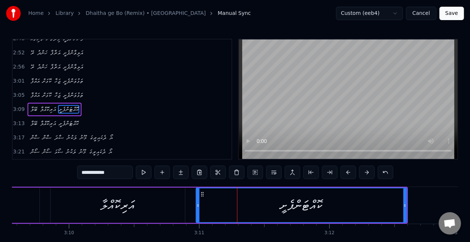
drag, startPoint x: 183, startPoint y: 206, endPoint x: 199, endPoint y: 207, distance: 16.4
click at [199, 207] on icon at bounding box center [198, 205] width 3 height 6
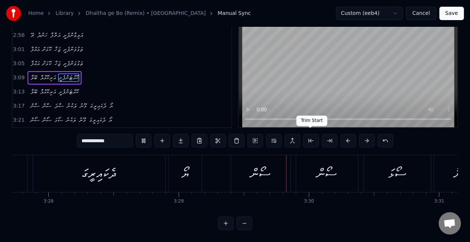
scroll to position [38, 0]
click at [243, 226] on button at bounding box center [245, 223] width 16 height 13
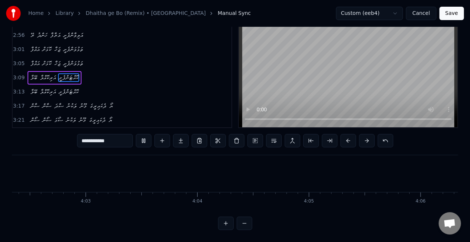
click at [243, 226] on button at bounding box center [245, 223] width 16 height 13
click at [243, 225] on button at bounding box center [245, 223] width 16 height 13
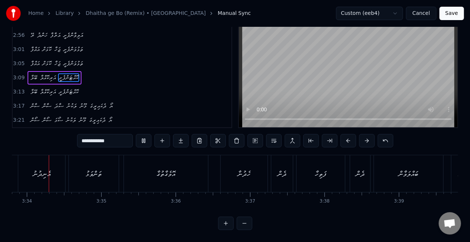
scroll to position [0, 15918]
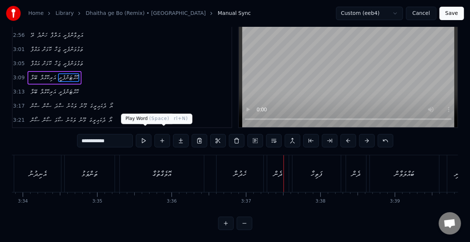
click at [237, 217] on button at bounding box center [245, 223] width 16 height 13
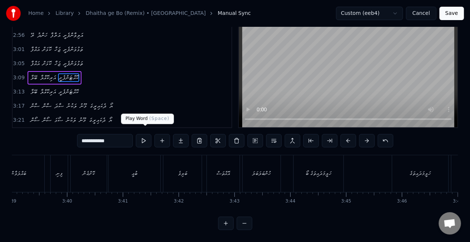
scroll to position [0, 12105]
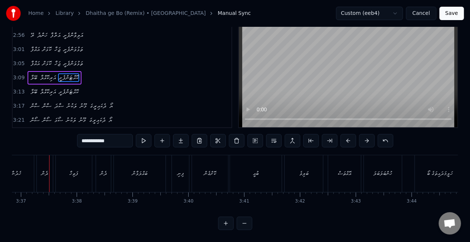
click at [237, 217] on button at bounding box center [245, 223] width 16 height 13
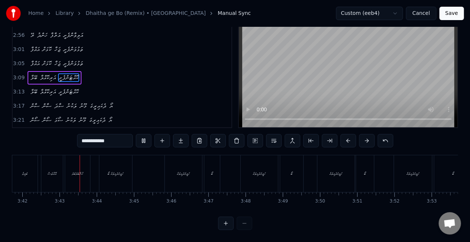
scroll to position [0, 8254]
click at [457, 14] on button "Save" at bounding box center [452, 13] width 25 height 13
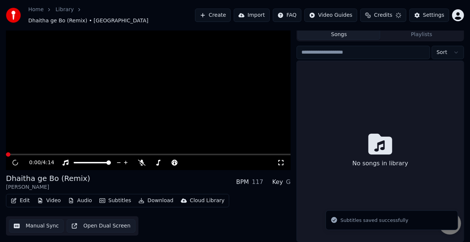
scroll to position [17, 0]
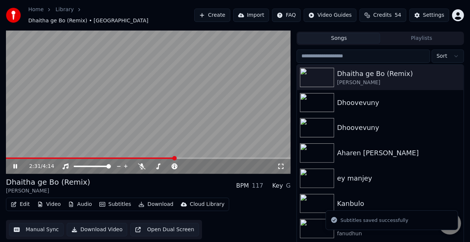
click at [175, 157] on span at bounding box center [148, 157] width 285 height 1
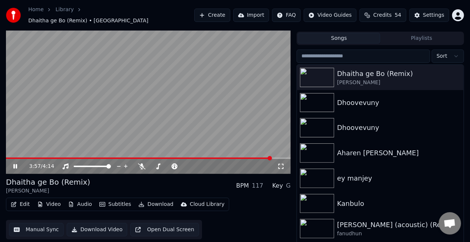
click at [12, 163] on icon at bounding box center [20, 166] width 17 height 6
click at [96, 226] on button "Download Video" at bounding box center [97, 229] width 61 height 13
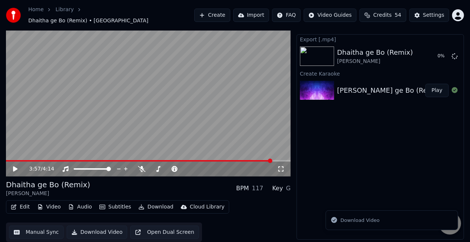
scroll to position [10, 0]
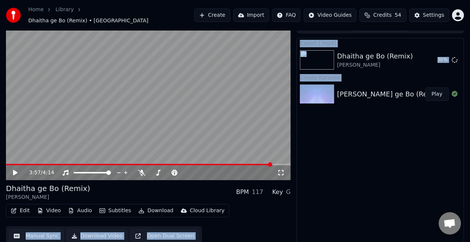
drag, startPoint x: 281, startPoint y: 214, endPoint x: 341, endPoint y: 132, distance: 101.5
click at [344, 148] on div "3:57 / 4:14 Dhaitha ge Bo (Remix) Halima BPM 117 Key G Edit Video Audio Subtitl…" at bounding box center [235, 133] width 470 height 226
click at [329, 158] on div "Export [.mp4] Dhaitha ge Bo (Remix) Halima 31 % Create Karaoke Halima Dhaitha g…" at bounding box center [380, 141] width 167 height 206
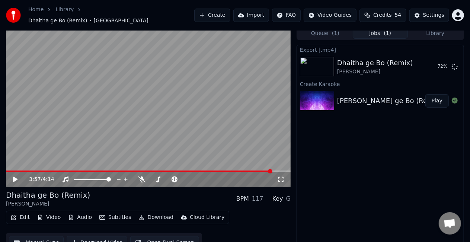
scroll to position [0, 0]
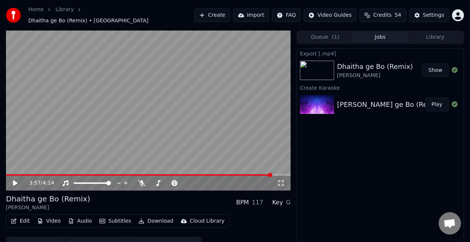
click at [121, 122] on video at bounding box center [148, 111] width 285 height 160
click at [178, 105] on video at bounding box center [148, 111] width 285 height 160
click at [121, 42] on video at bounding box center [148, 111] width 285 height 160
